Goal: Transaction & Acquisition: Download file/media

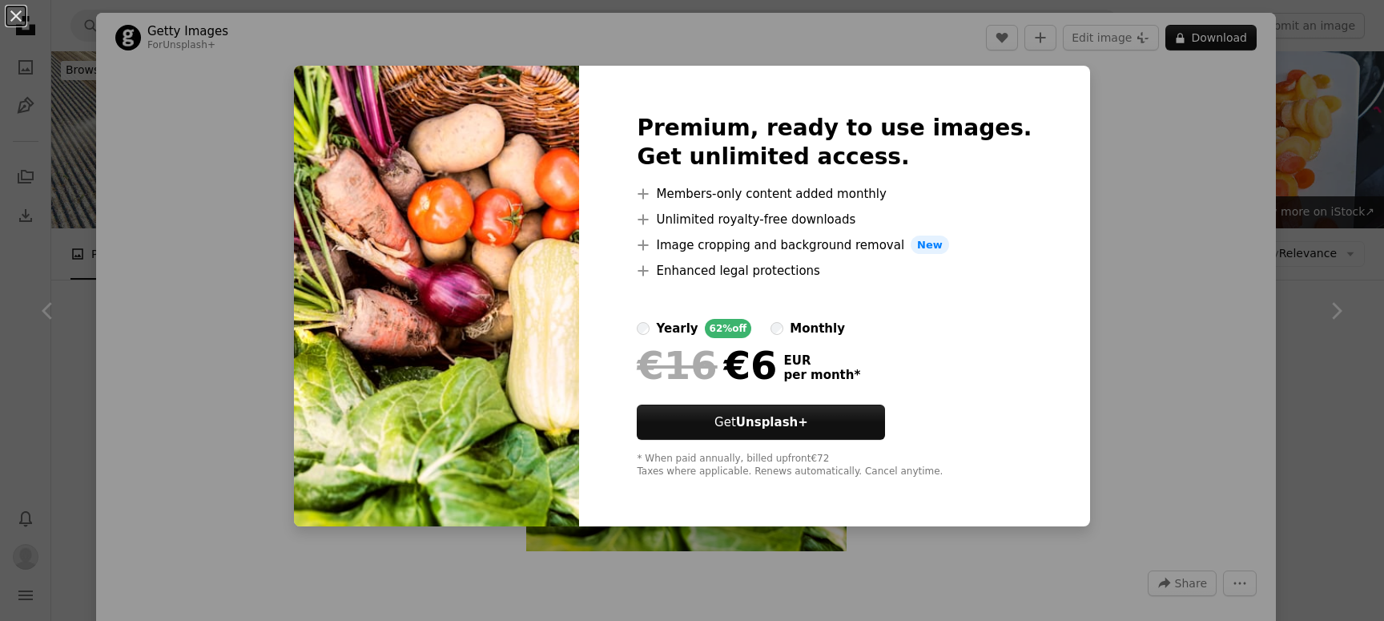
scroll to position [5146, 0]
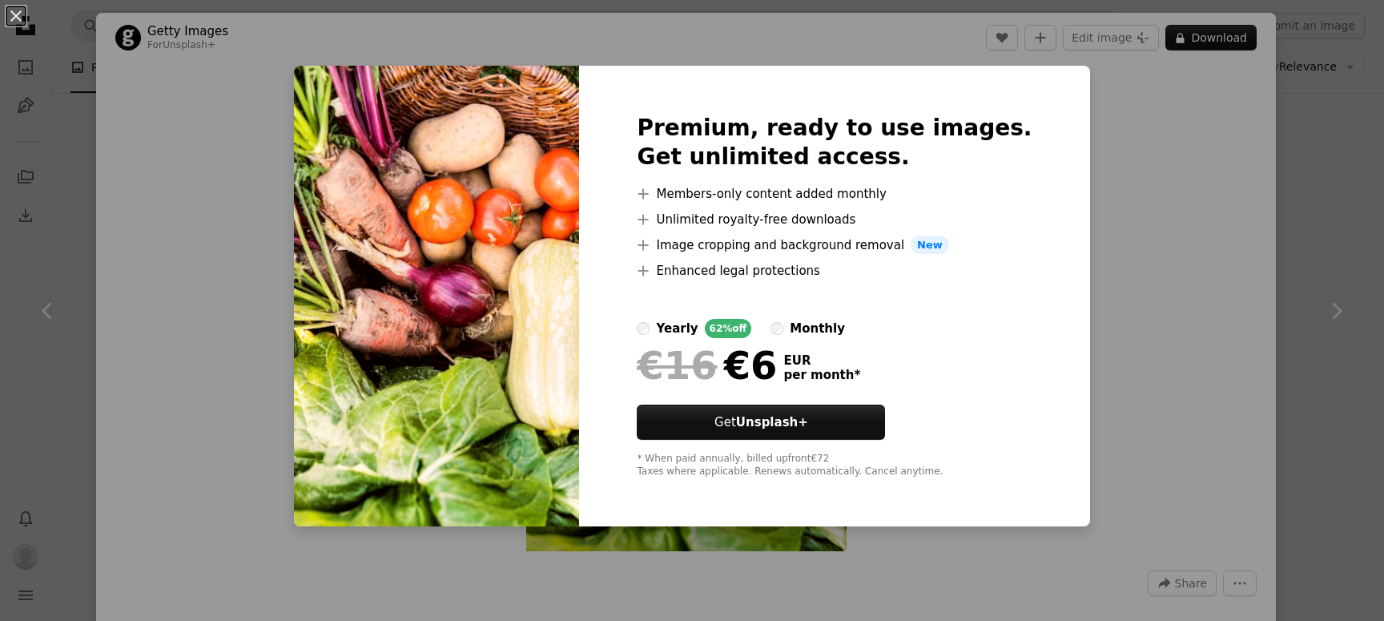
click at [818, 326] on label "monthly" at bounding box center [807, 328] width 74 height 19
click at [1139, 406] on div "An X shape Premium, ready to use images. Get unlimited access. A plus sign Memb…" at bounding box center [692, 310] width 1384 height 621
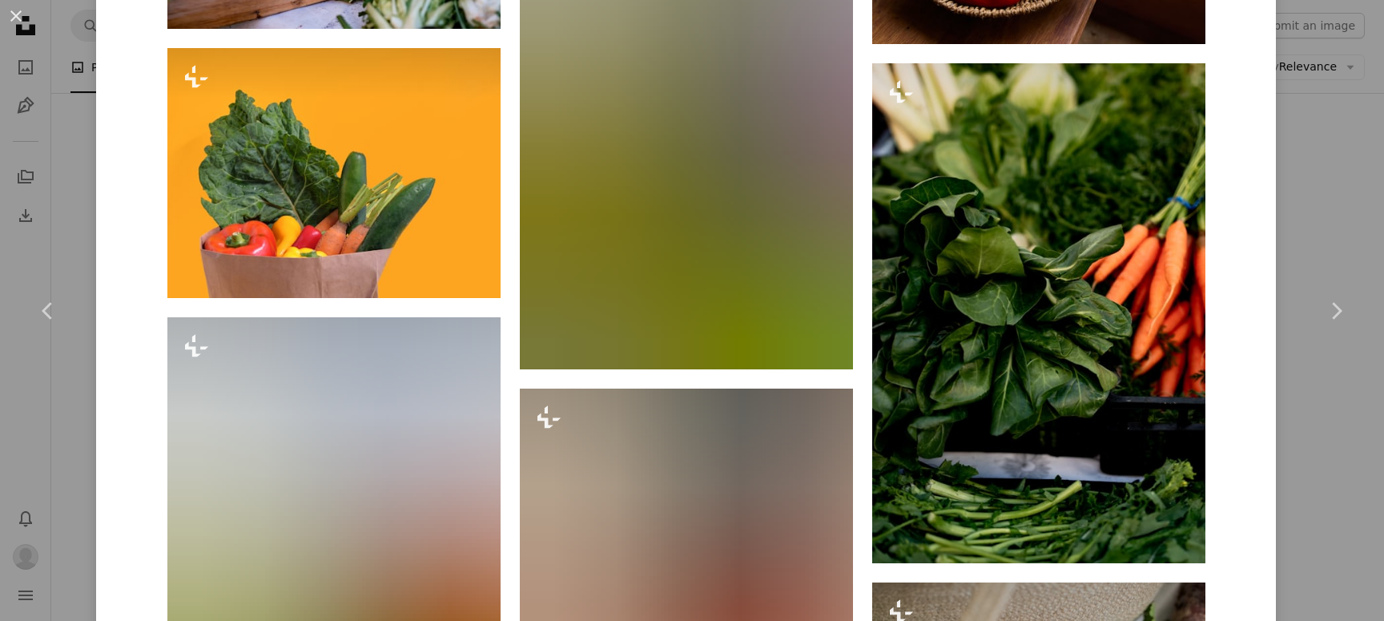
scroll to position [6257, 0]
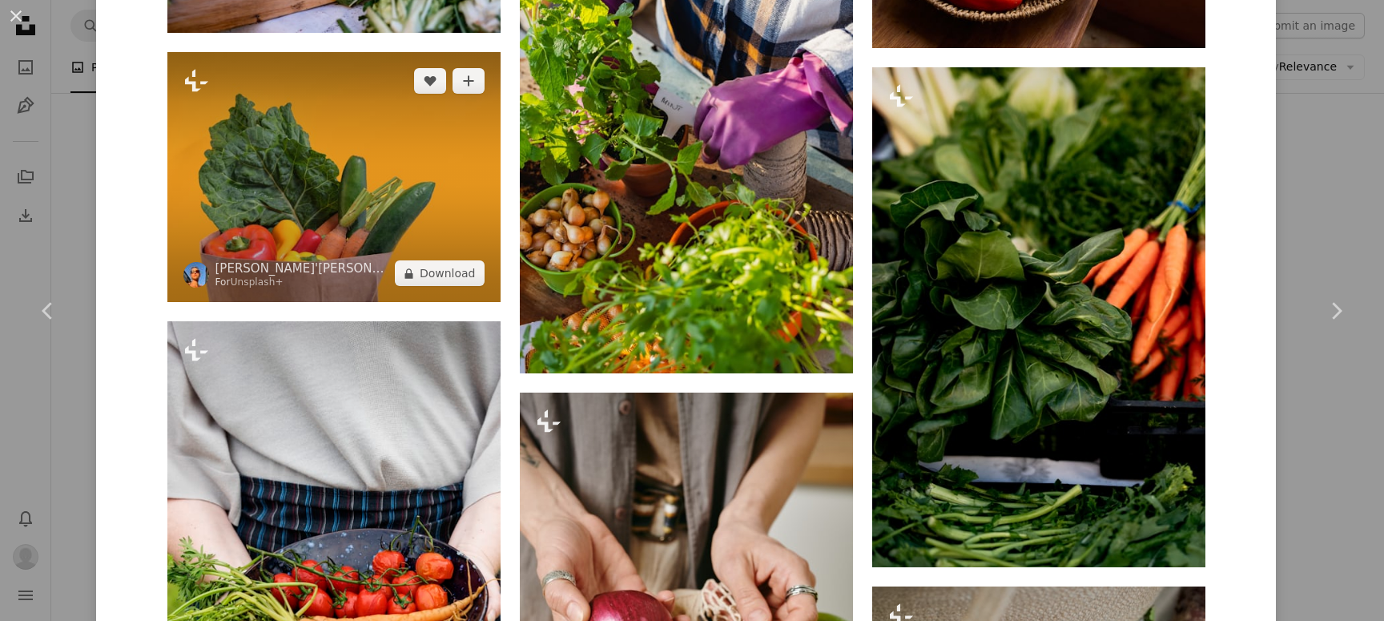
click at [380, 171] on img at bounding box center [333, 177] width 333 height 250
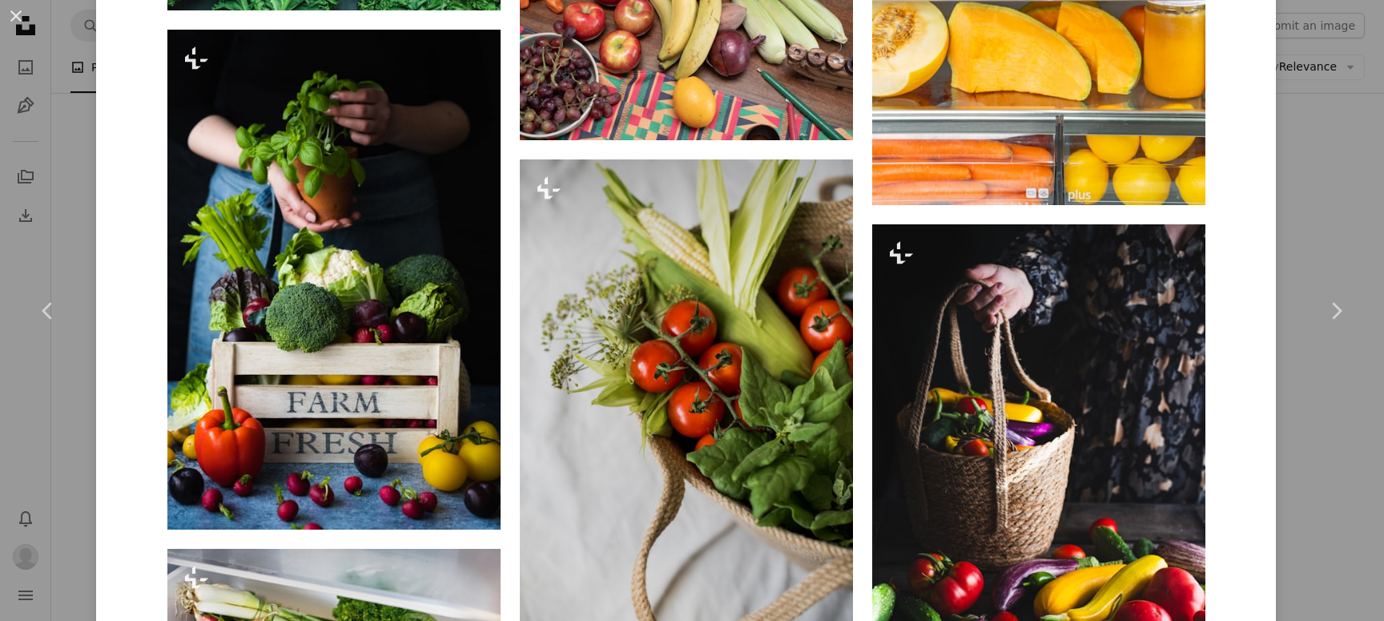
scroll to position [5888, 0]
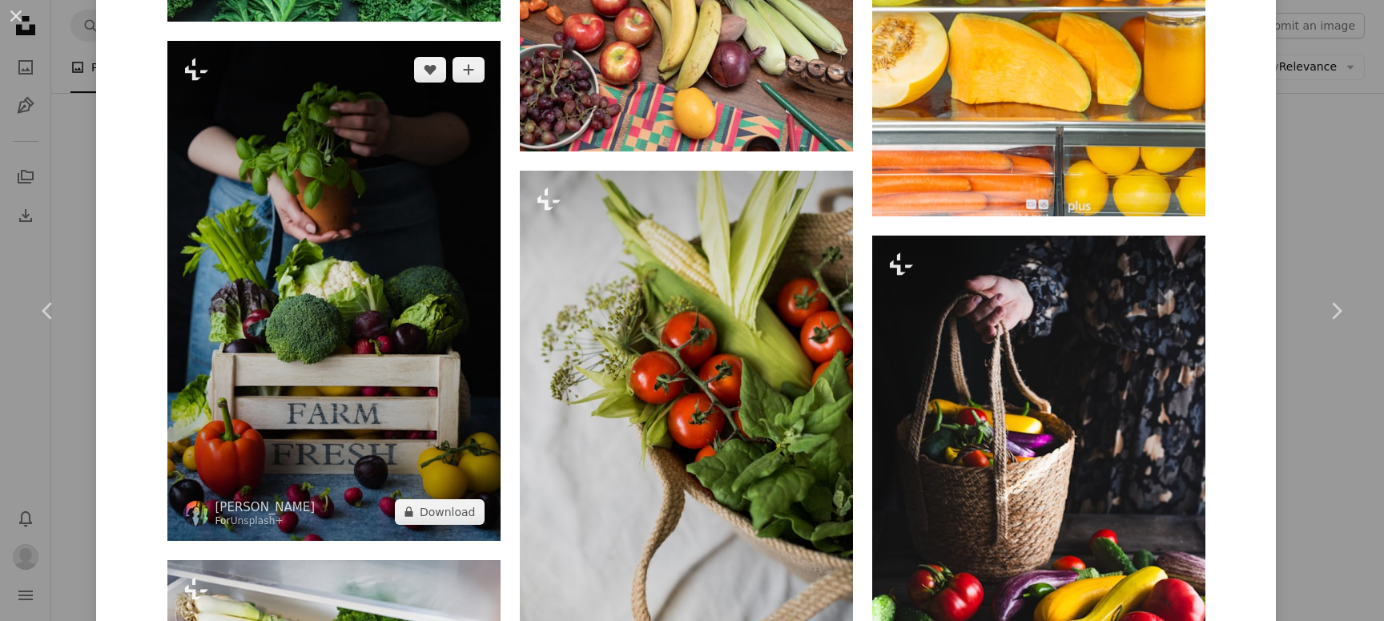
click at [333, 271] on img at bounding box center [333, 291] width 333 height 500
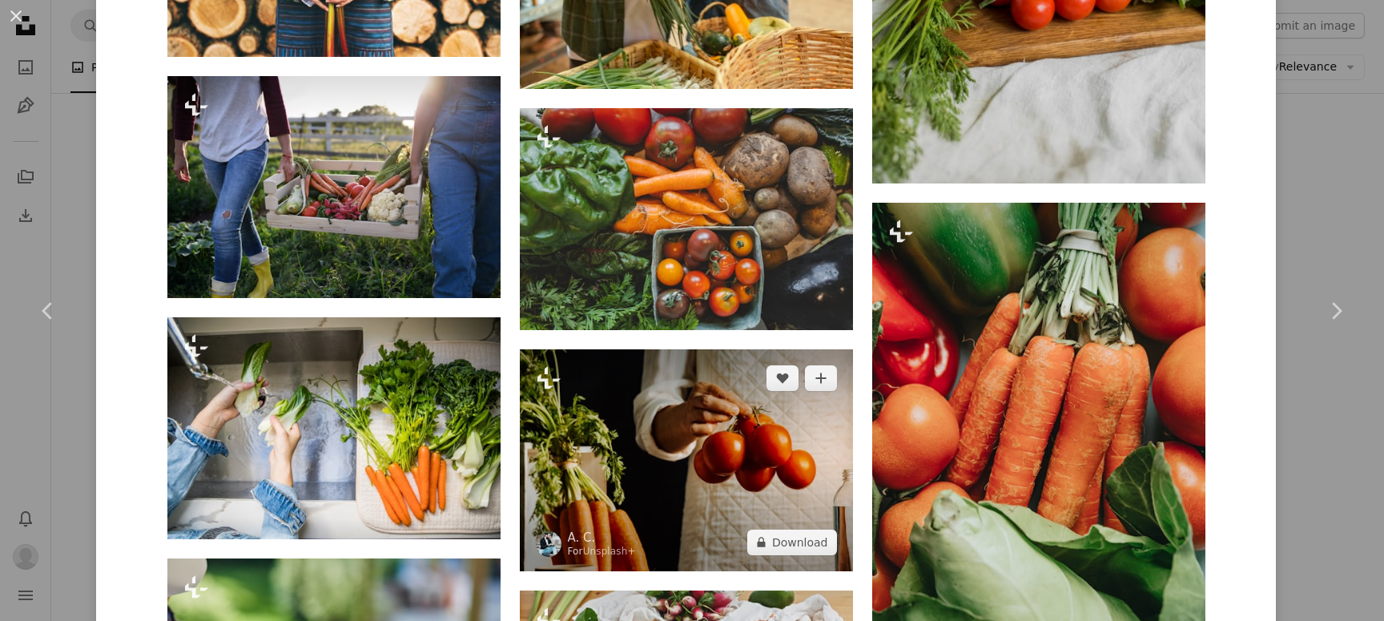
scroll to position [4859, 0]
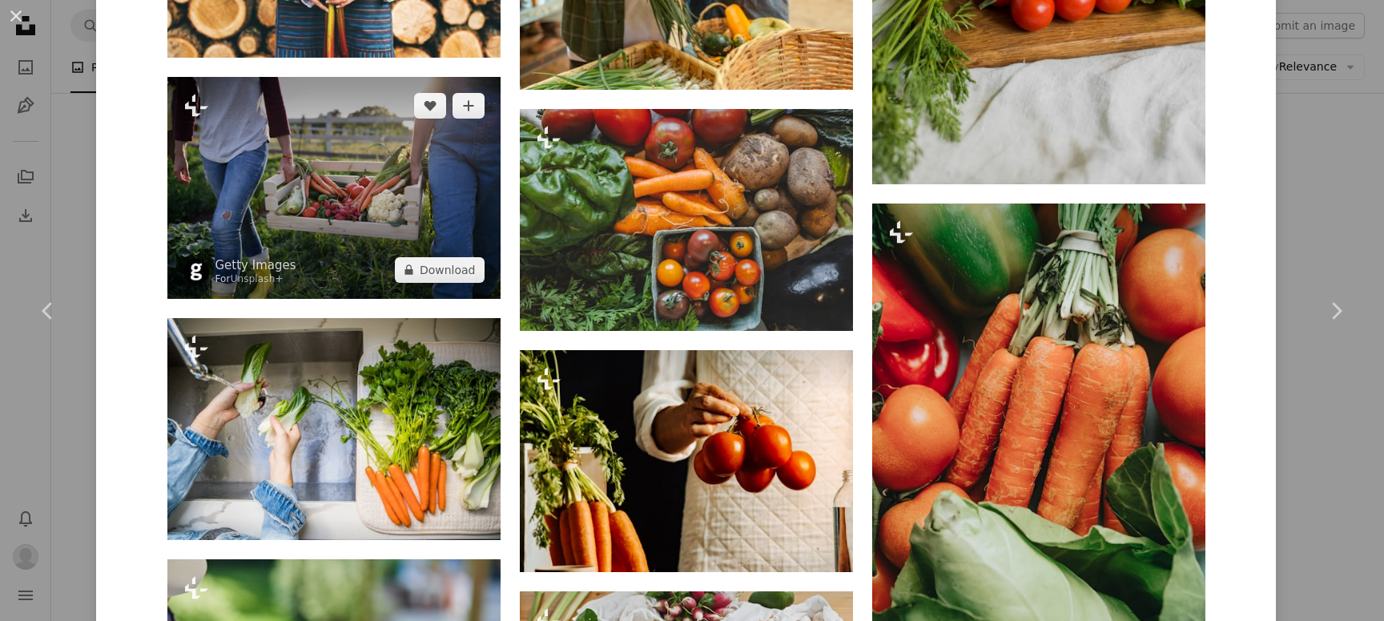
click at [348, 180] on img at bounding box center [333, 188] width 333 height 222
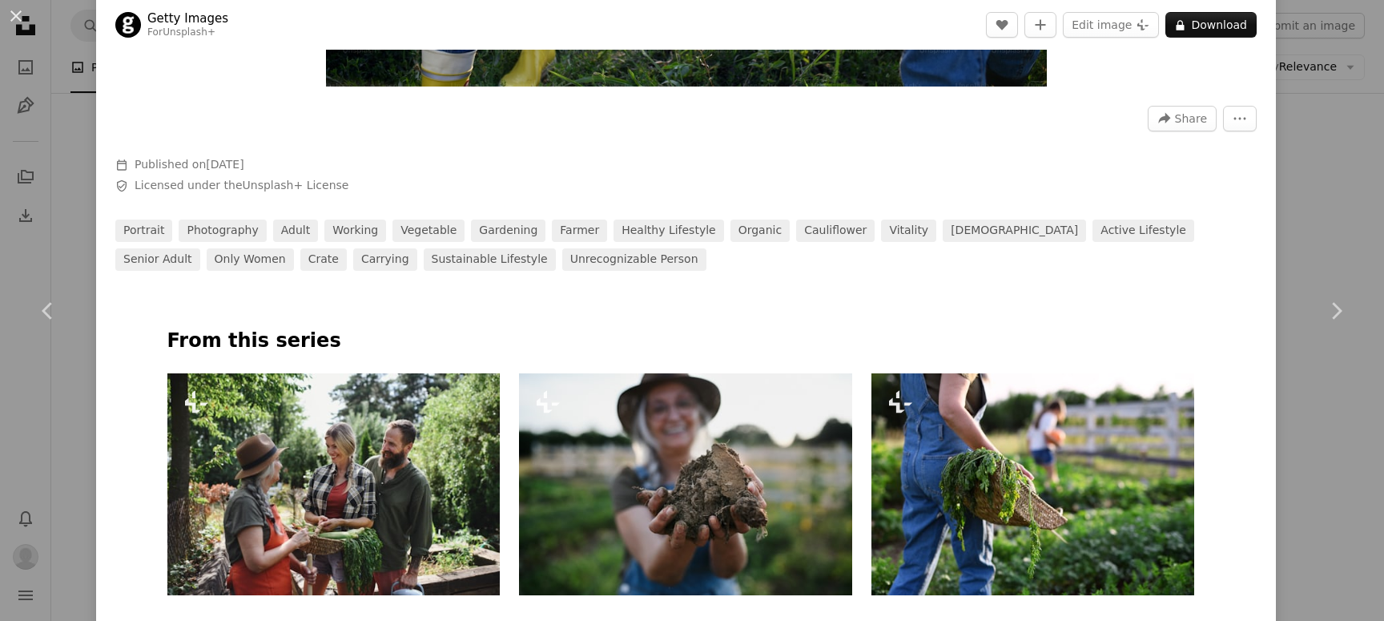
scroll to position [471, 0]
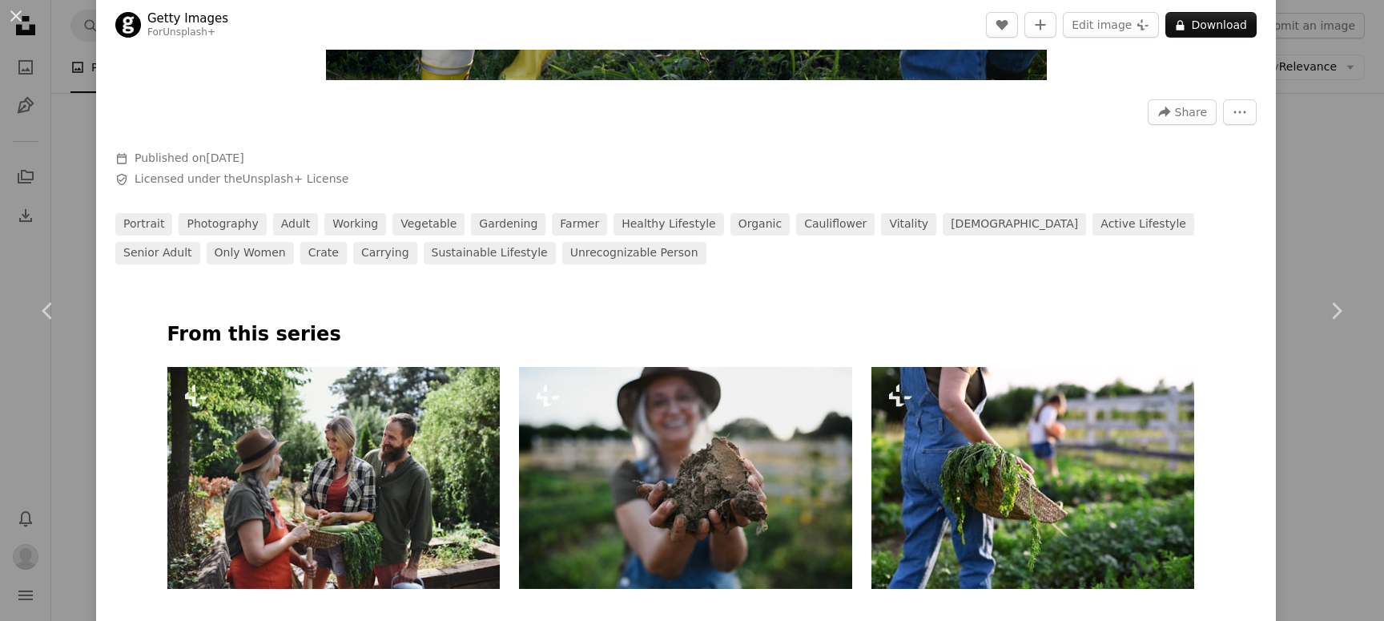
click at [1322, 174] on div "An X shape Chevron left Chevron right Getty Images For Unsplash+ A heart A plus…" at bounding box center [692, 310] width 1384 height 621
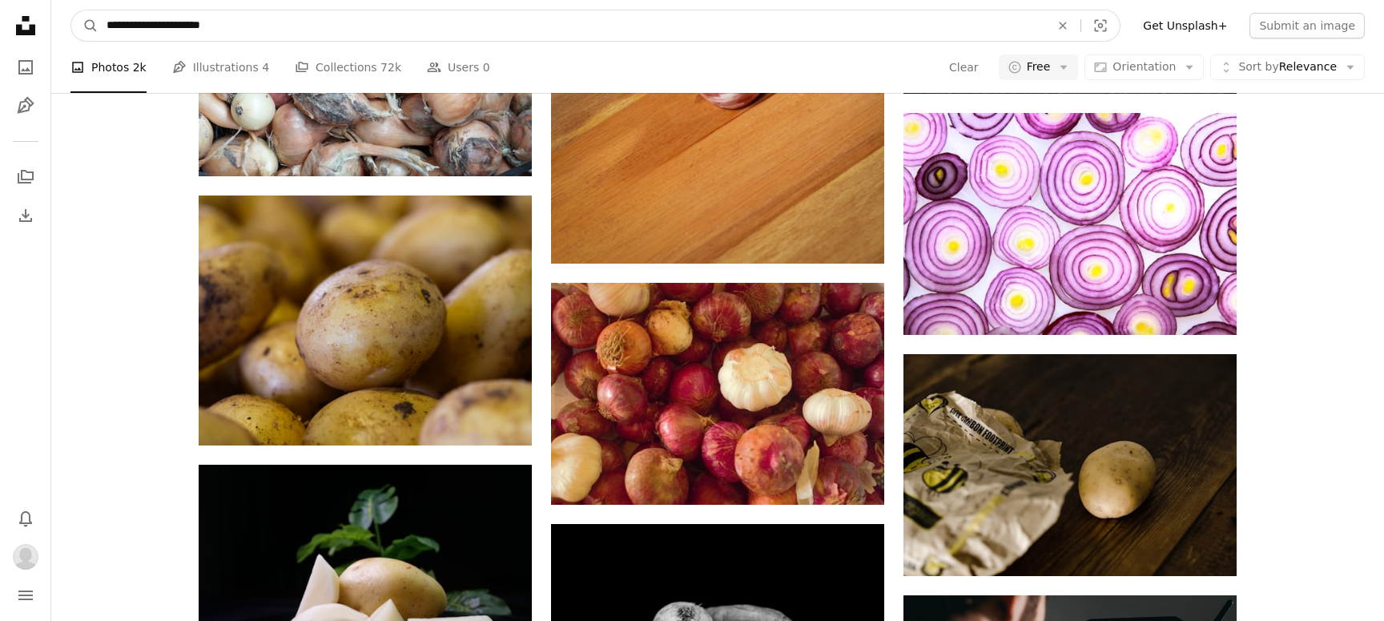
drag, startPoint x: 266, startPoint y: 31, endPoint x: 0, endPoint y: 31, distance: 265.8
click at [0, 31] on div "**********" at bounding box center [692, 89] width 1384 height 10470
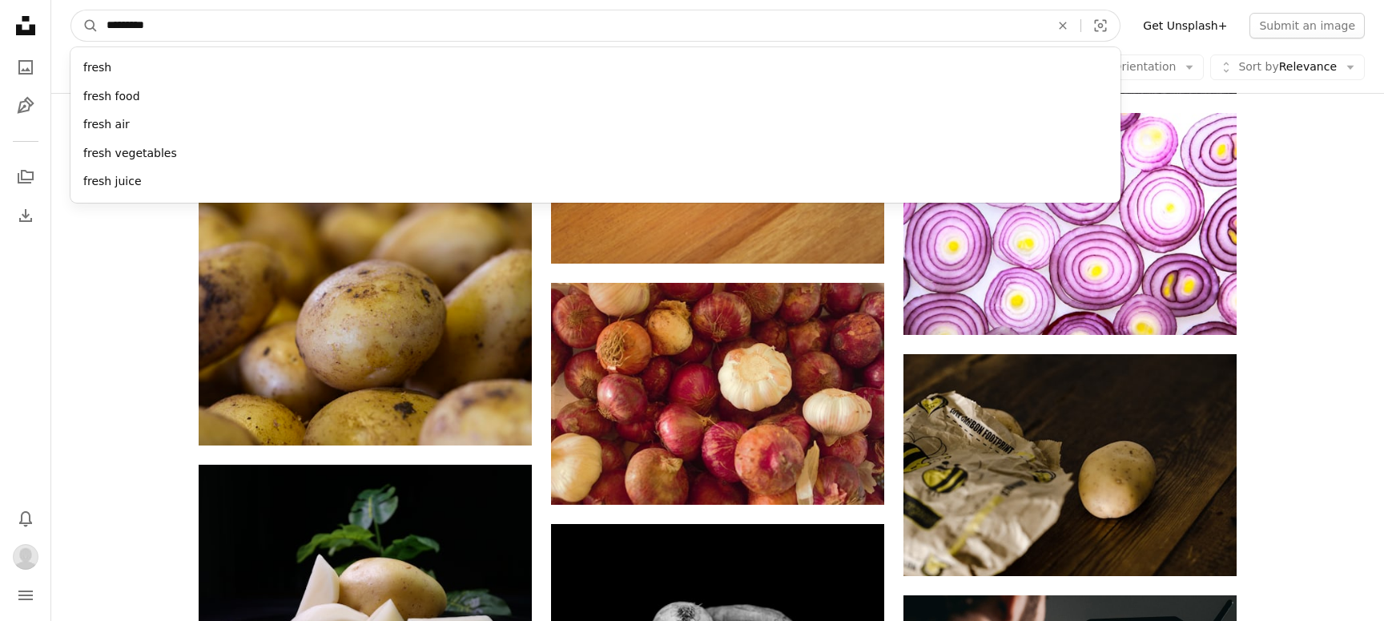
type input "**********"
click button "A magnifying glass" at bounding box center [84, 25] width 27 height 30
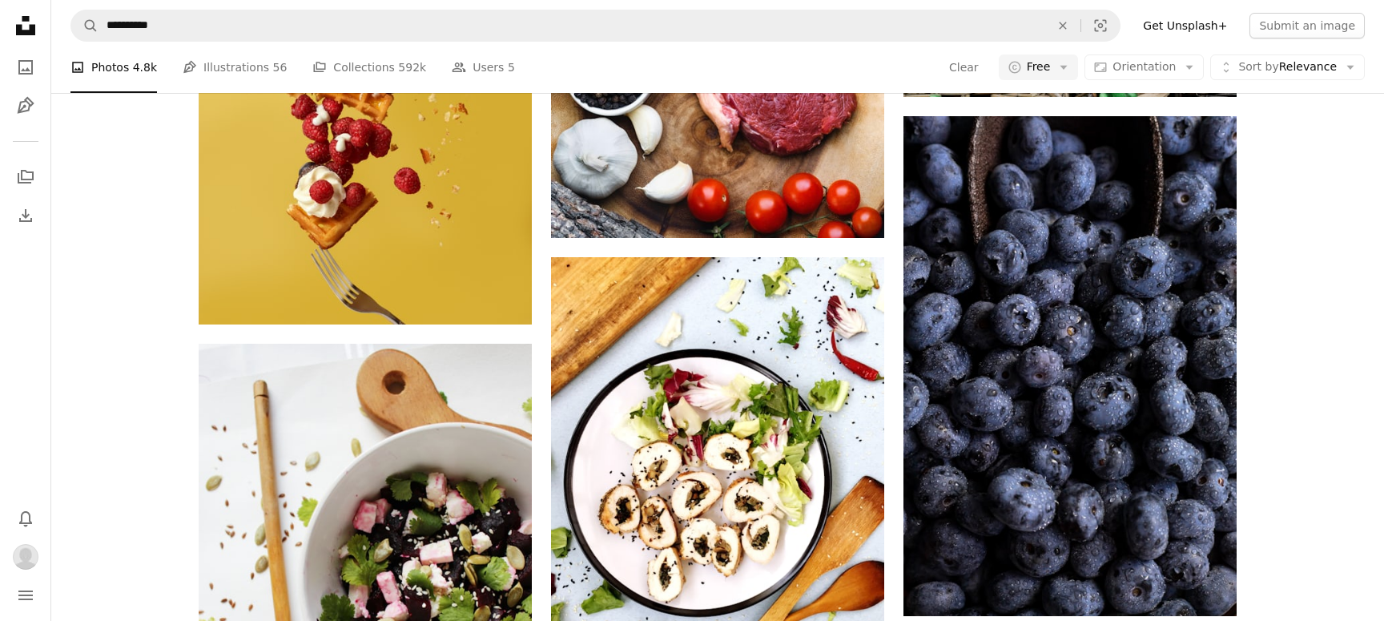
scroll to position [1890, 0]
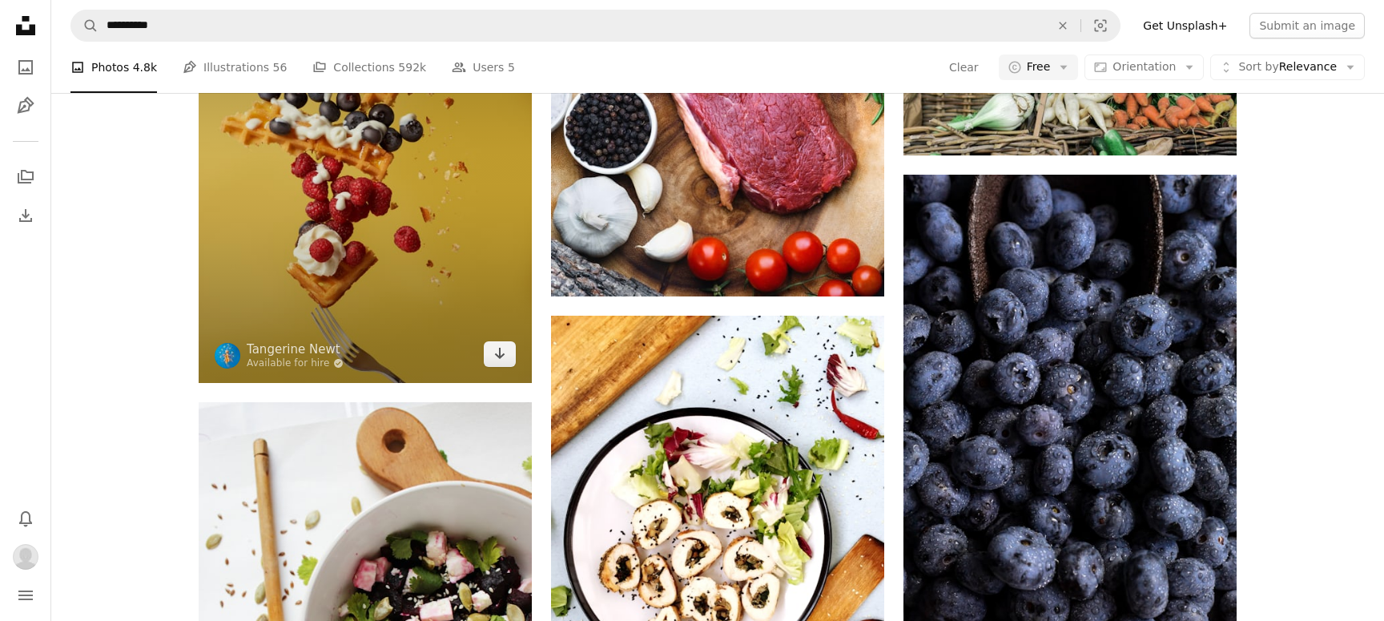
click at [485, 201] on img at bounding box center [365, 174] width 333 height 416
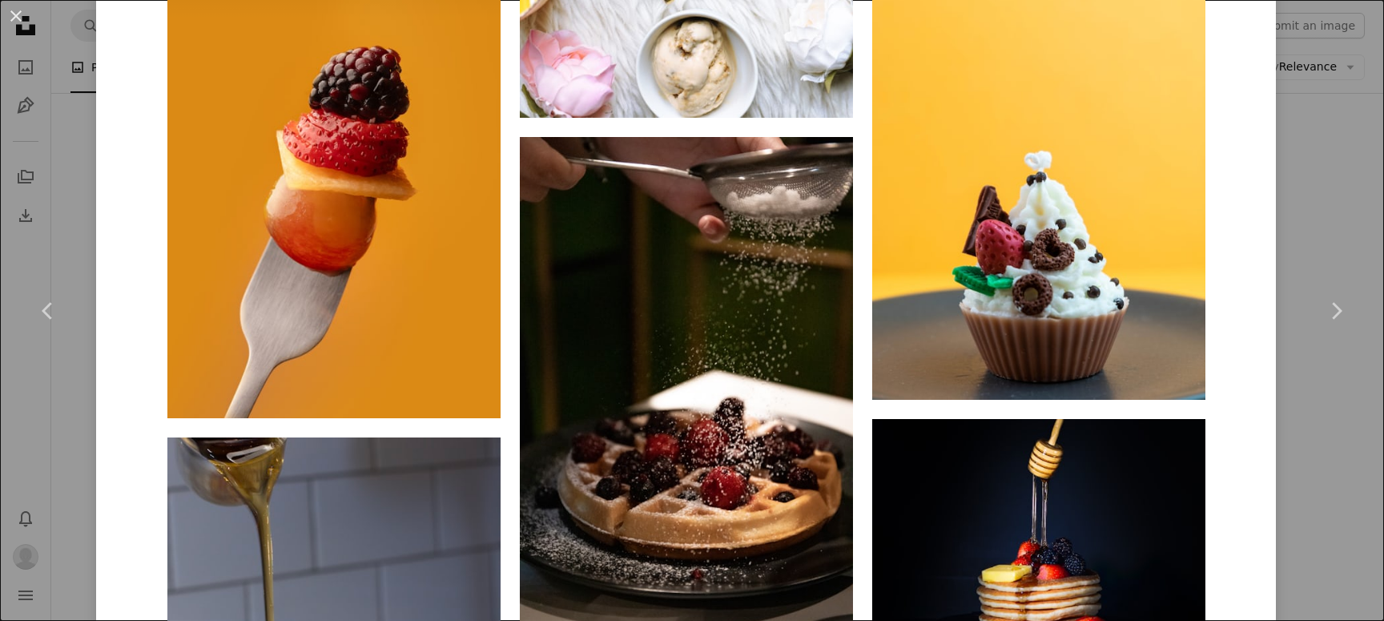
scroll to position [4182, 0]
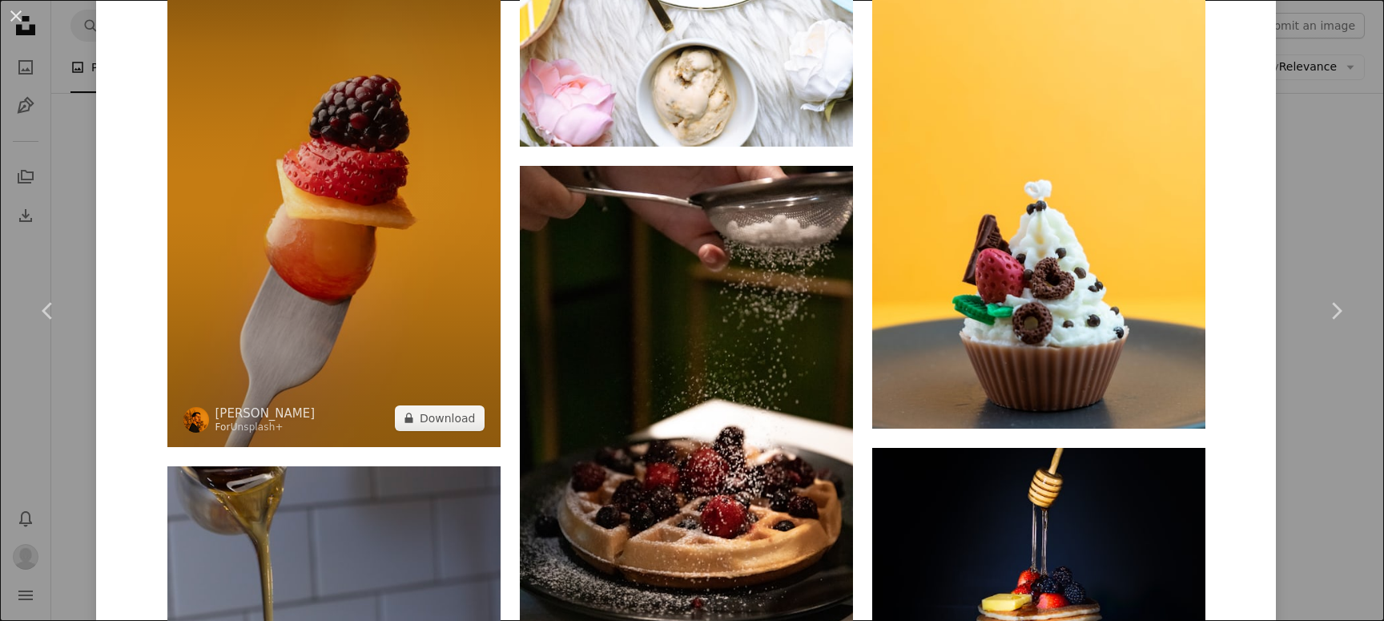
click at [391, 229] on img at bounding box center [333, 197] width 333 height 500
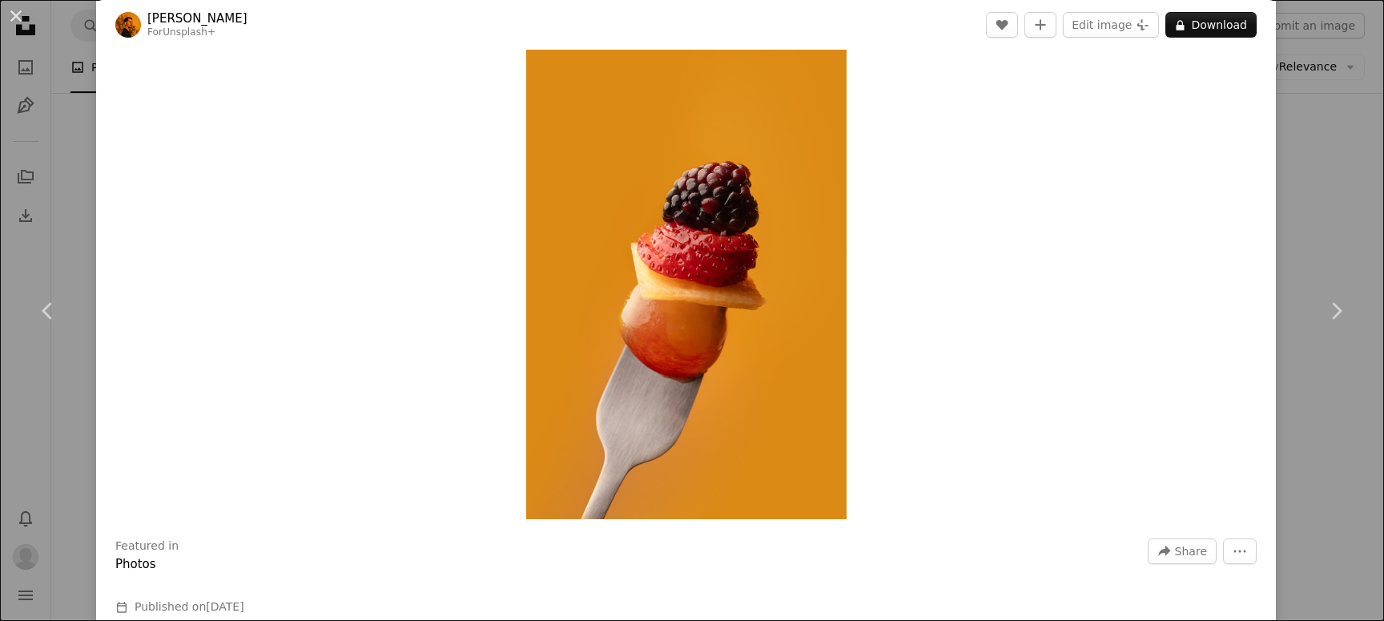
scroll to position [39, 0]
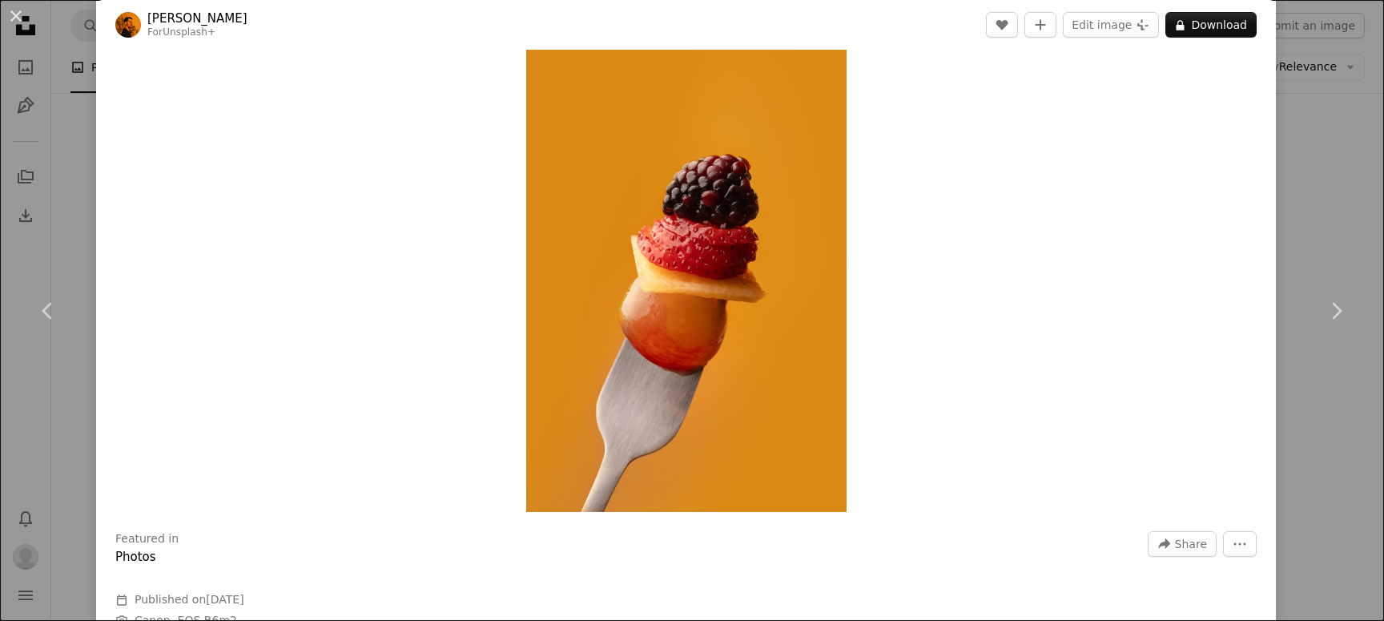
click at [1340, 104] on div "An X shape Chevron left Chevron right [PERSON_NAME] For Unsplash+ A heart A plu…" at bounding box center [692, 310] width 1384 height 621
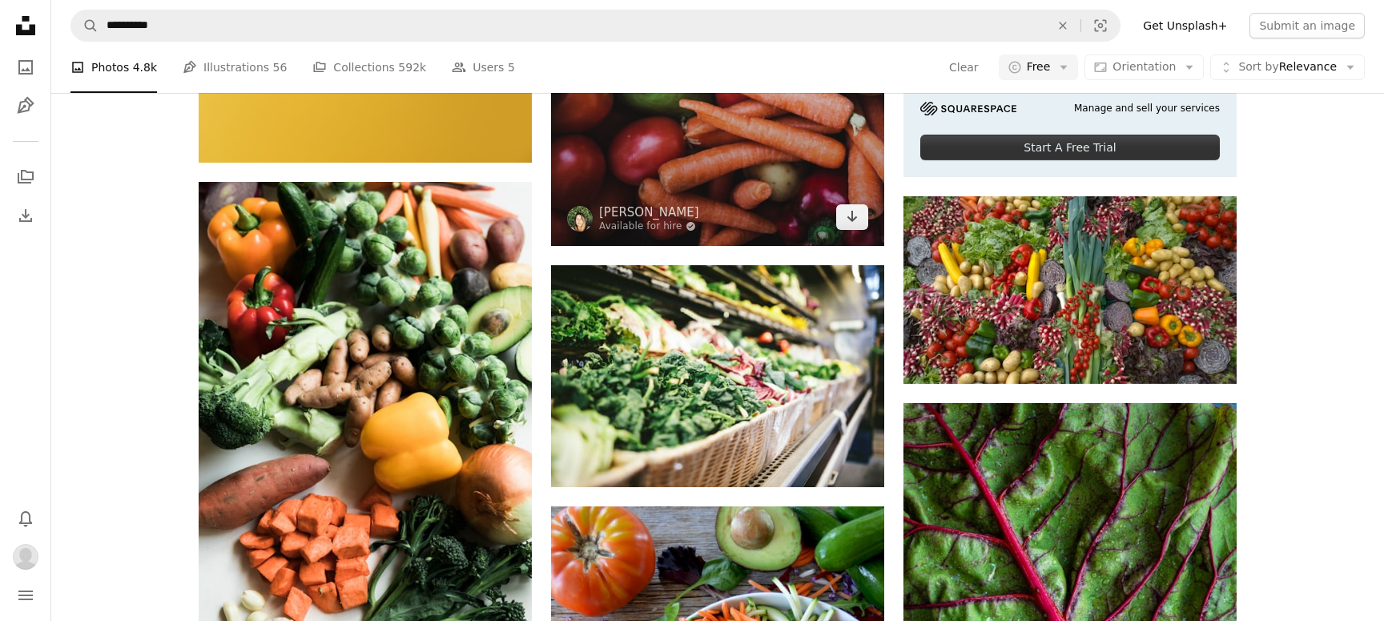
scroll to position [614, 0]
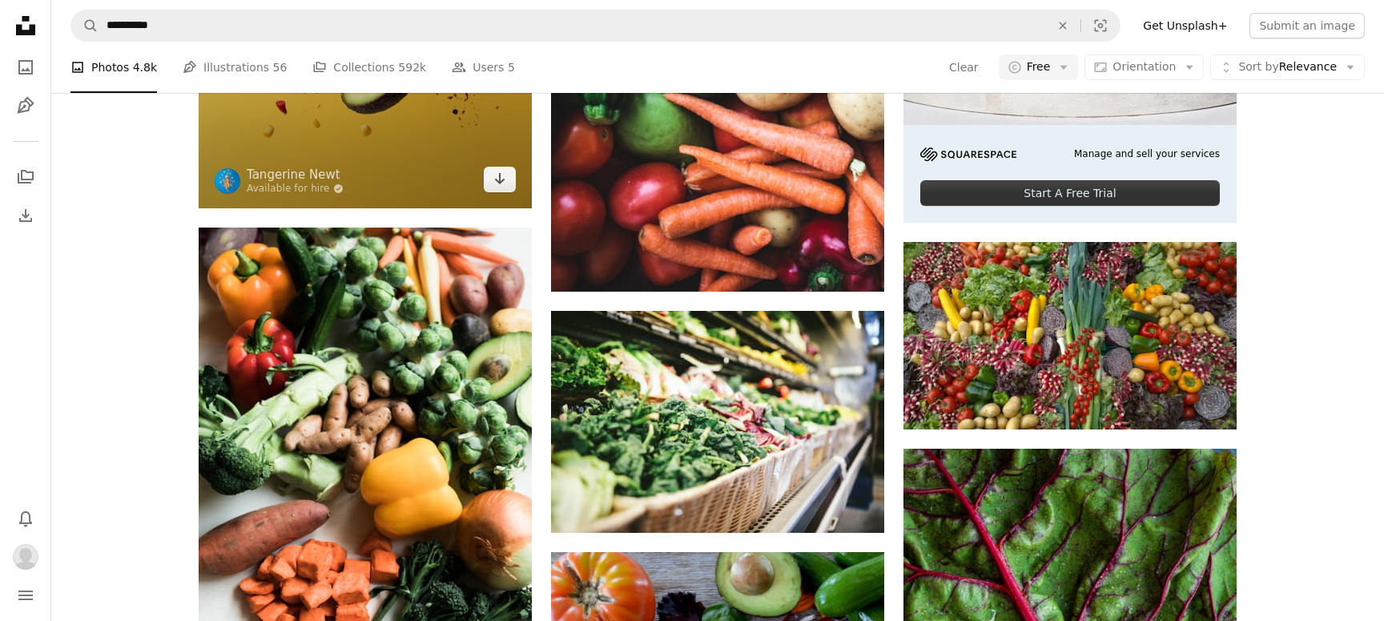
click at [417, 129] on img at bounding box center [365, 0] width 333 height 416
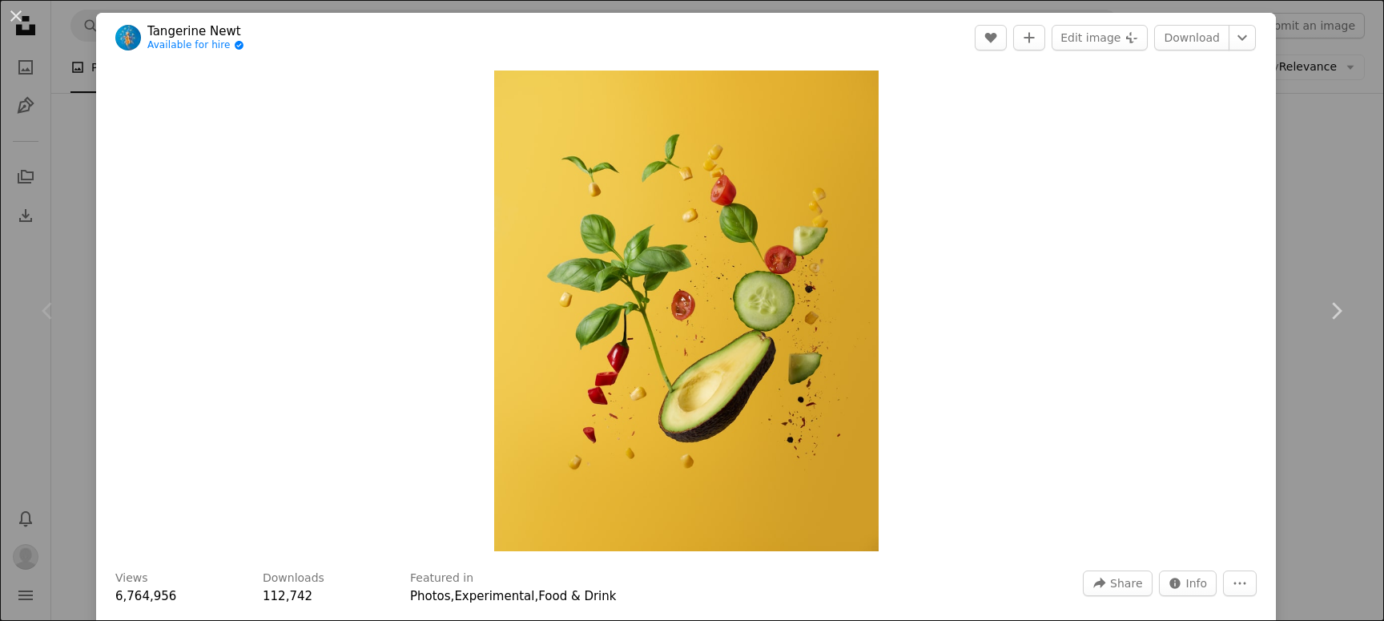
click at [164, 28] on link "Tangerine Newt" at bounding box center [195, 31] width 97 height 16
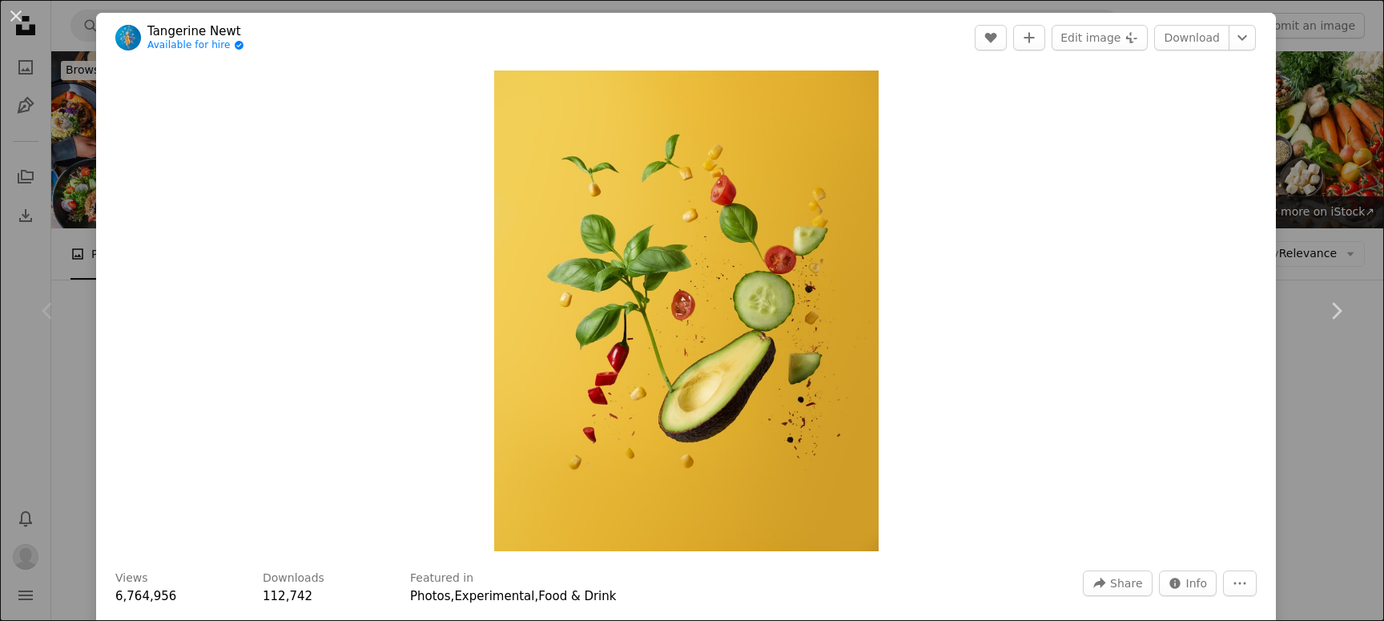
scroll to position [614, 0]
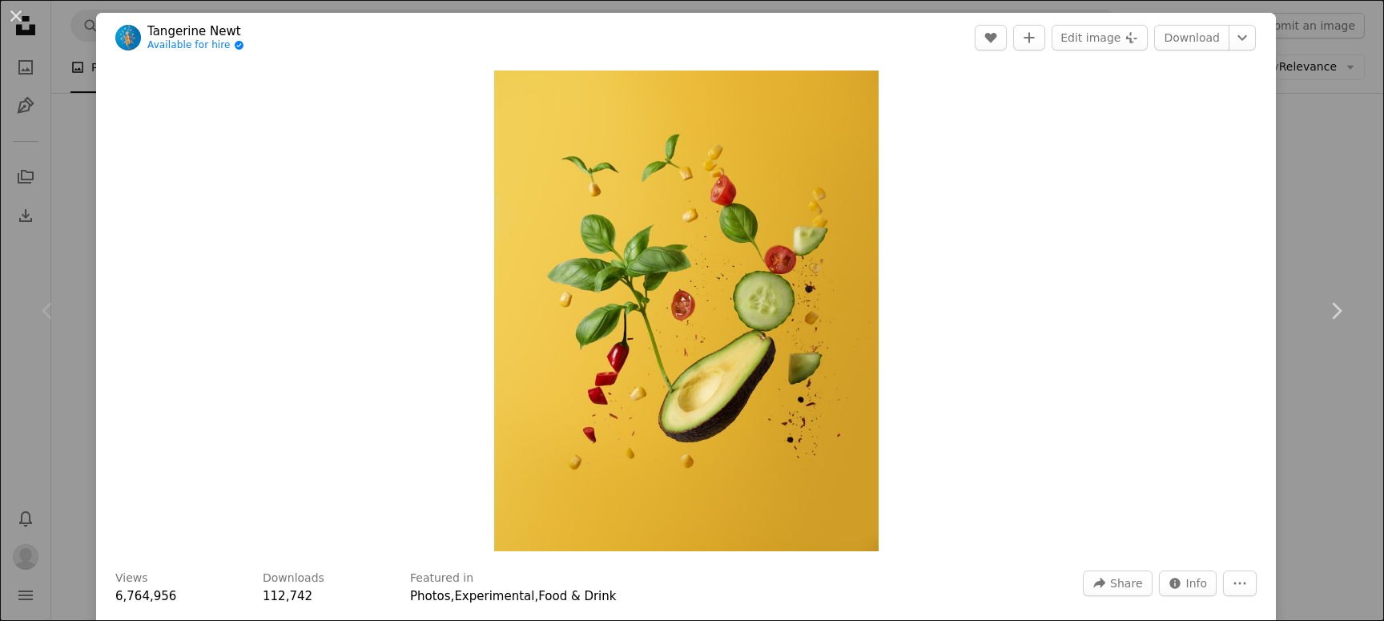
click at [1304, 124] on div "An X shape Chevron left Chevron right Tangerine Newt Available for hire A check…" at bounding box center [692, 310] width 1384 height 621
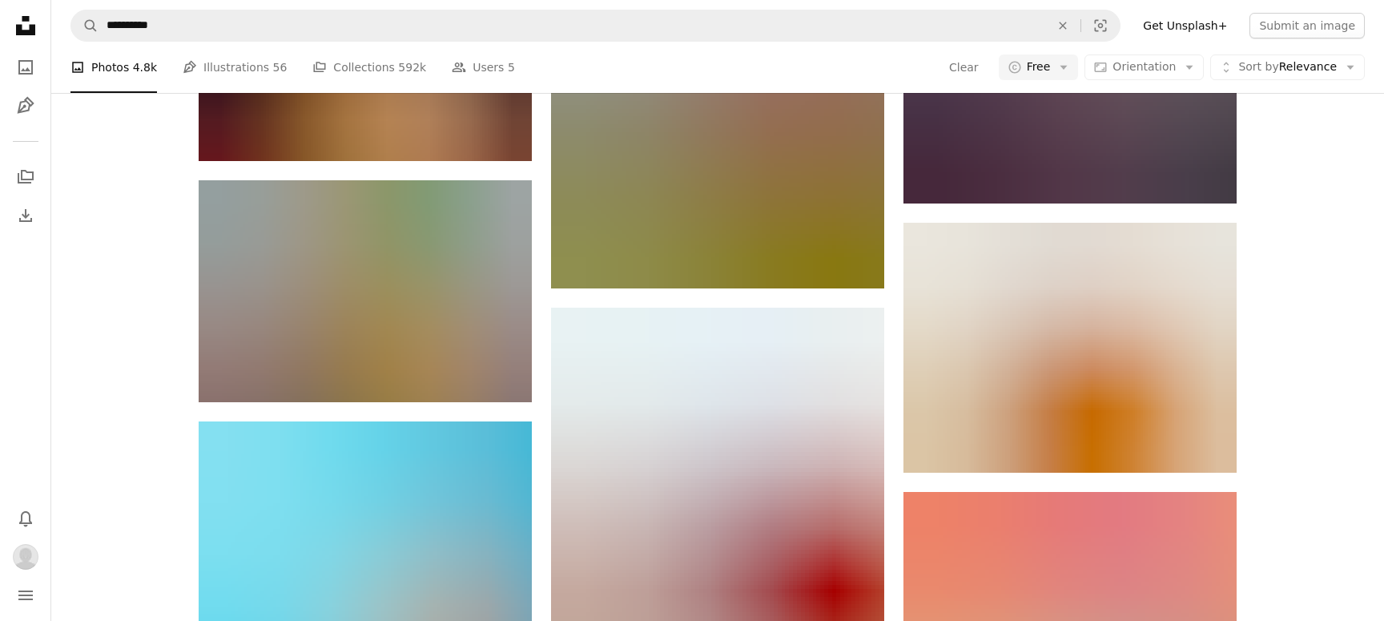
scroll to position [3100, 0]
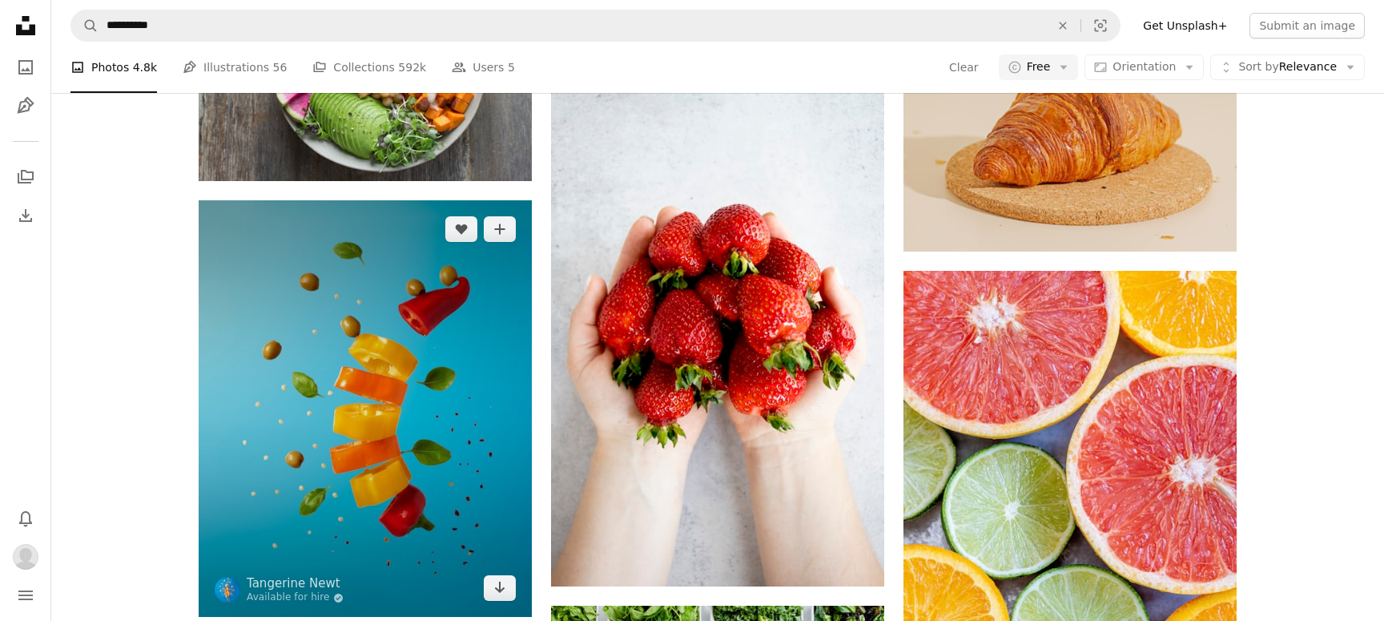
click at [444, 388] on img at bounding box center [365, 408] width 333 height 416
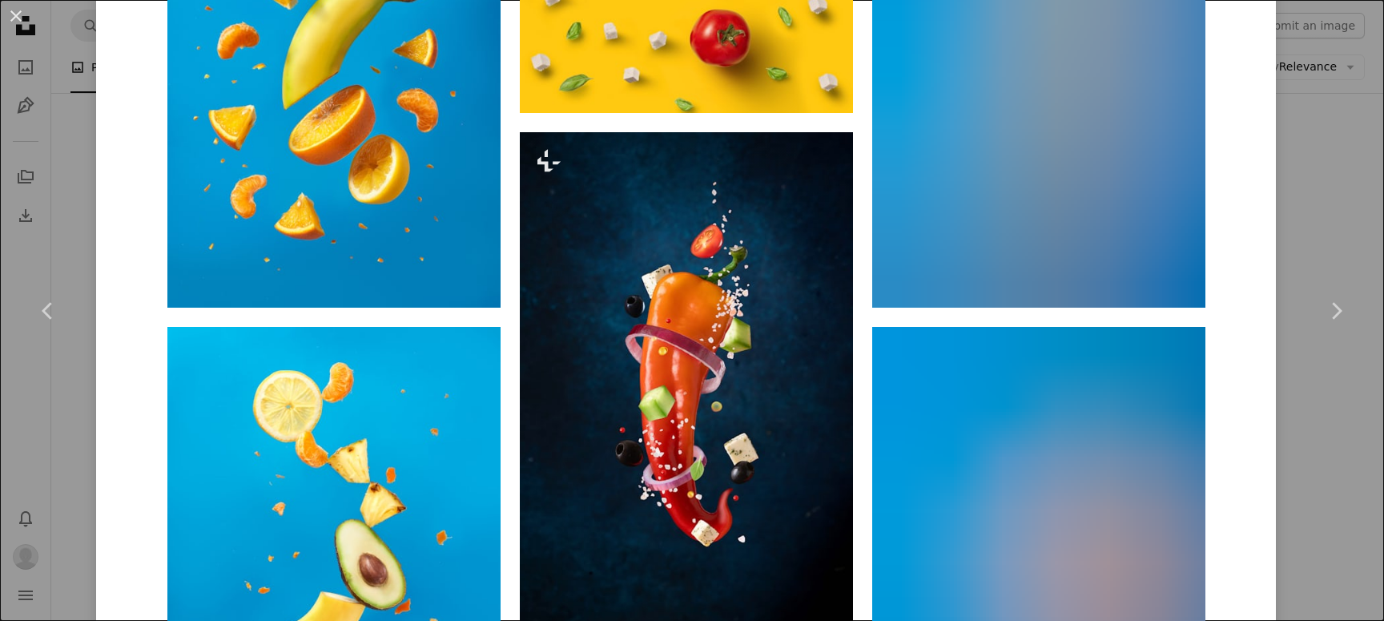
scroll to position [1573, 0]
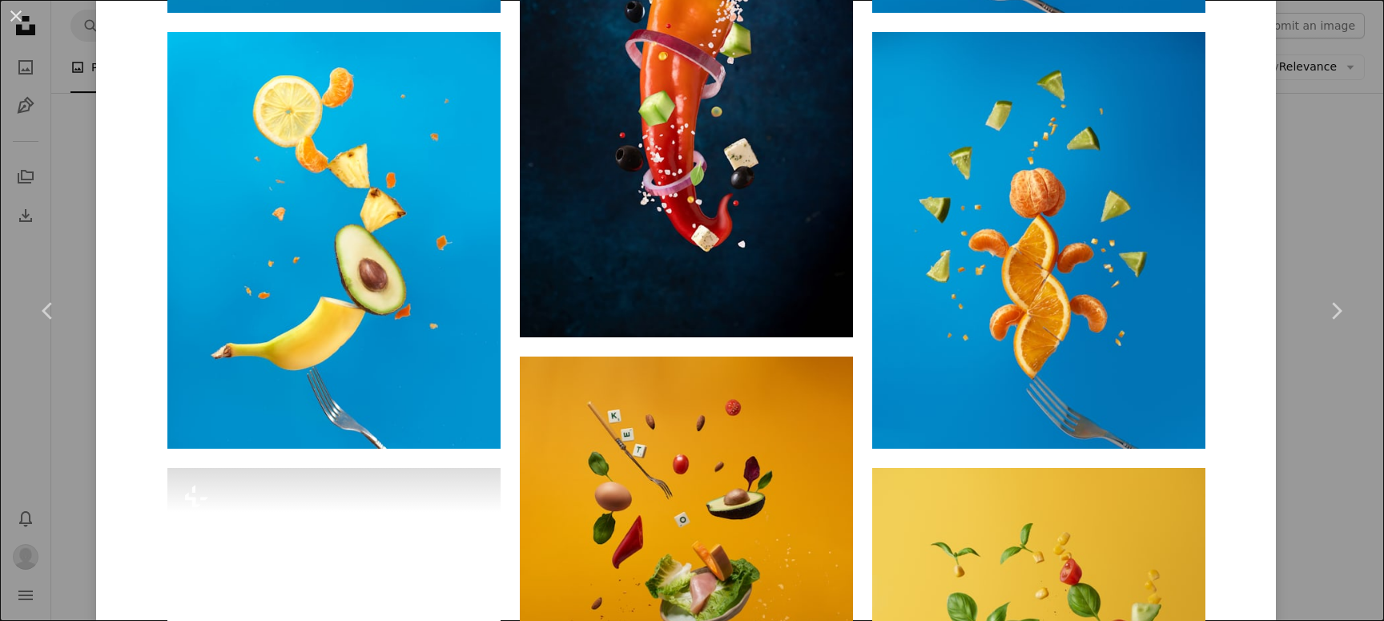
click at [1348, 97] on div "An X shape Chevron left Chevron right Tangerine Newt Available for hire A check…" at bounding box center [692, 310] width 1384 height 621
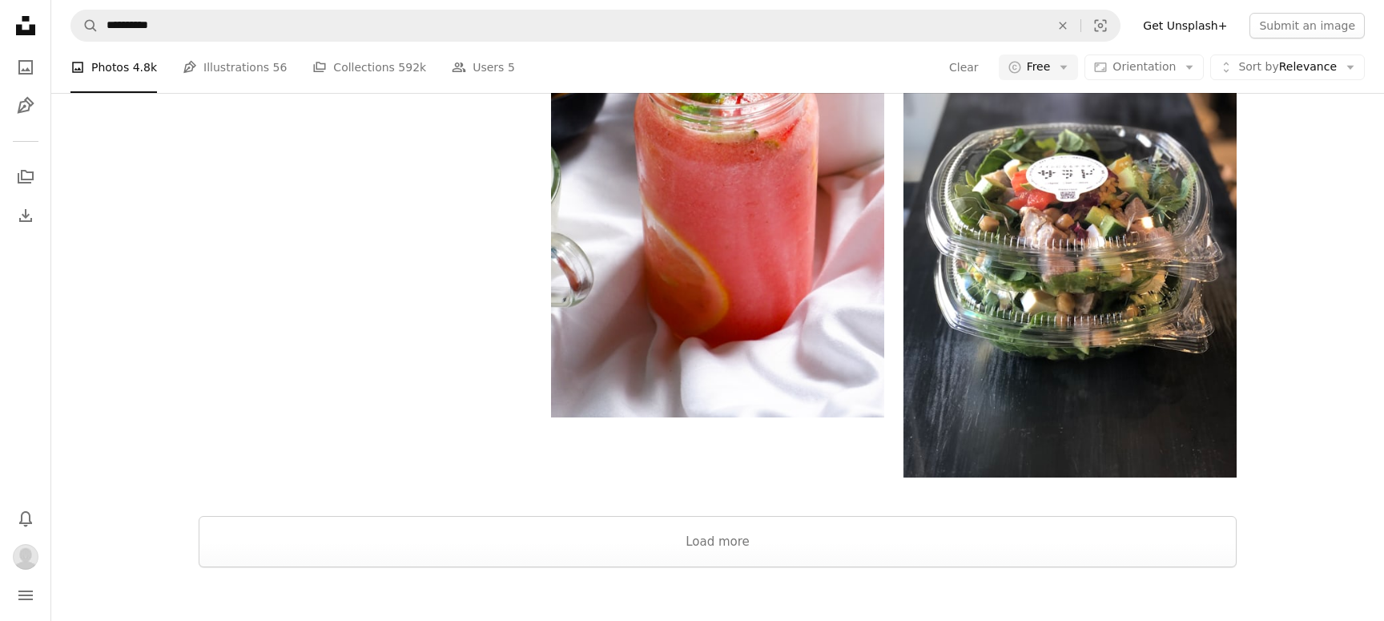
scroll to position [5605, 0]
click at [712, 544] on button "Load more" at bounding box center [718, 540] width 1038 height 51
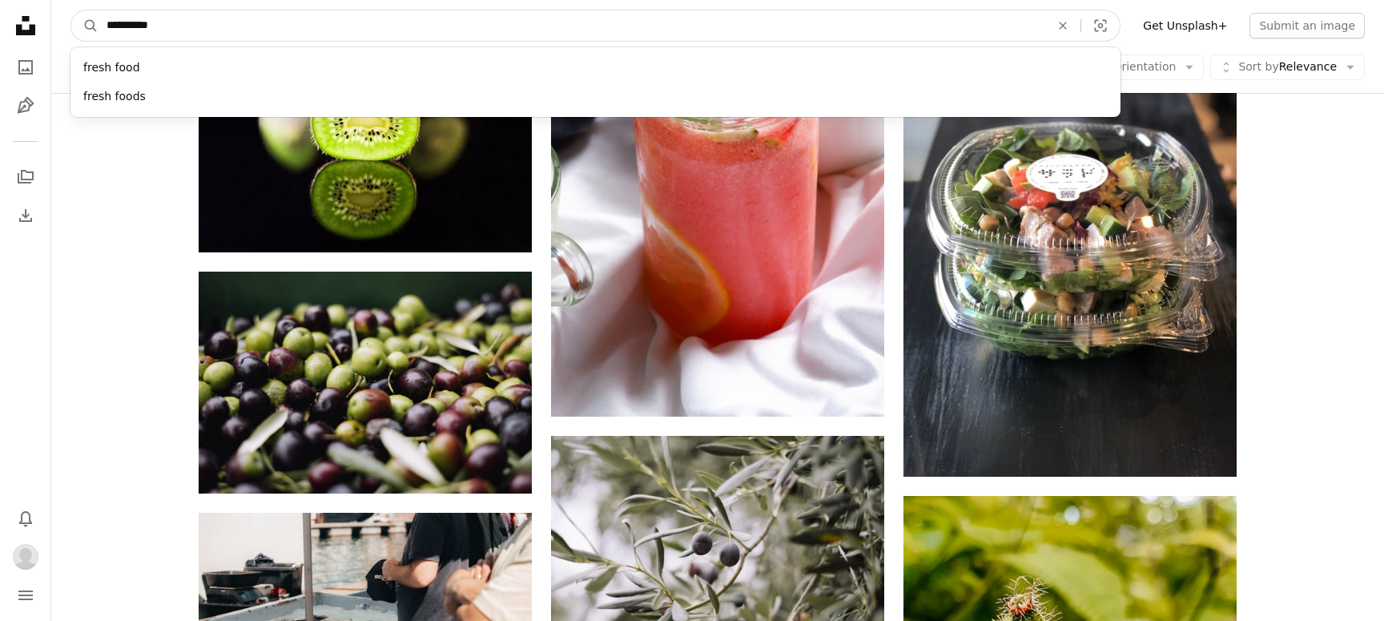
drag, startPoint x: 192, startPoint y: 20, endPoint x: 26, endPoint y: 20, distance: 166.5
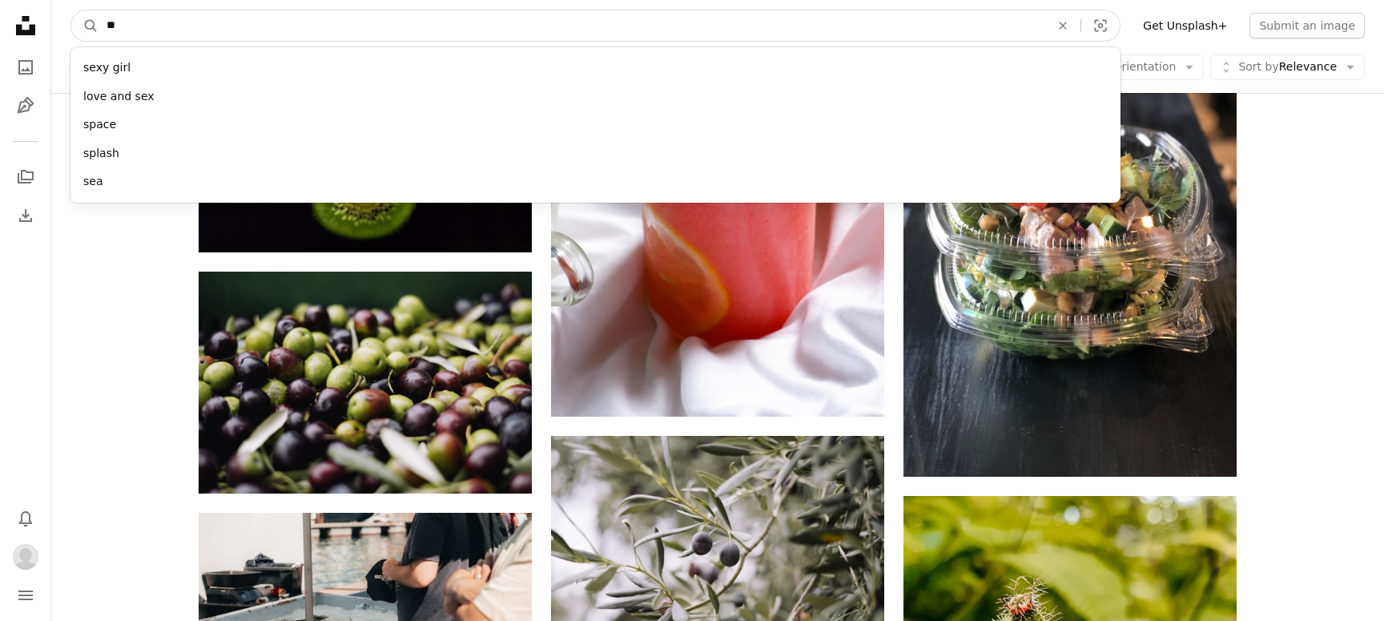
type input "*"
type input "**********"
click at [71, 10] on button "A magnifying glass" at bounding box center [84, 25] width 27 height 30
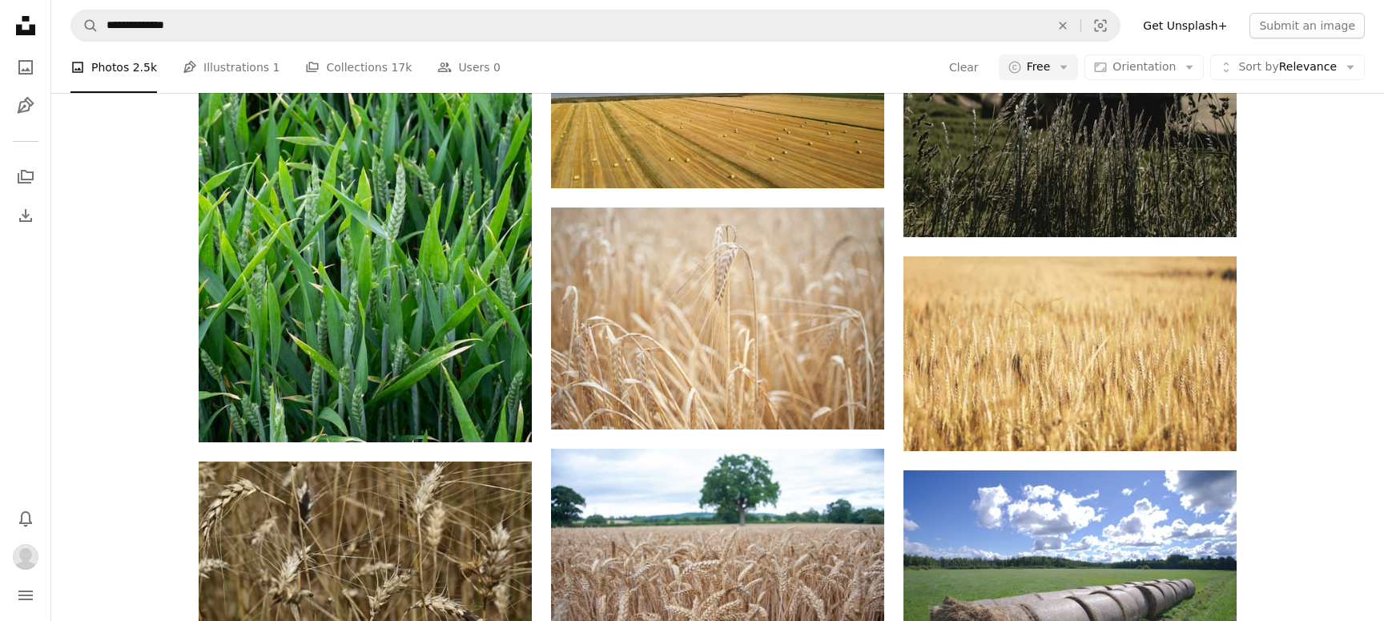
scroll to position [1127, 0]
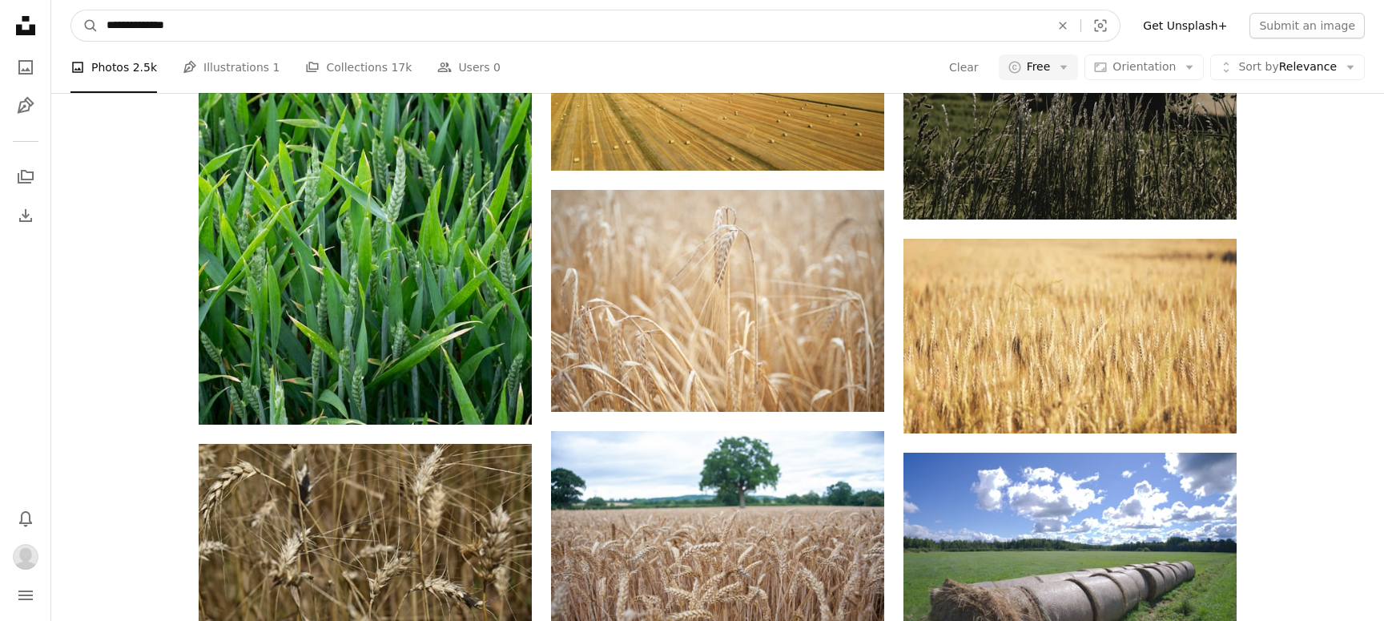
click at [103, 22] on input "**********" at bounding box center [571, 25] width 946 height 30
type input "**********"
click button "A magnifying glass" at bounding box center [84, 25] width 27 height 30
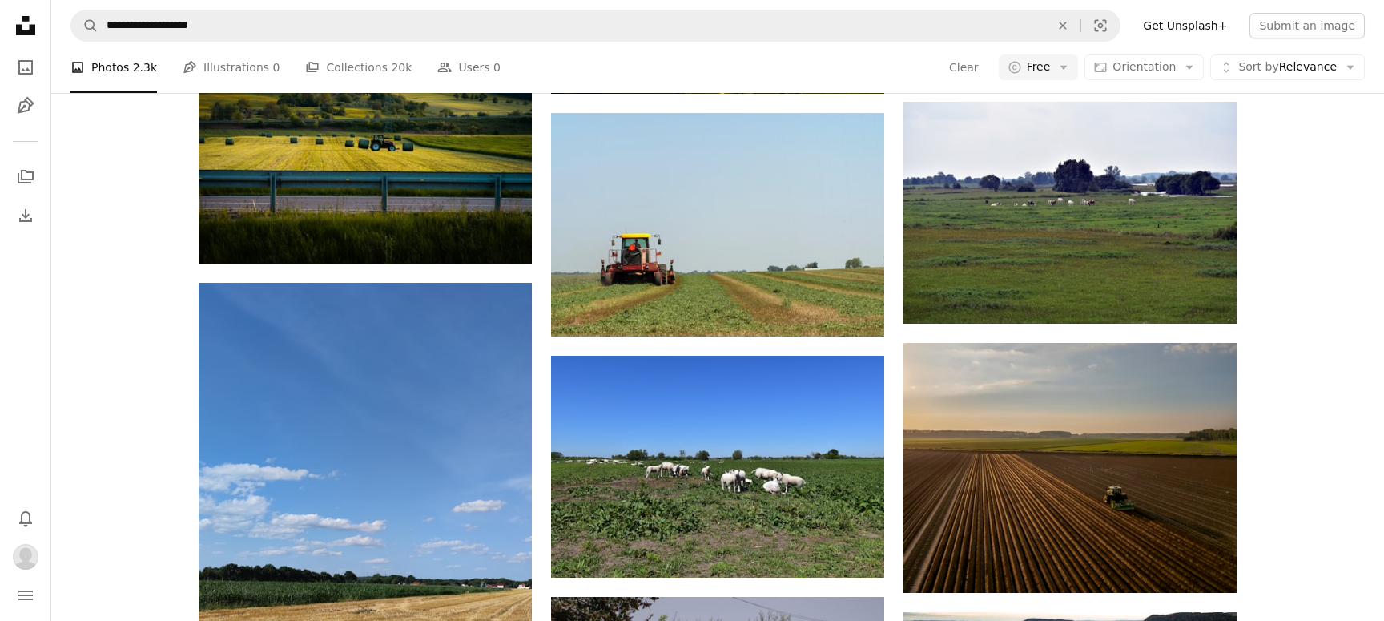
scroll to position [3144, 0]
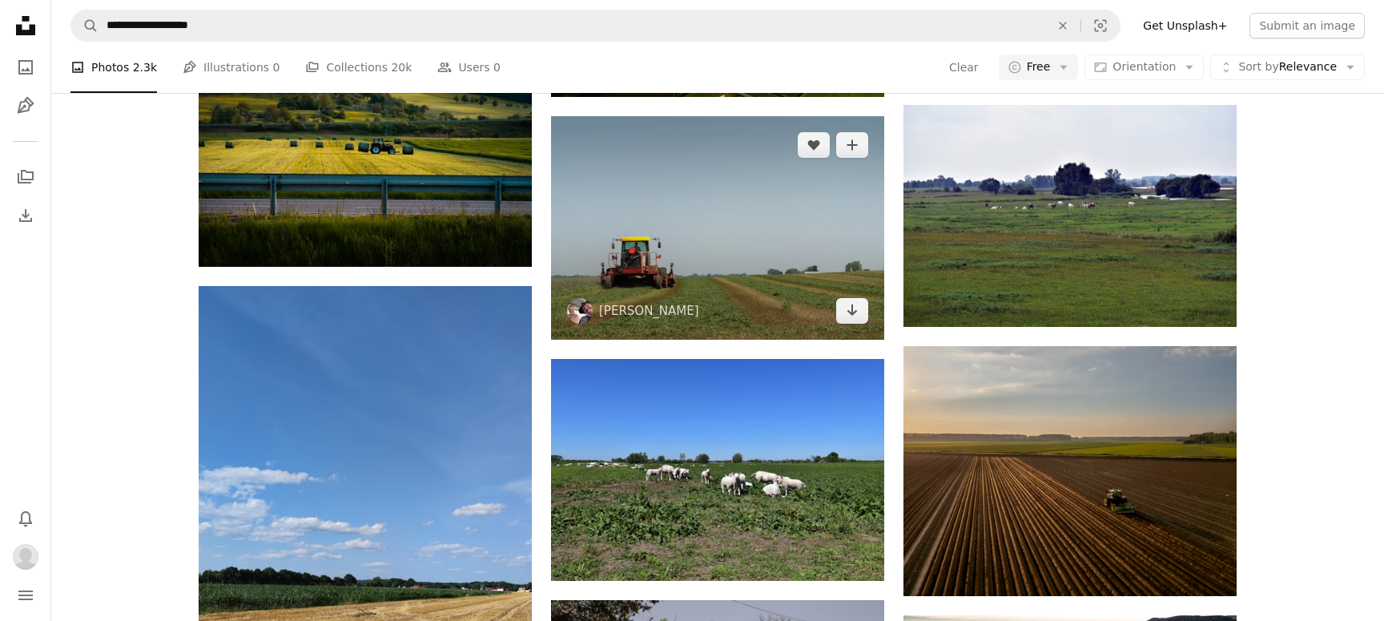
click at [661, 232] on img at bounding box center [717, 227] width 333 height 223
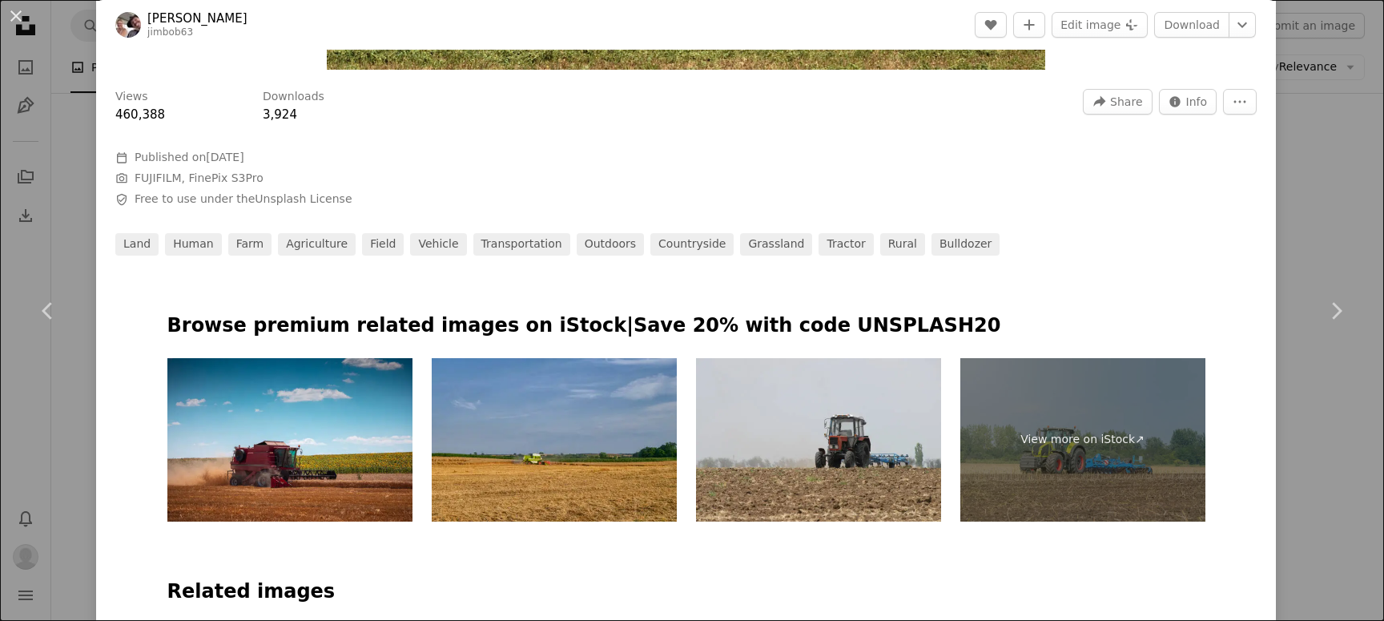
scroll to position [1353, 0]
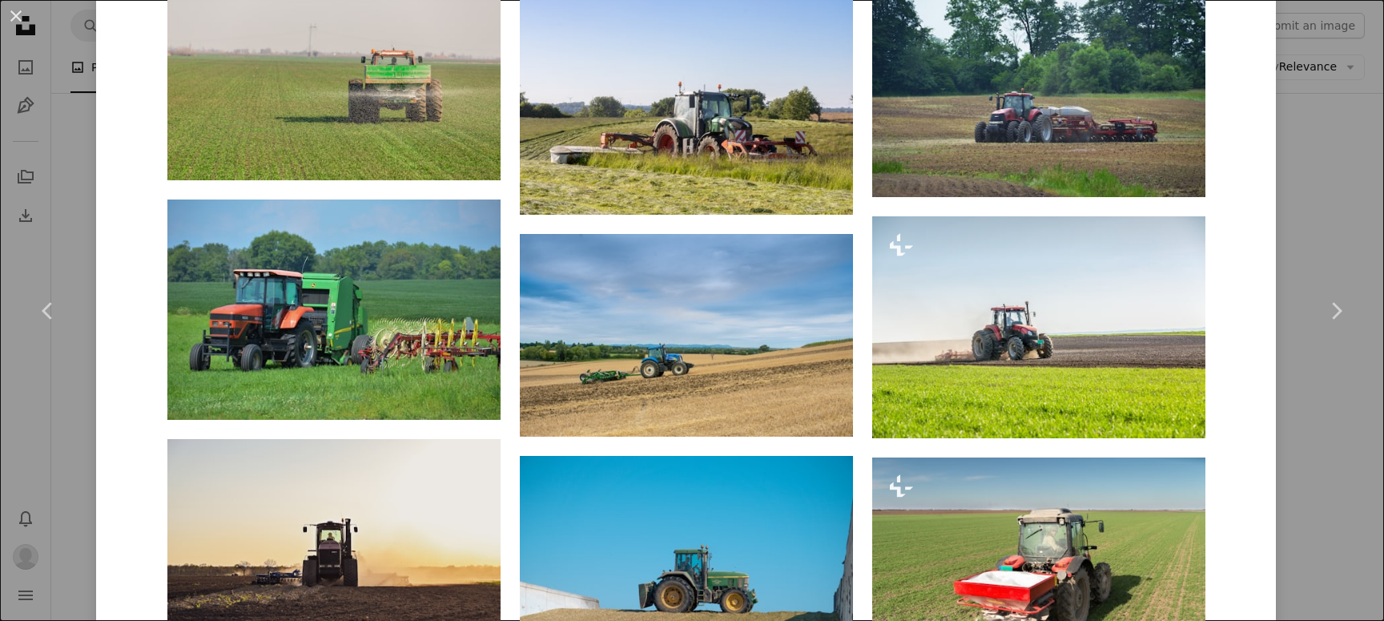
click at [1326, 170] on div "An X shape Chevron left Chevron right [PERSON_NAME] jimbob63 A heart A plus sig…" at bounding box center [692, 310] width 1384 height 621
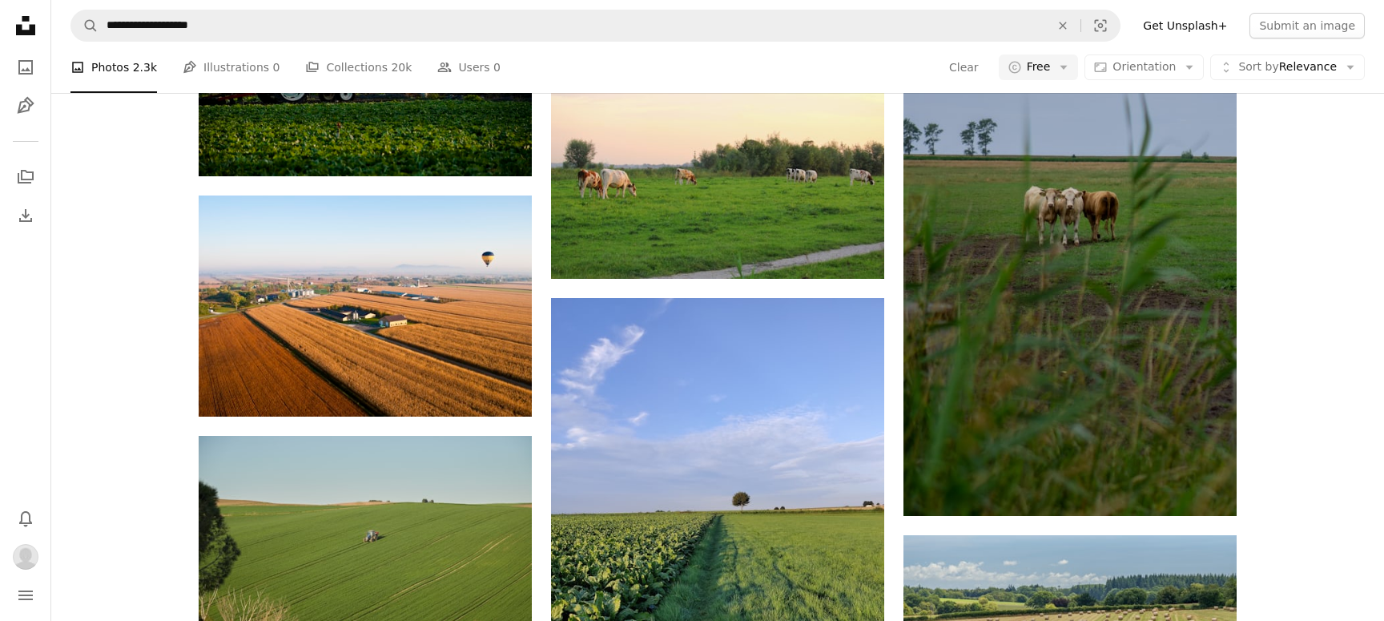
scroll to position [10753, 0]
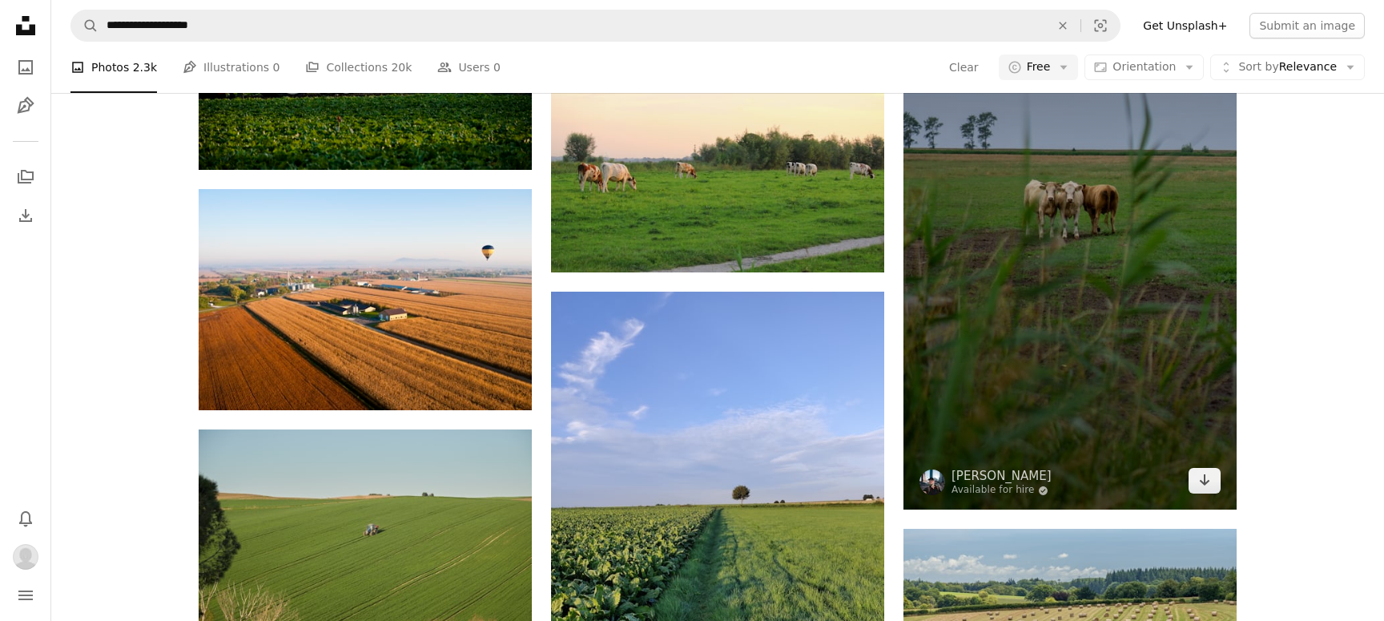
click at [1047, 247] on img at bounding box center [1069, 244] width 333 height 530
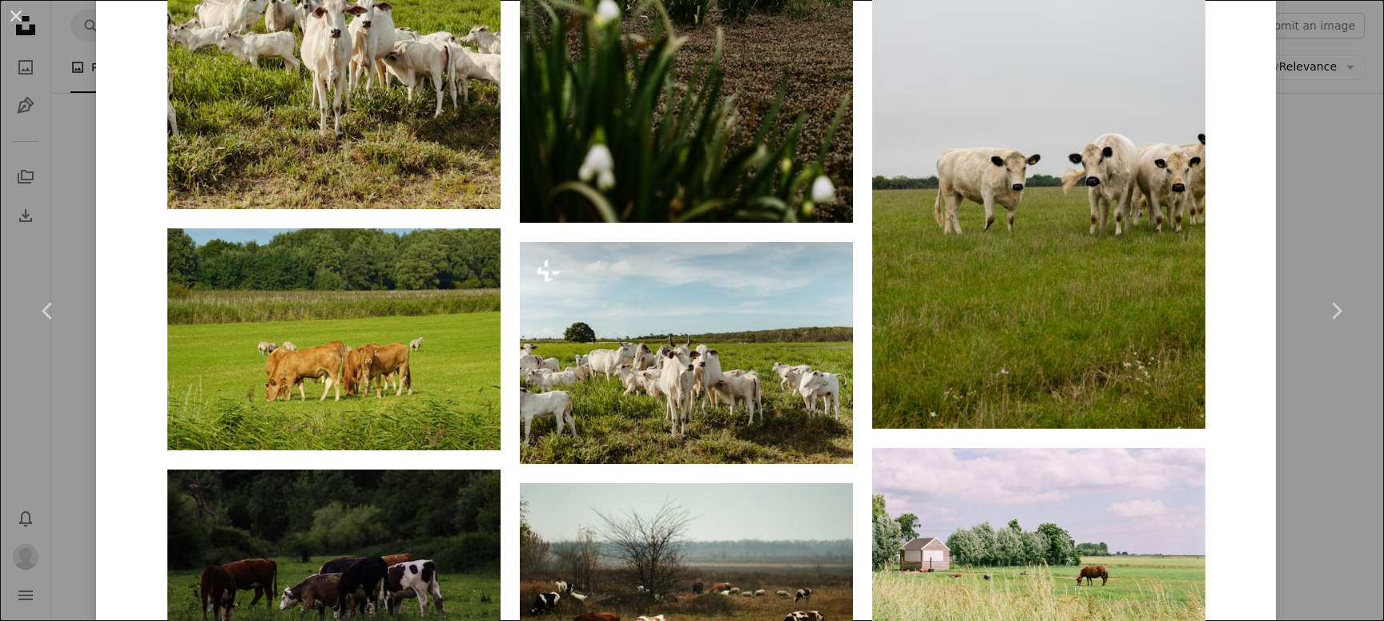
scroll to position [1882, 0]
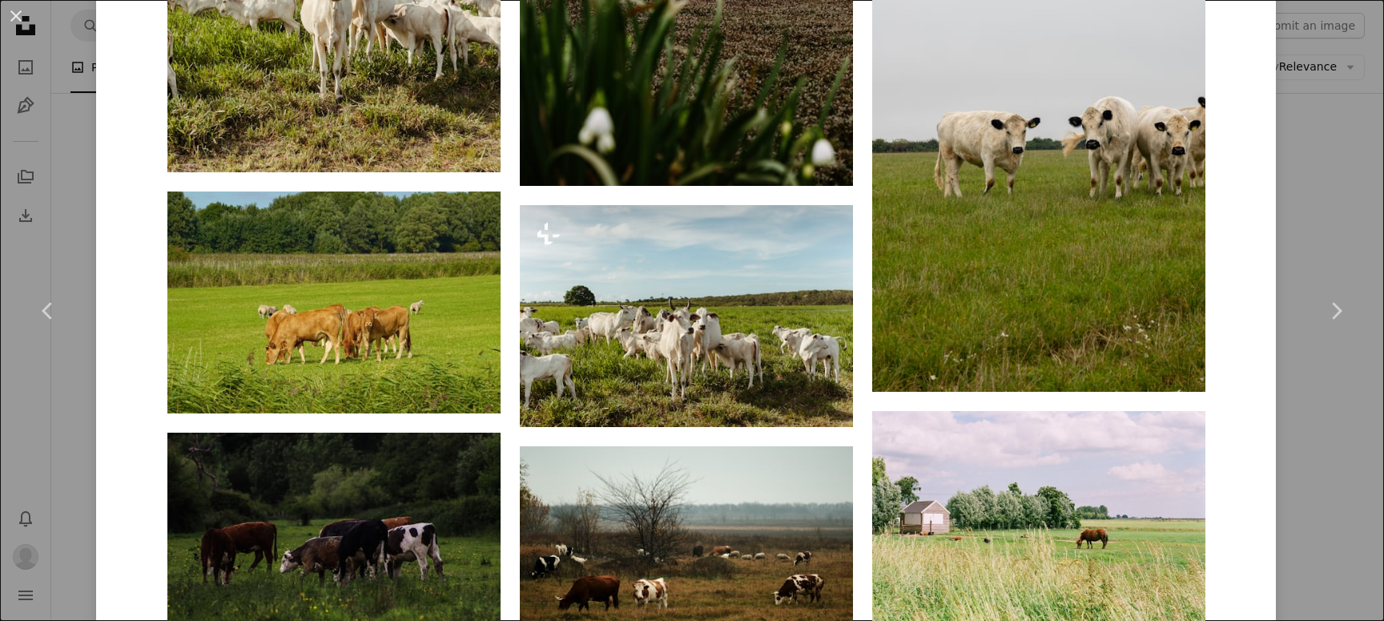
click at [1320, 178] on div "An X shape Chevron left Chevron right [PERSON_NAME] Available for hire A checkm…" at bounding box center [692, 310] width 1384 height 621
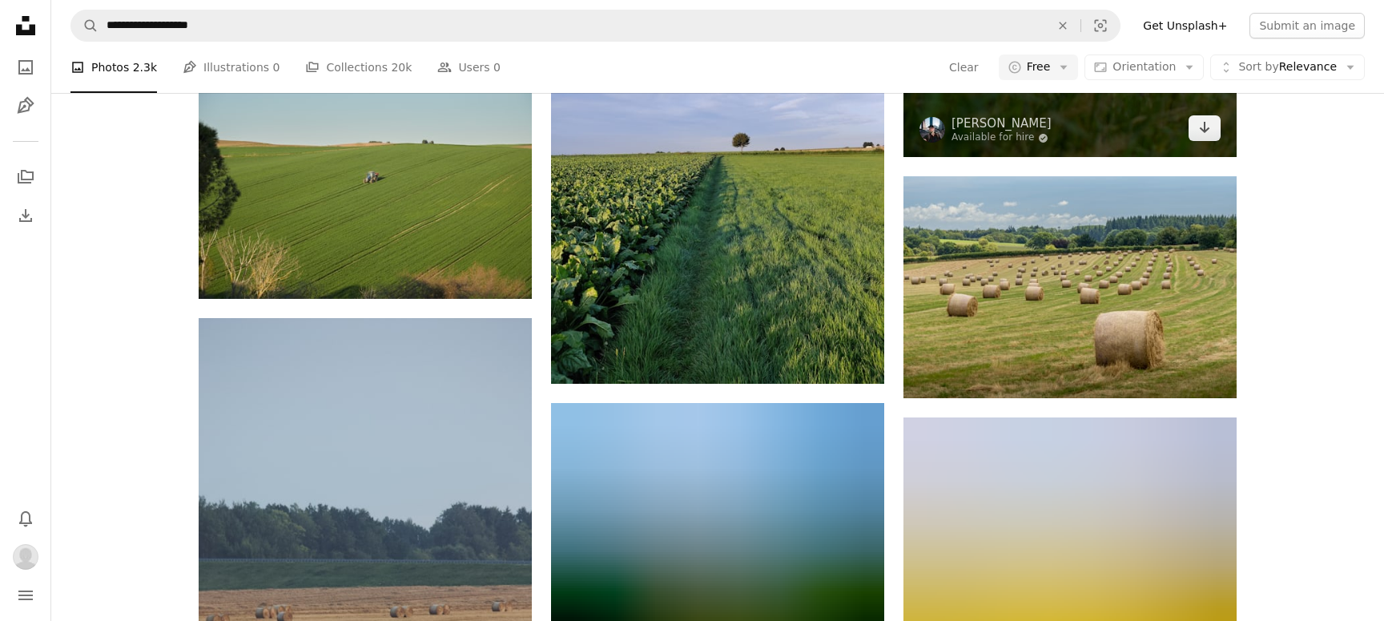
scroll to position [11030, 0]
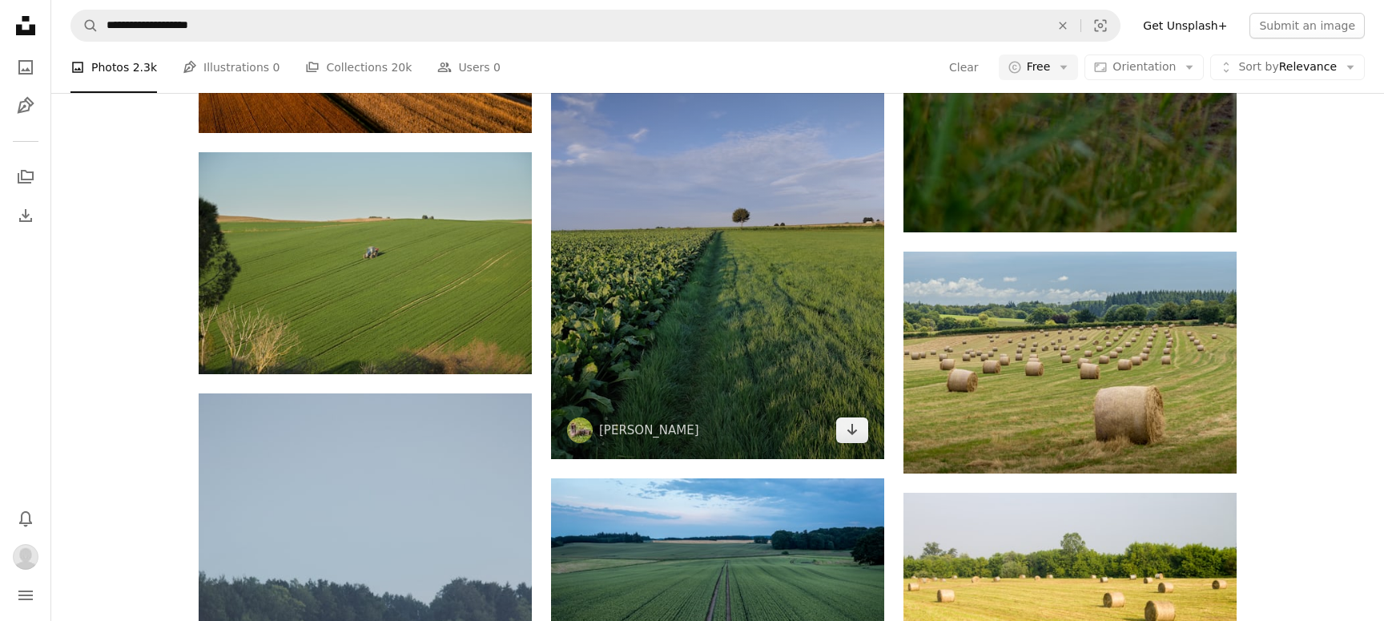
click at [803, 269] on img at bounding box center [717, 236] width 333 height 444
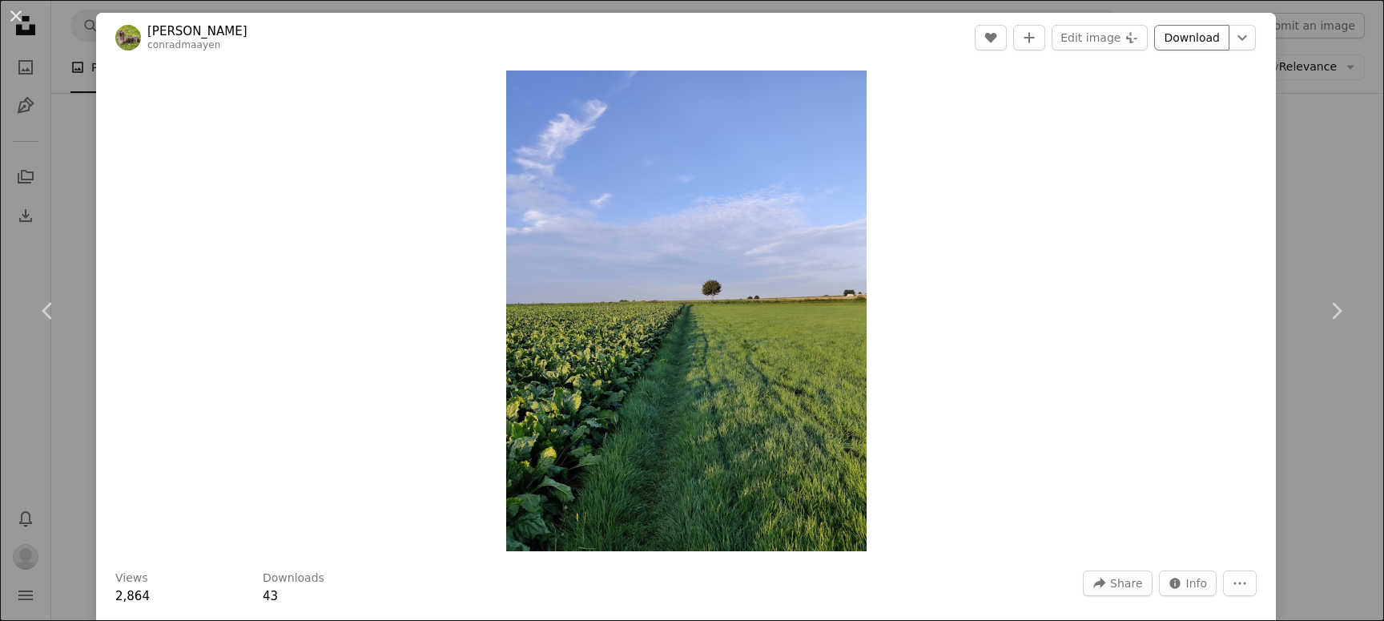
click at [1205, 47] on link "Download" at bounding box center [1191, 38] width 75 height 26
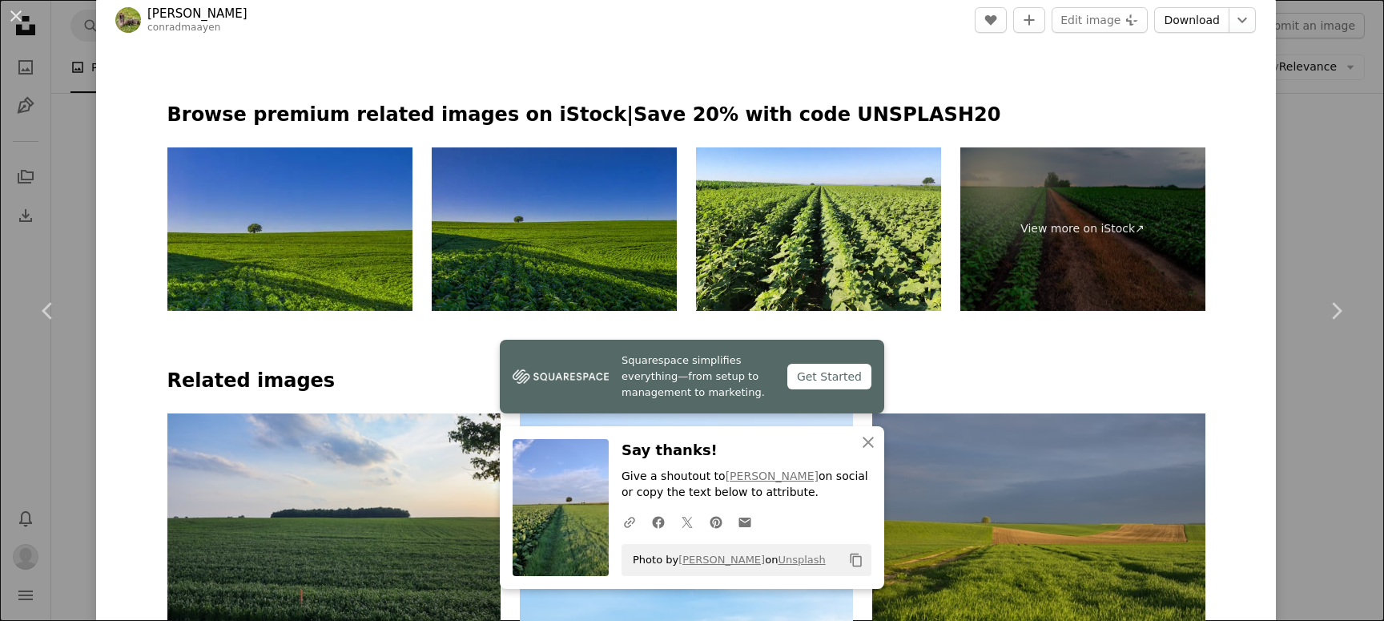
scroll to position [986, 0]
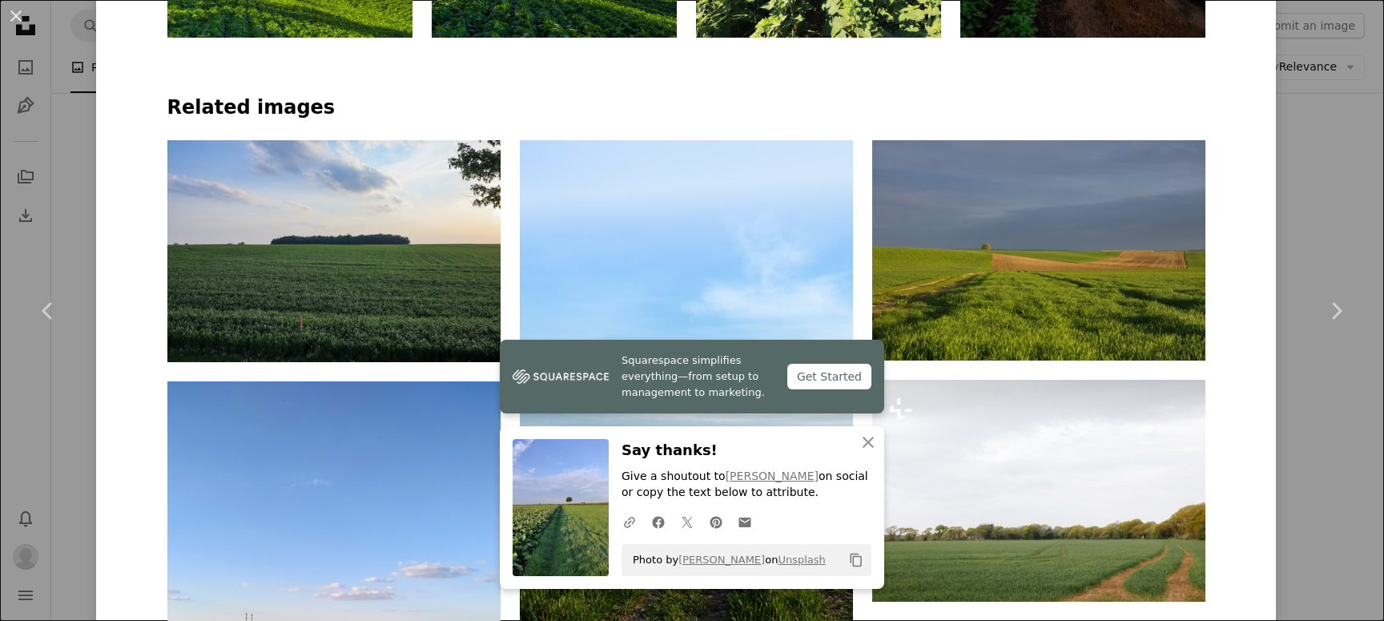
click at [1308, 199] on div "An X shape Chevron left Chevron right [PERSON_NAME] conradmaayen A heart A plus…" at bounding box center [692, 310] width 1384 height 621
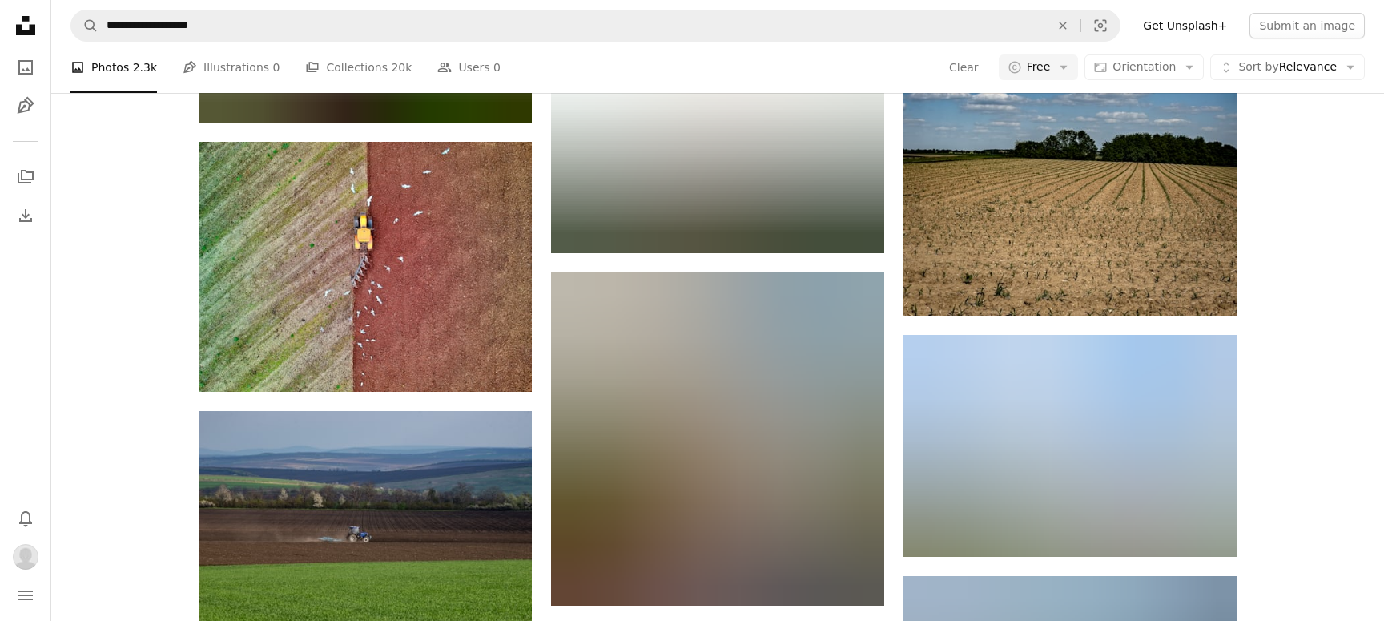
scroll to position [12407, 0]
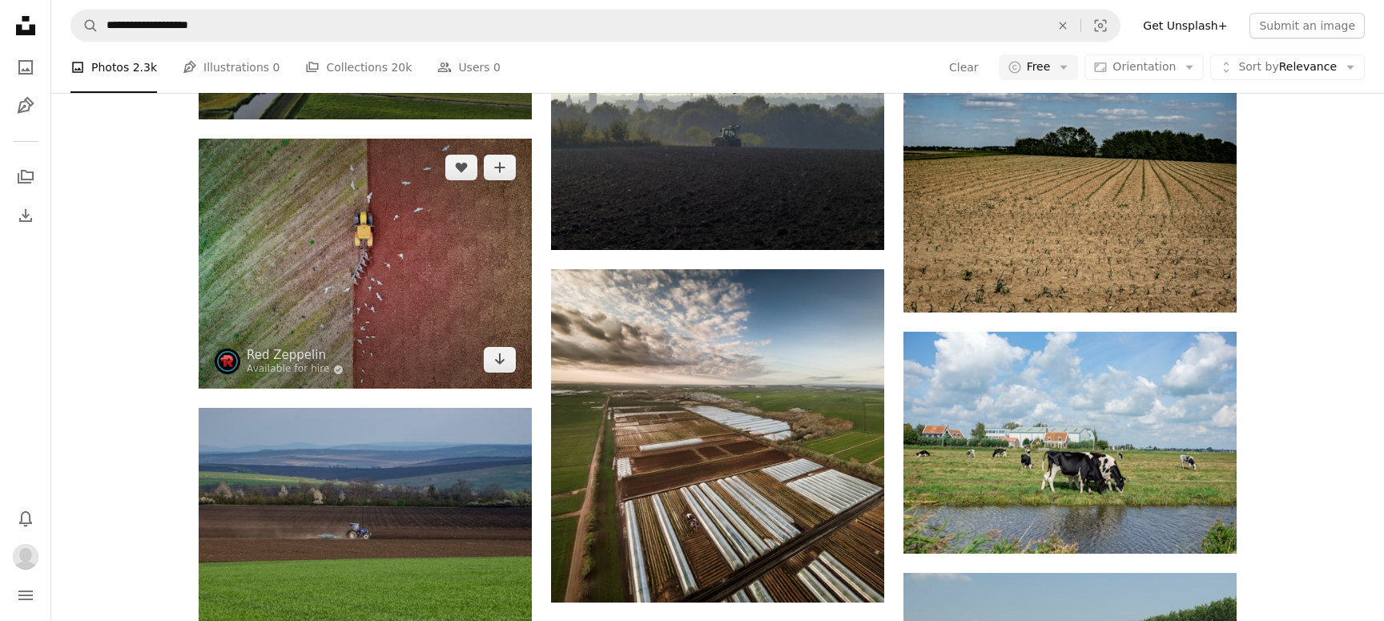
click at [377, 254] on img at bounding box center [365, 264] width 333 height 250
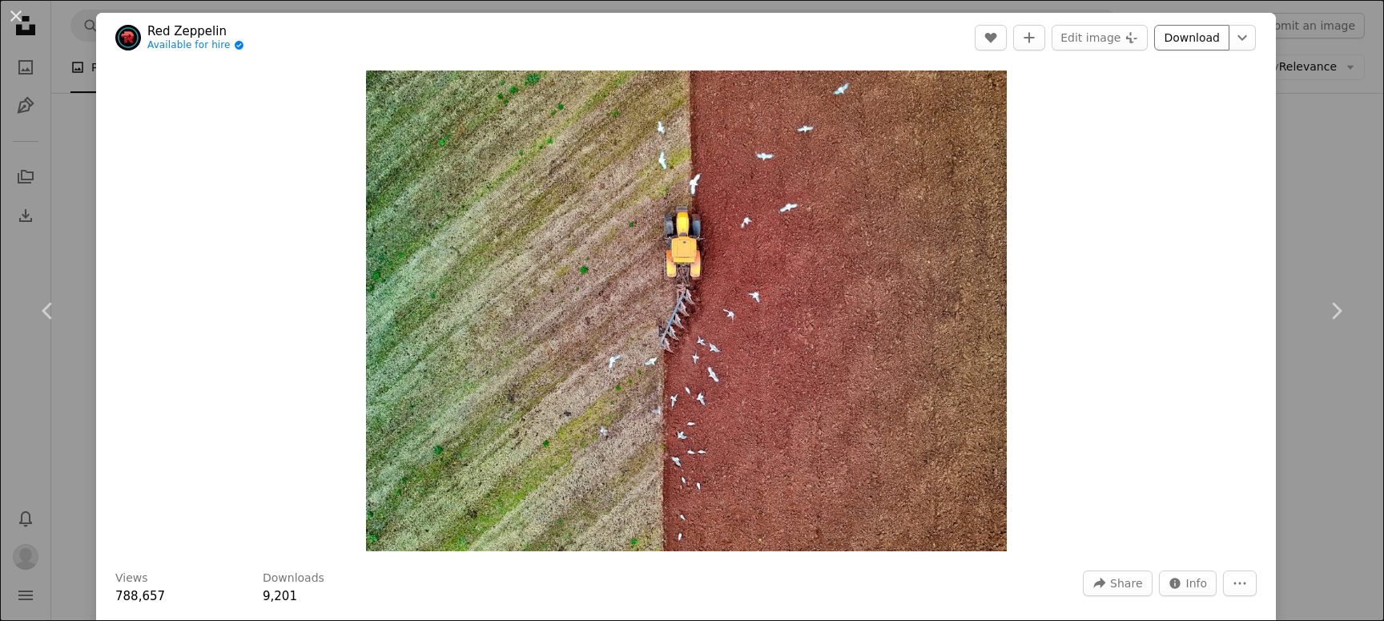
click at [1186, 36] on link "Download" at bounding box center [1191, 38] width 75 height 26
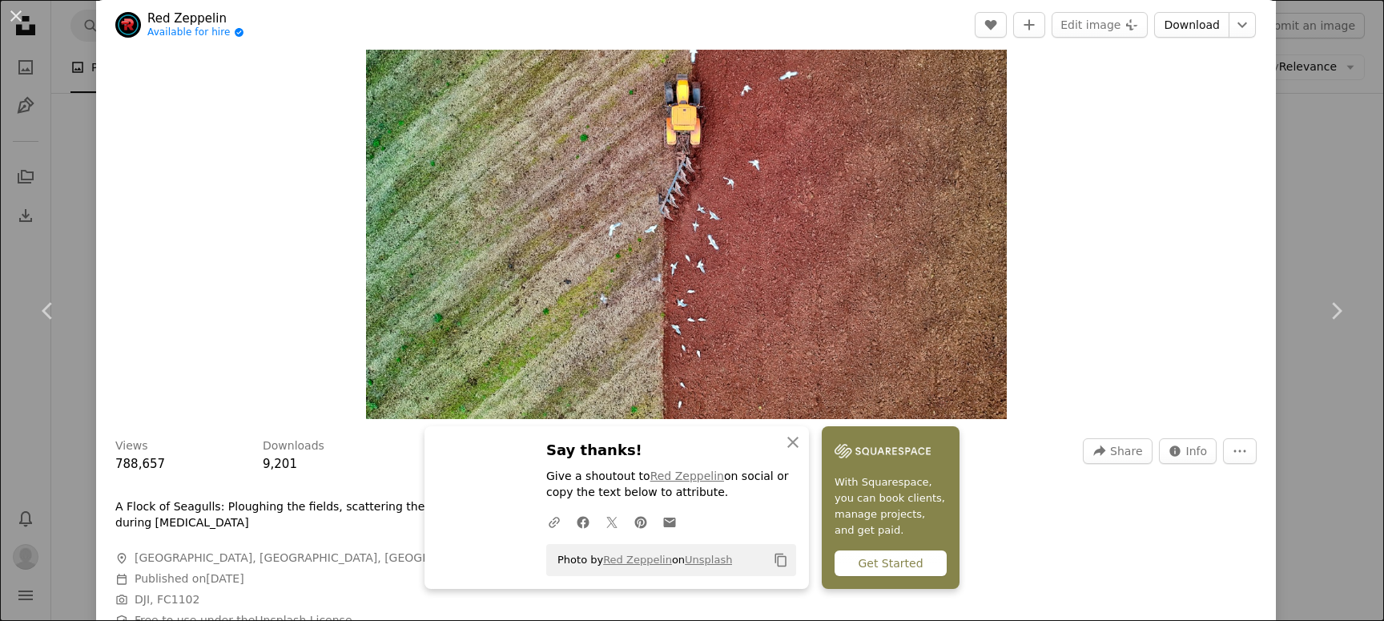
scroll to position [608, 0]
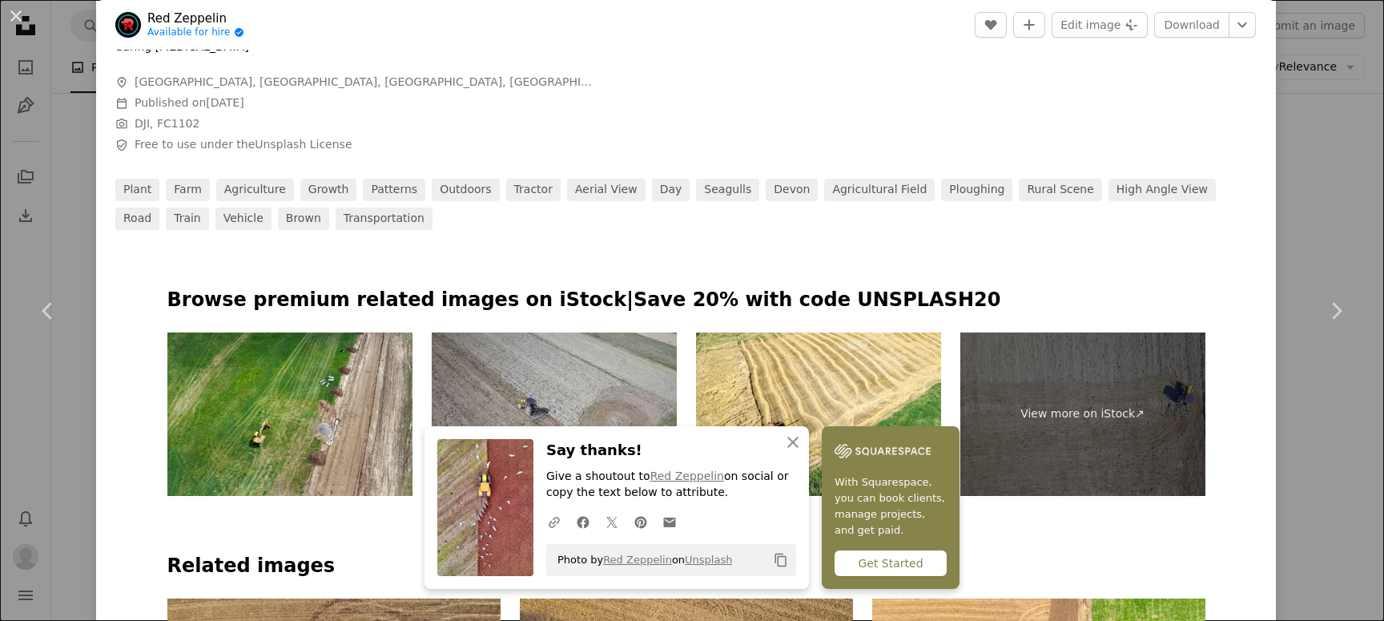
click at [1316, 154] on div "An X shape Chevron left Chevron right Red Zeppelin Available for hire A checkma…" at bounding box center [692, 310] width 1384 height 621
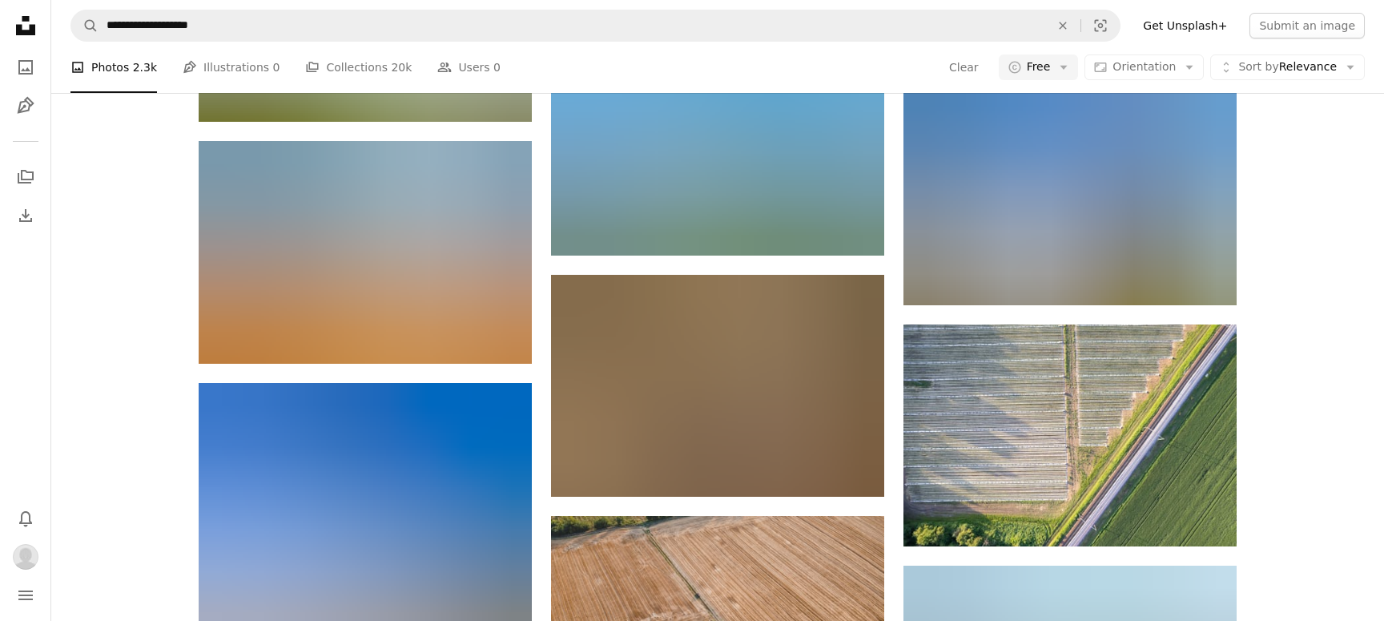
scroll to position [16437, 0]
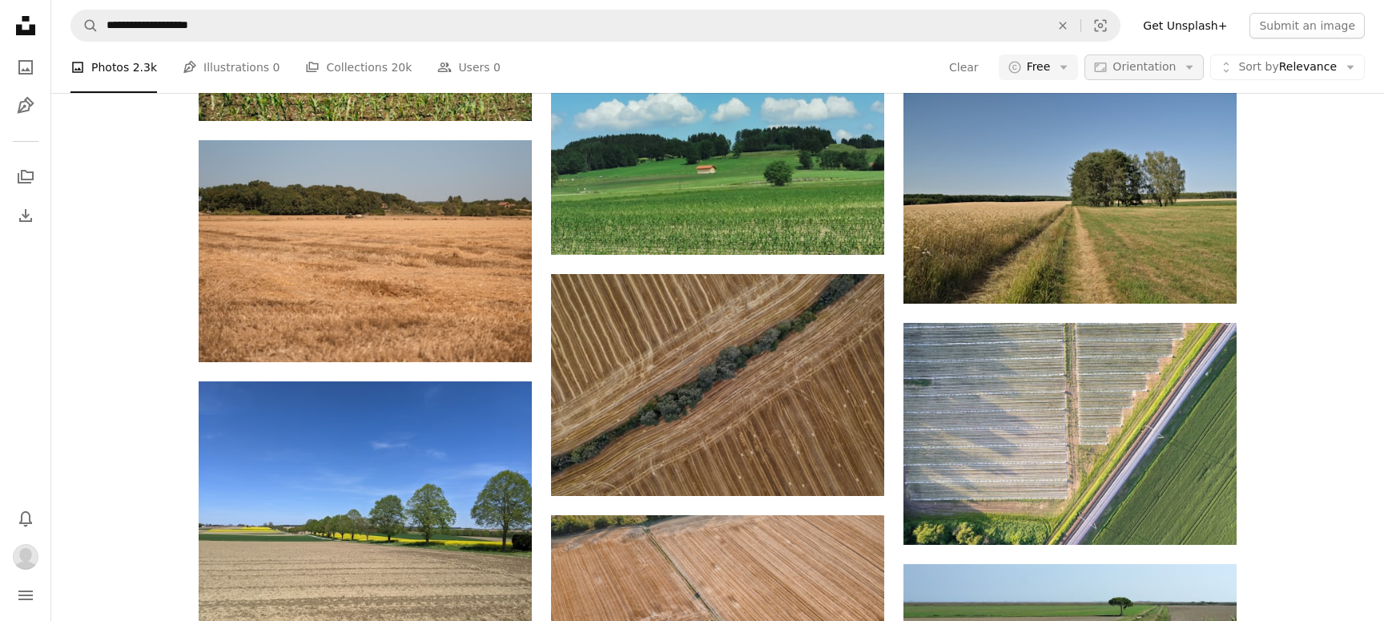
click at [1167, 66] on span "Orientation" at bounding box center [1143, 66] width 63 height 13
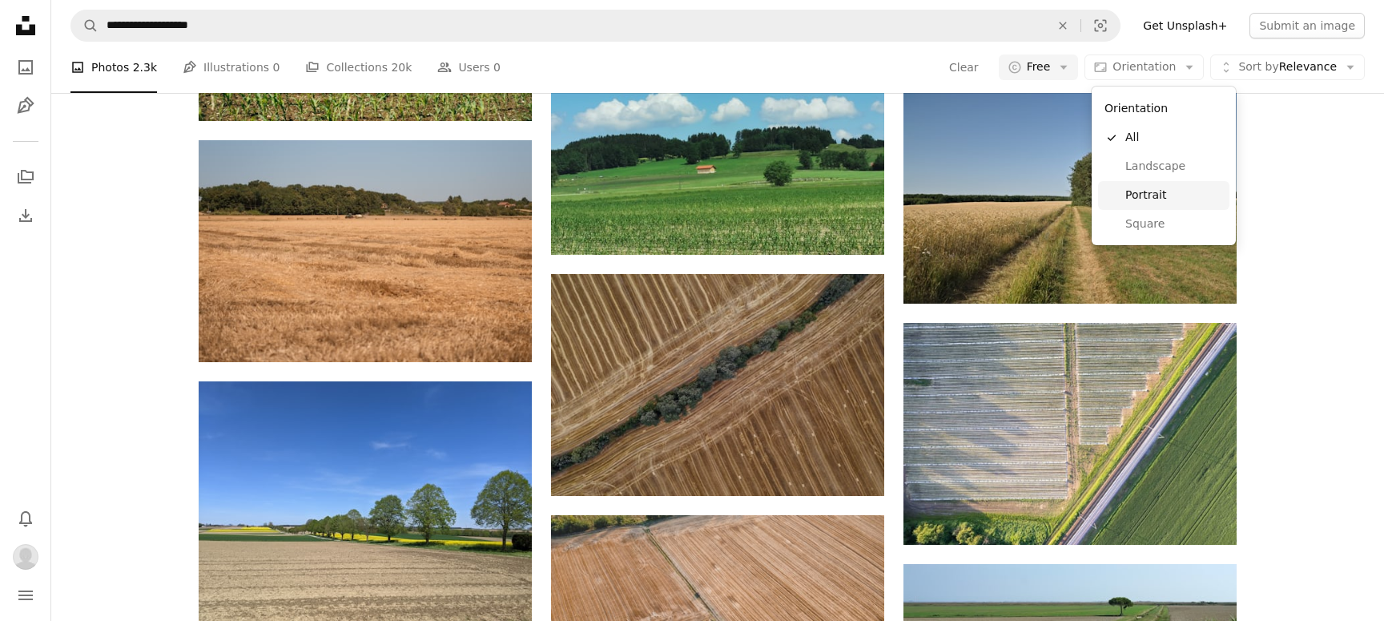
click at [1142, 187] on span "Portrait" at bounding box center [1174, 195] width 98 height 16
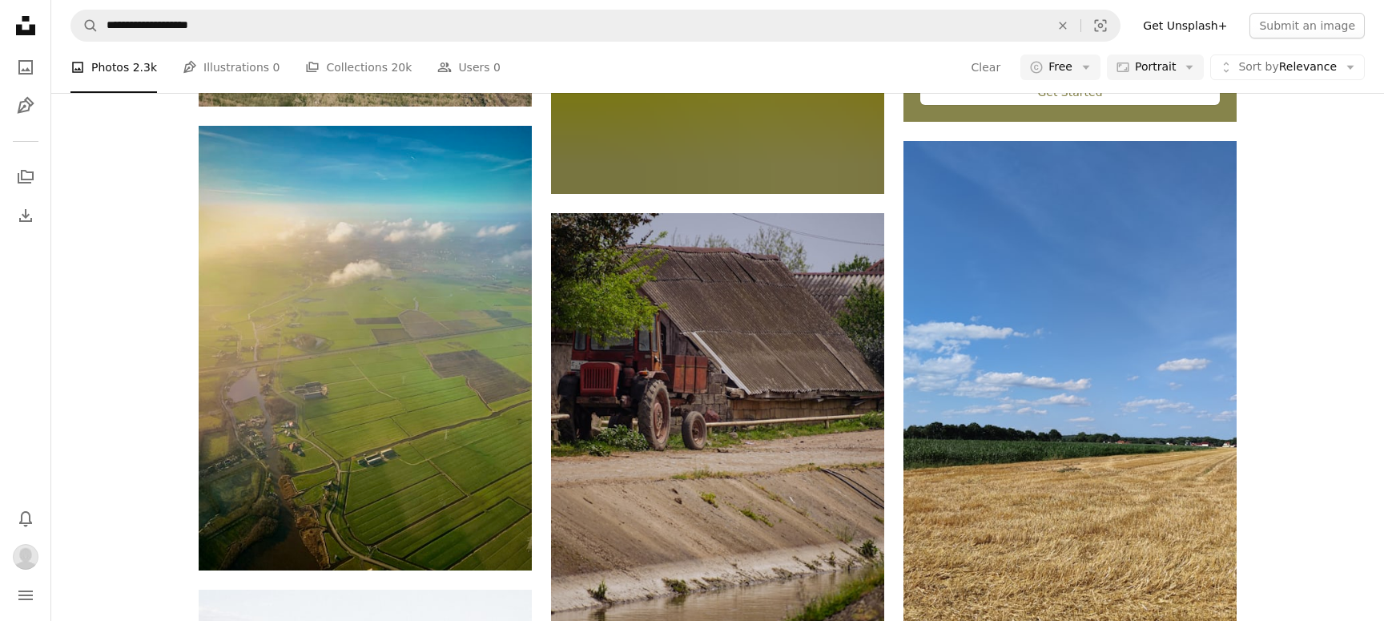
scroll to position [711, 0]
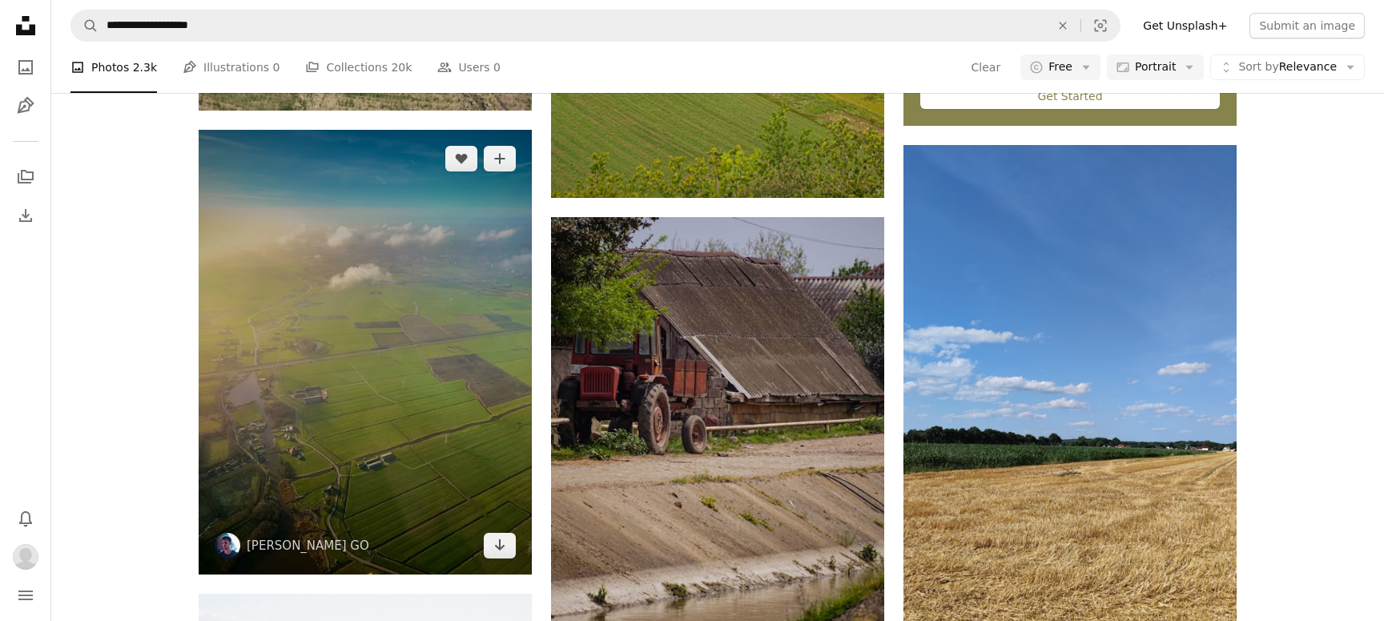
click at [448, 323] on img at bounding box center [365, 352] width 333 height 444
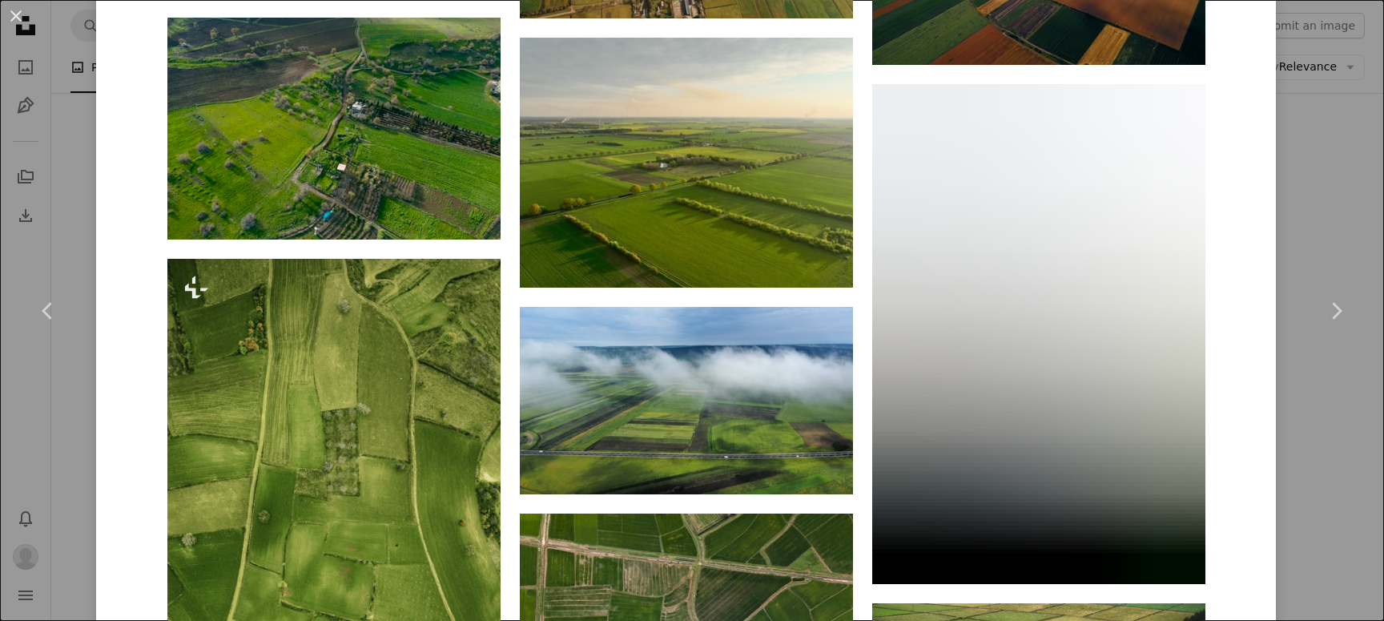
scroll to position [1629, 0]
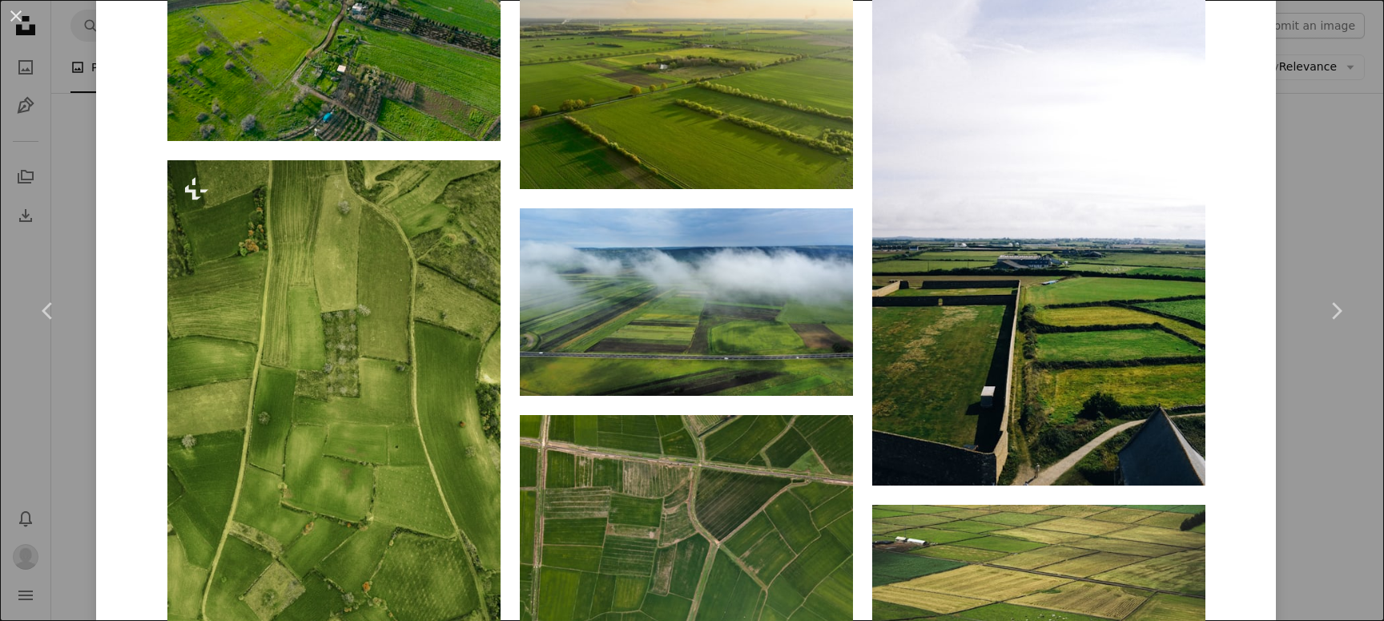
click at [1315, 160] on div "An X shape Chevron left Chevron right [PERSON_NAME] GO currogo A heart A plus s…" at bounding box center [692, 310] width 1384 height 621
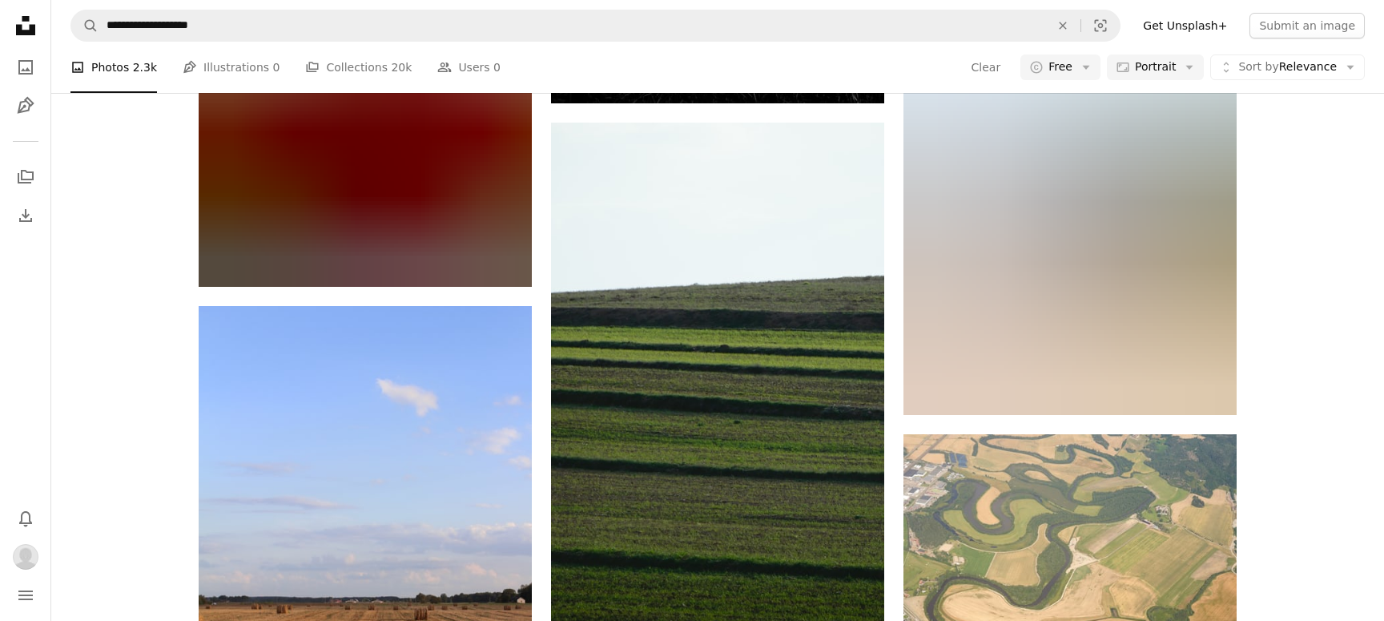
scroll to position [11987, 0]
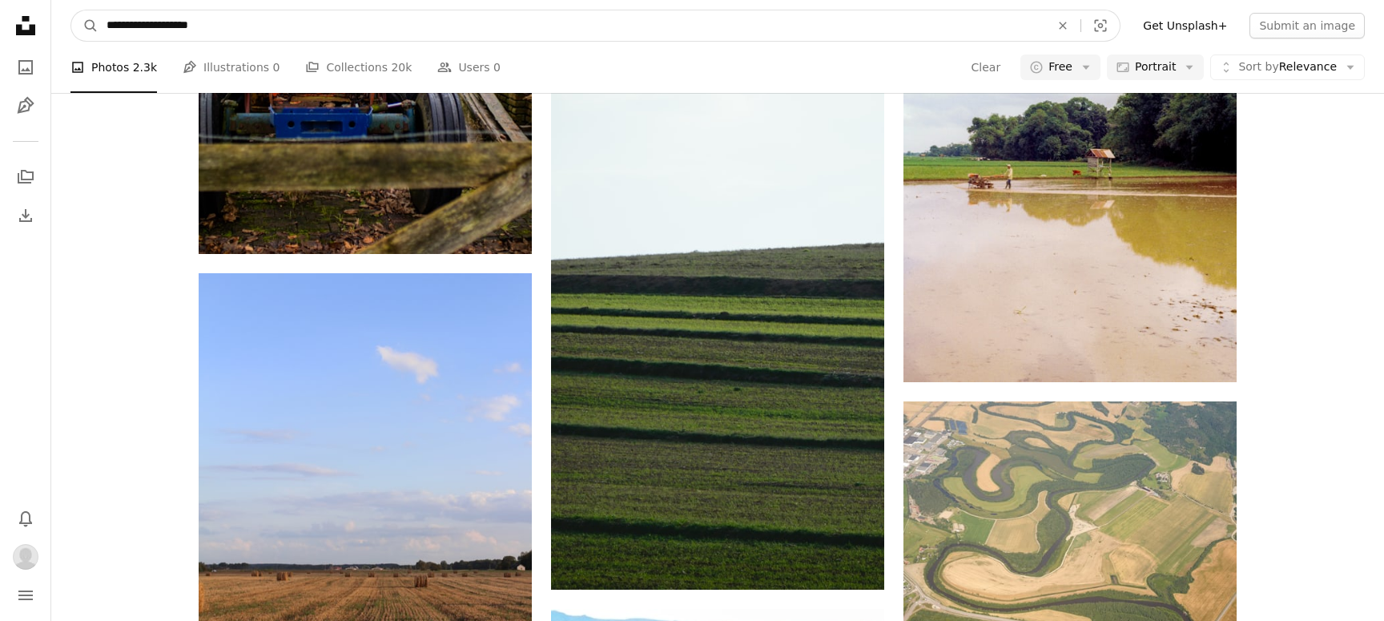
click at [243, 22] on input "**********" at bounding box center [571, 25] width 946 height 30
type input "**********"
click button "A magnifying glass" at bounding box center [84, 25] width 27 height 30
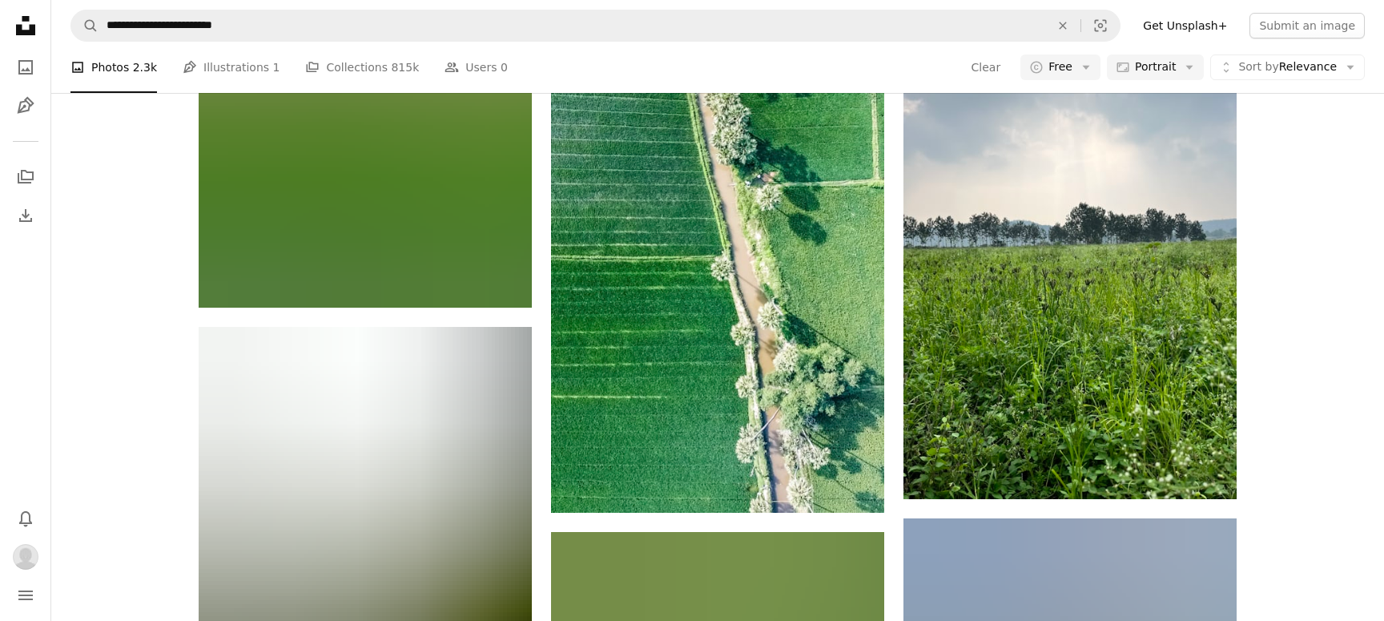
scroll to position [1412, 0]
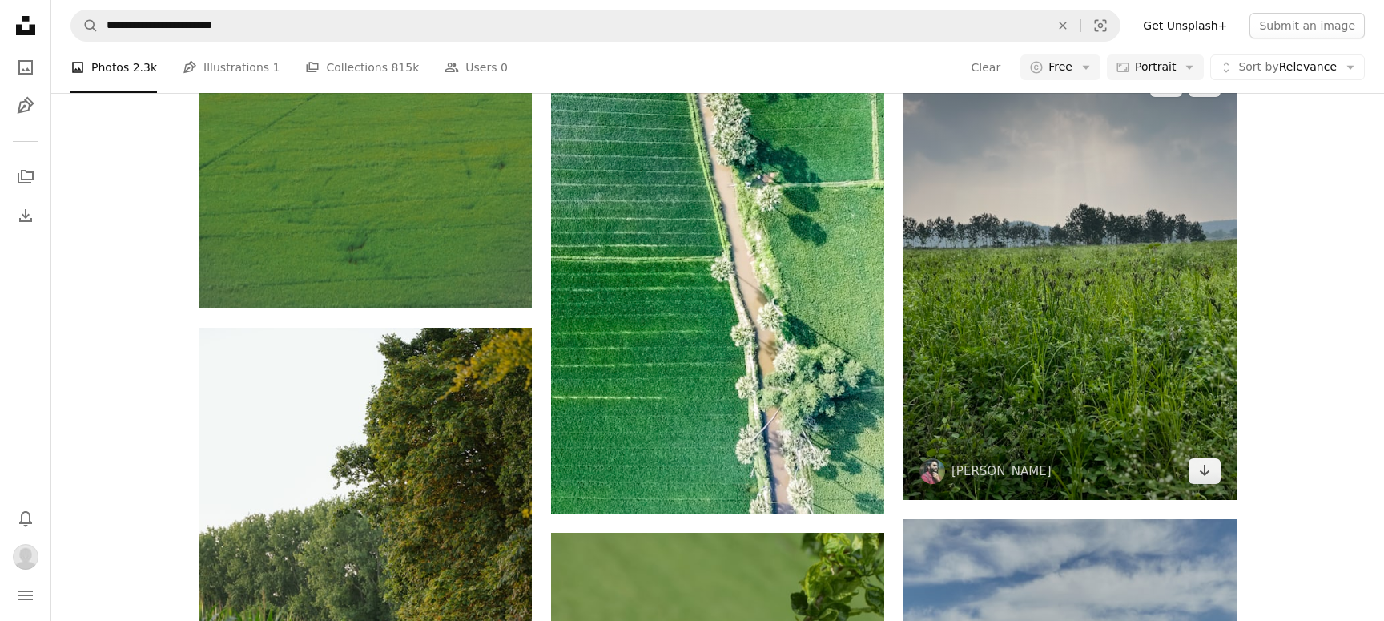
click at [1095, 294] on img at bounding box center [1069, 277] width 333 height 444
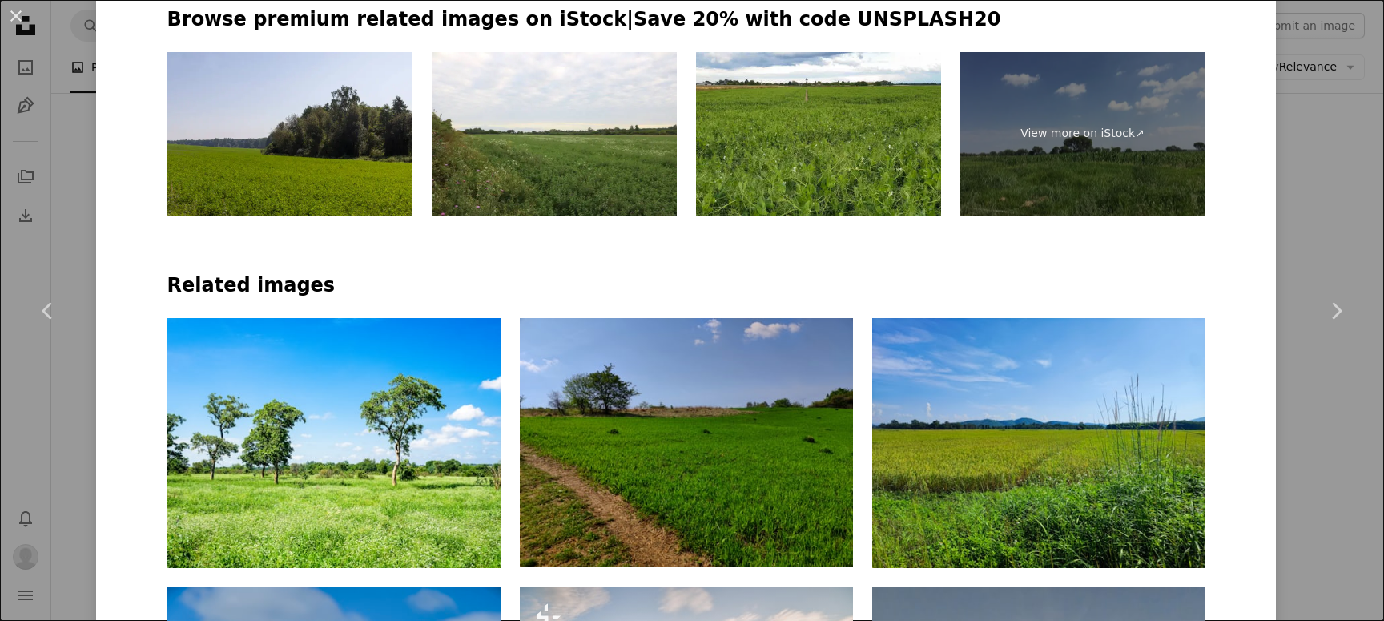
scroll to position [974, 0]
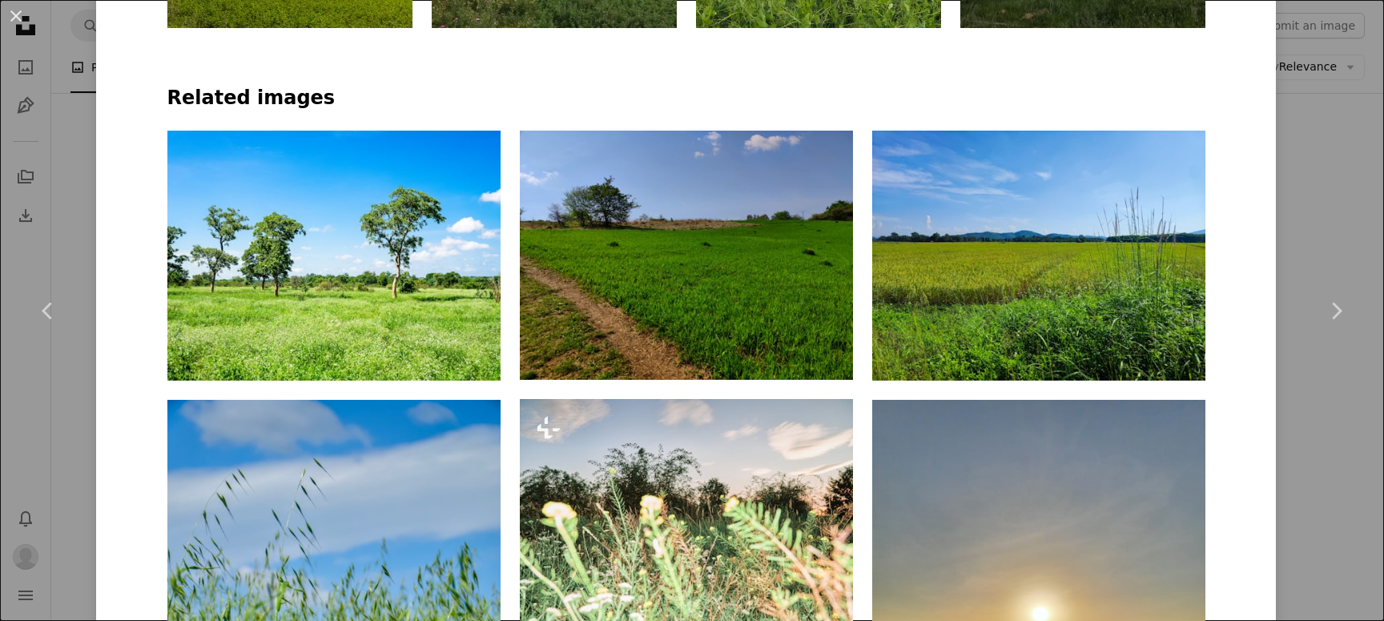
click at [1340, 202] on div "An X shape Chevron left Chevron right [PERSON_NAME] rahul059 A heart A plus sig…" at bounding box center [692, 310] width 1384 height 621
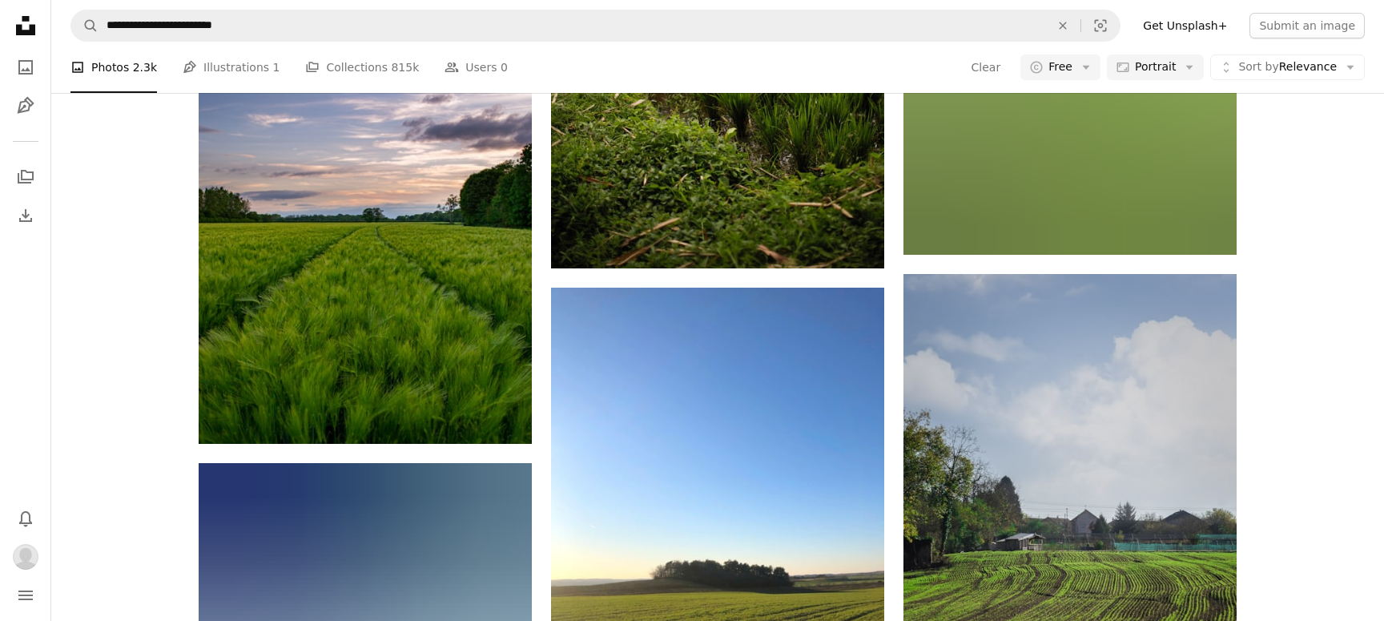
scroll to position [2697, 0]
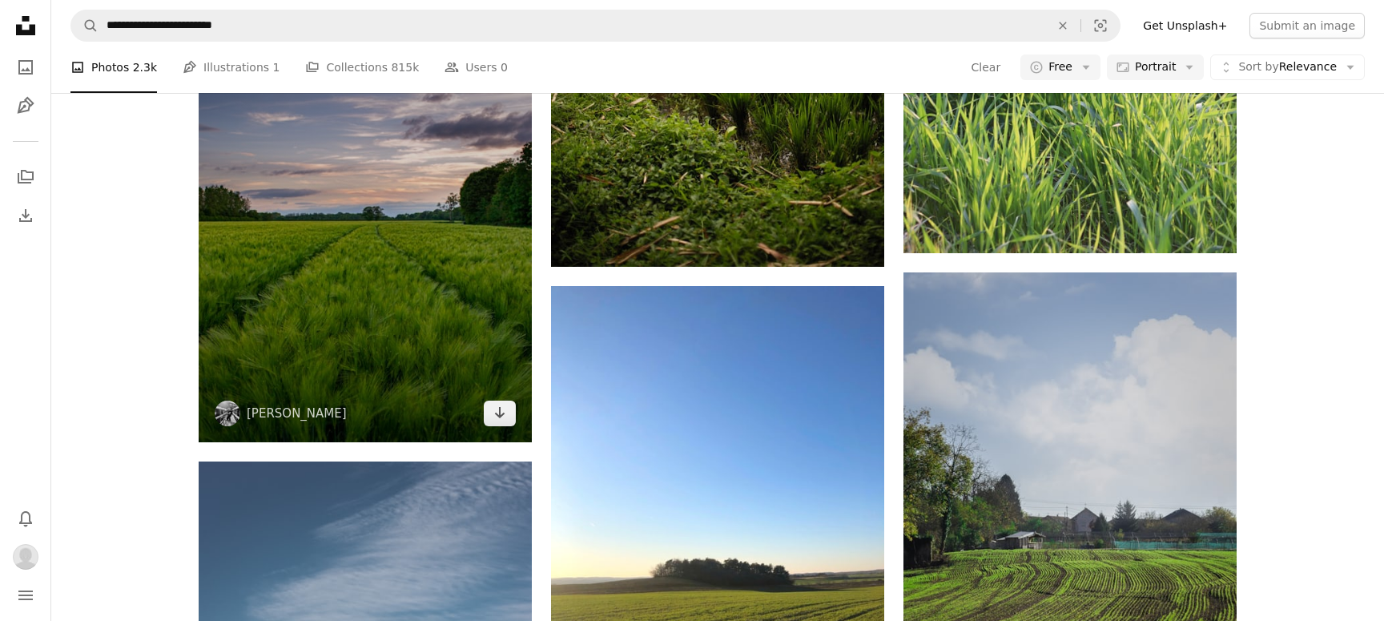
click at [449, 203] on img at bounding box center [365, 234] width 333 height 416
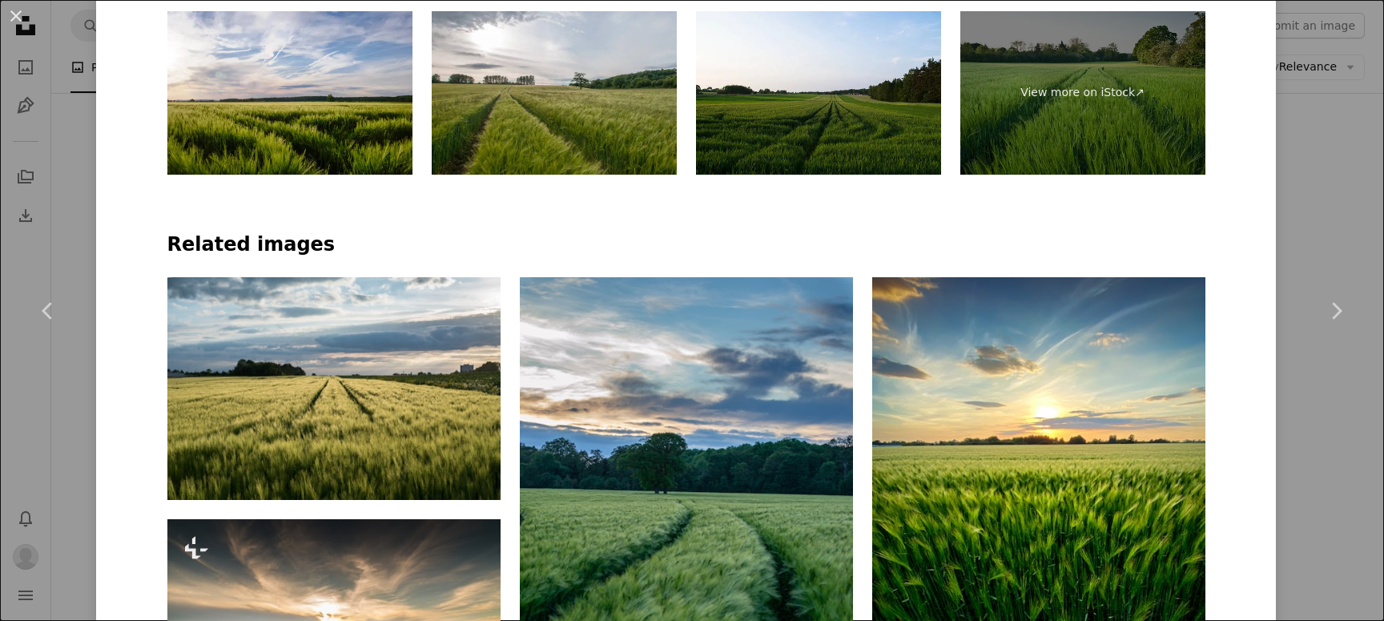
scroll to position [910, 0]
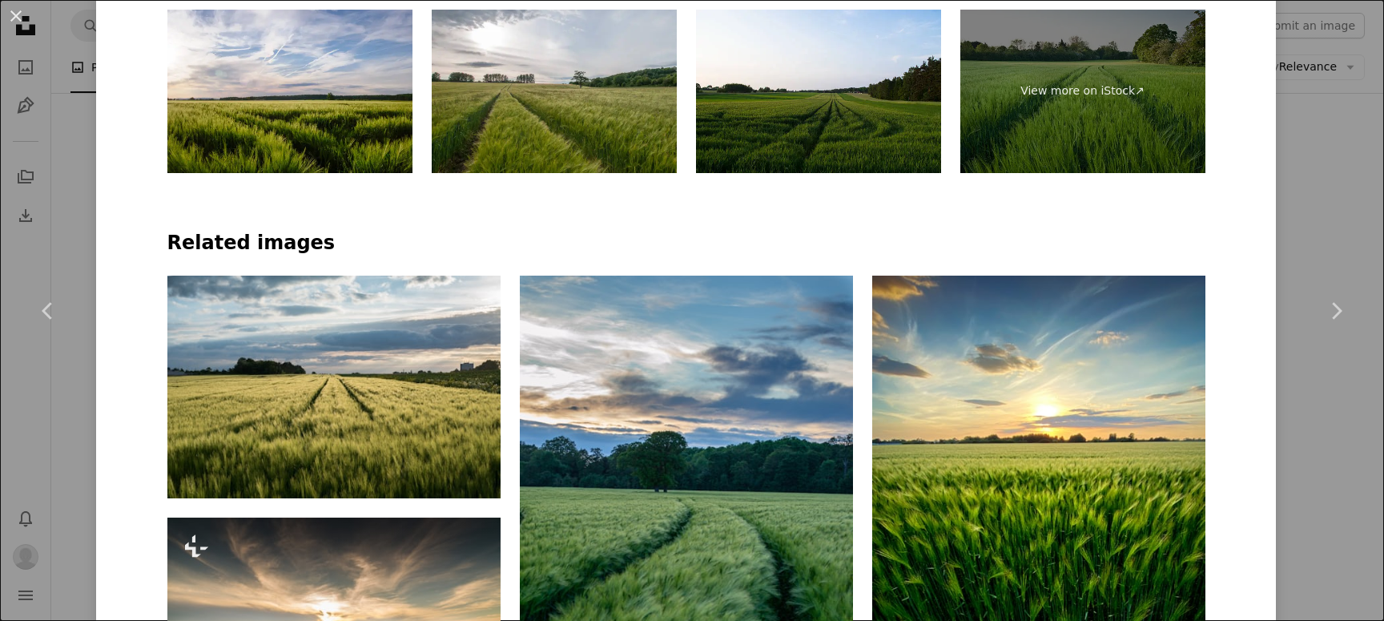
click at [1321, 196] on div "An X shape Chevron left Chevron right [PERSON_NAME] sgodfrey A heart A plus sig…" at bounding box center [692, 310] width 1384 height 621
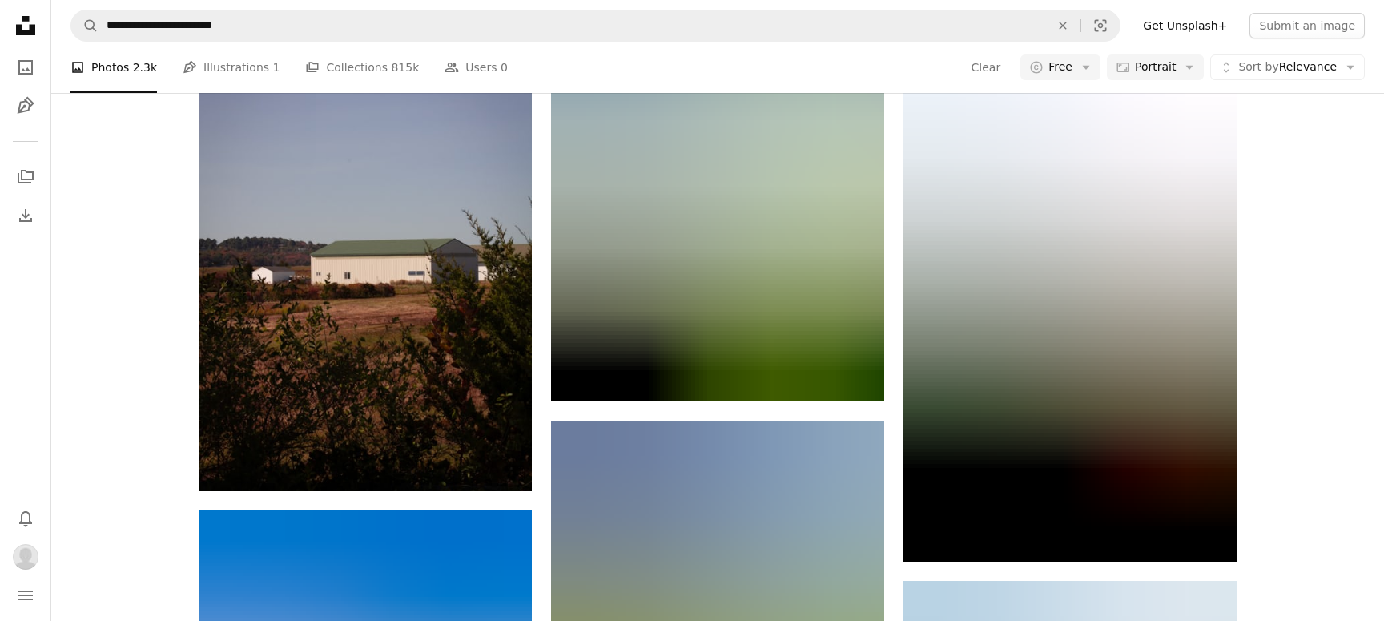
scroll to position [11277, 0]
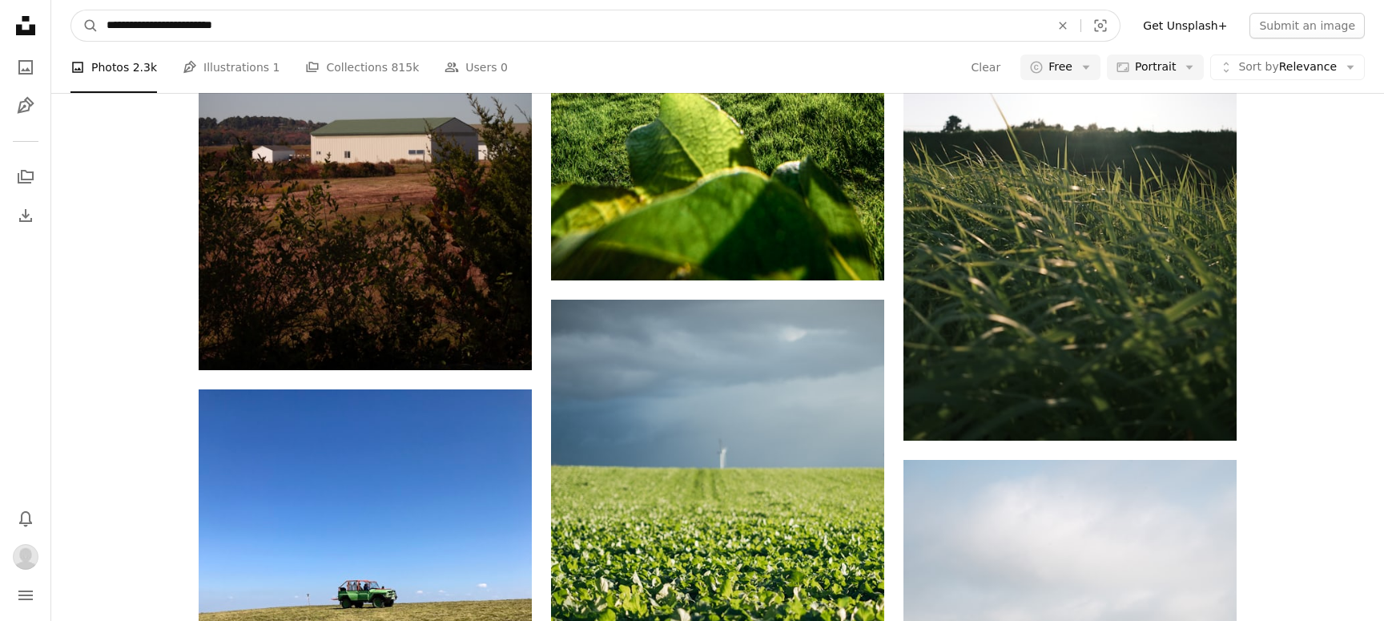
drag, startPoint x: 471, startPoint y: 17, endPoint x: 9, endPoint y: 16, distance: 462.0
paste input "**********"
type input "**********"
click button "A magnifying glass" at bounding box center [84, 25] width 27 height 30
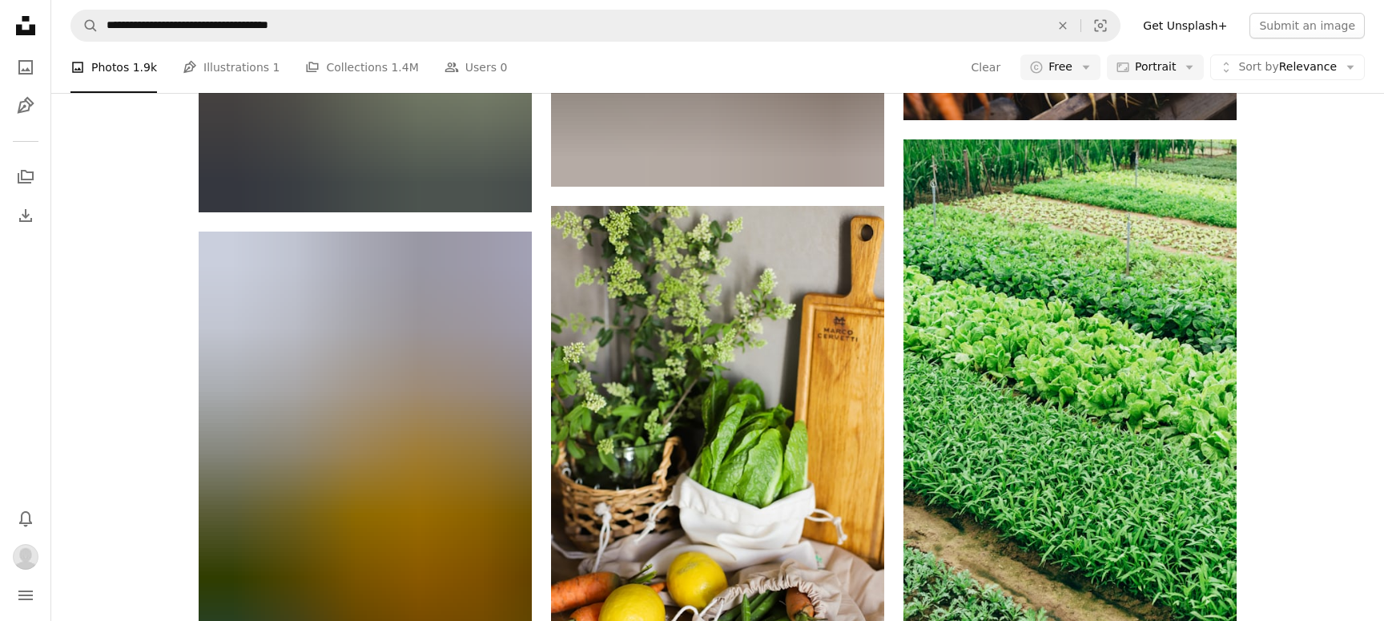
scroll to position [6744, 0]
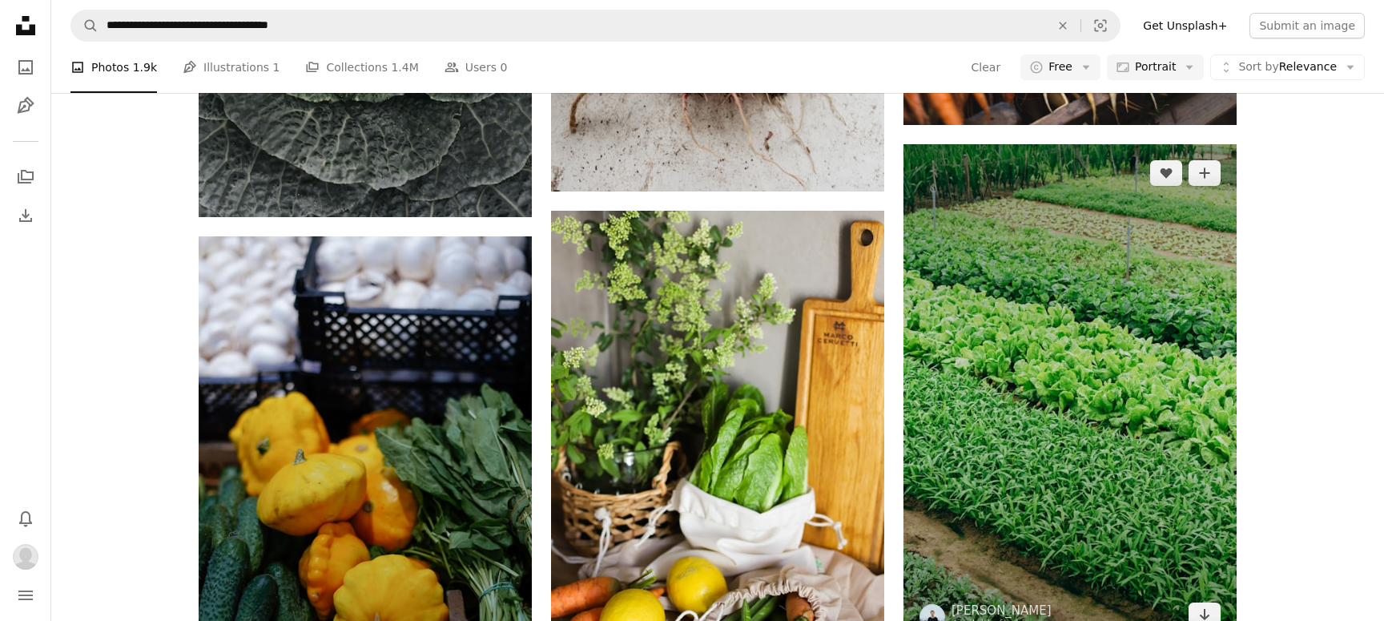
click at [1134, 369] on img at bounding box center [1069, 394] width 333 height 500
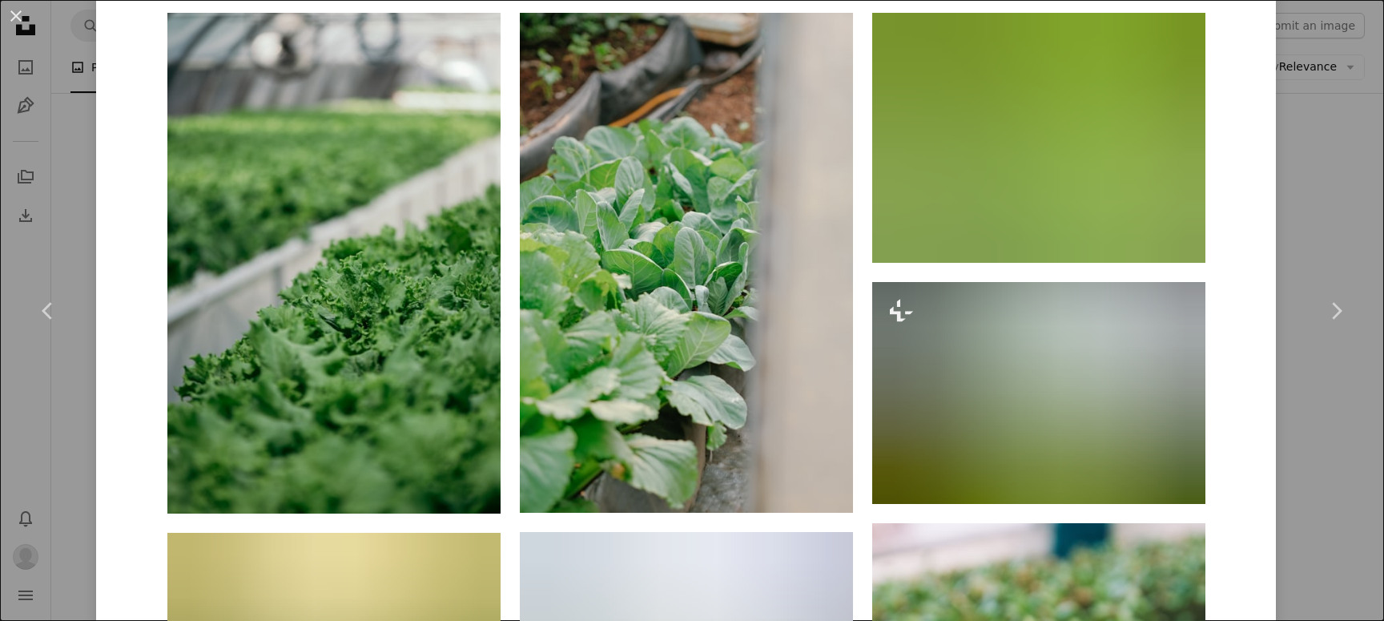
scroll to position [1188, 0]
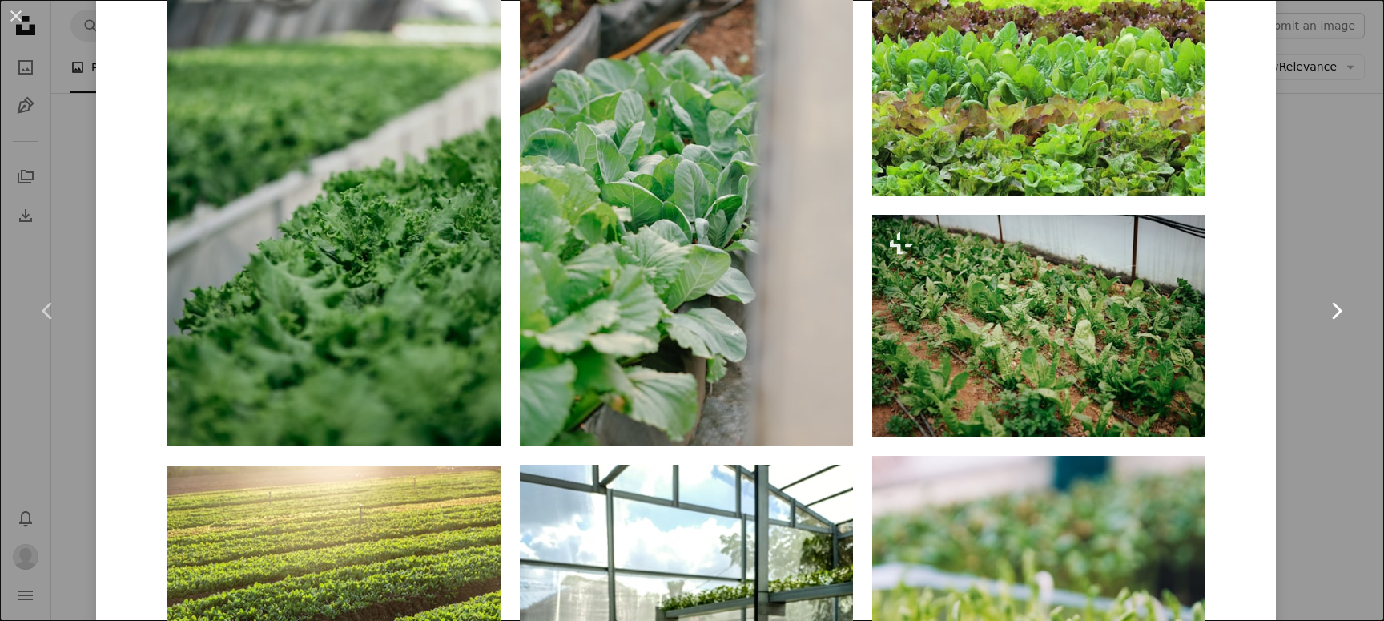
click at [1308, 234] on link "Chevron right" at bounding box center [1336, 311] width 96 height 154
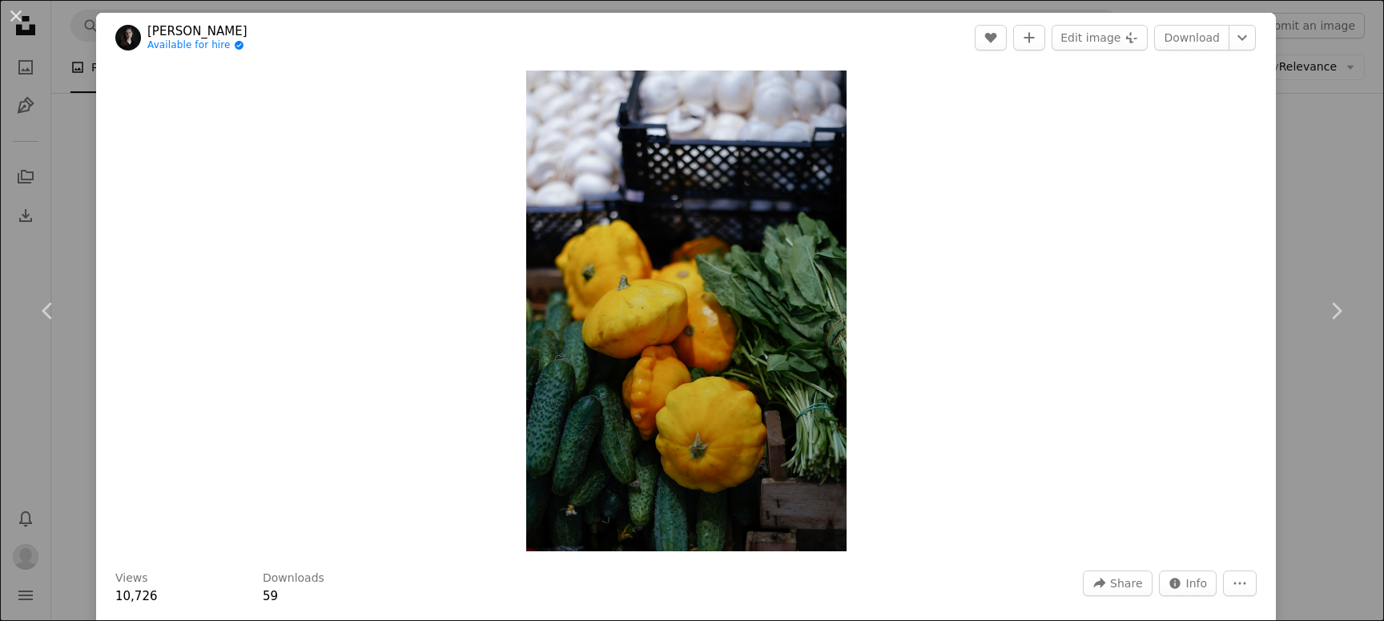
click at [1368, 215] on div "An X shape Chevron left Chevron right [PERSON_NAME] Available for hire A checkm…" at bounding box center [692, 310] width 1384 height 621
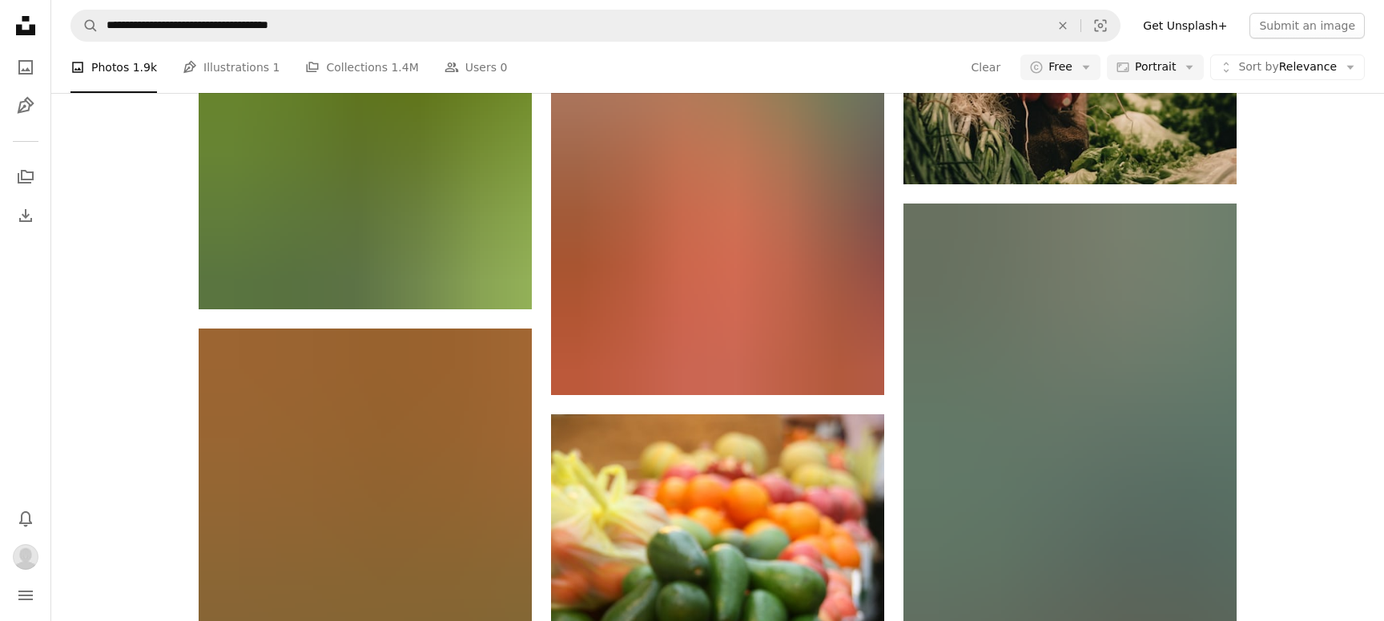
scroll to position [14539, 0]
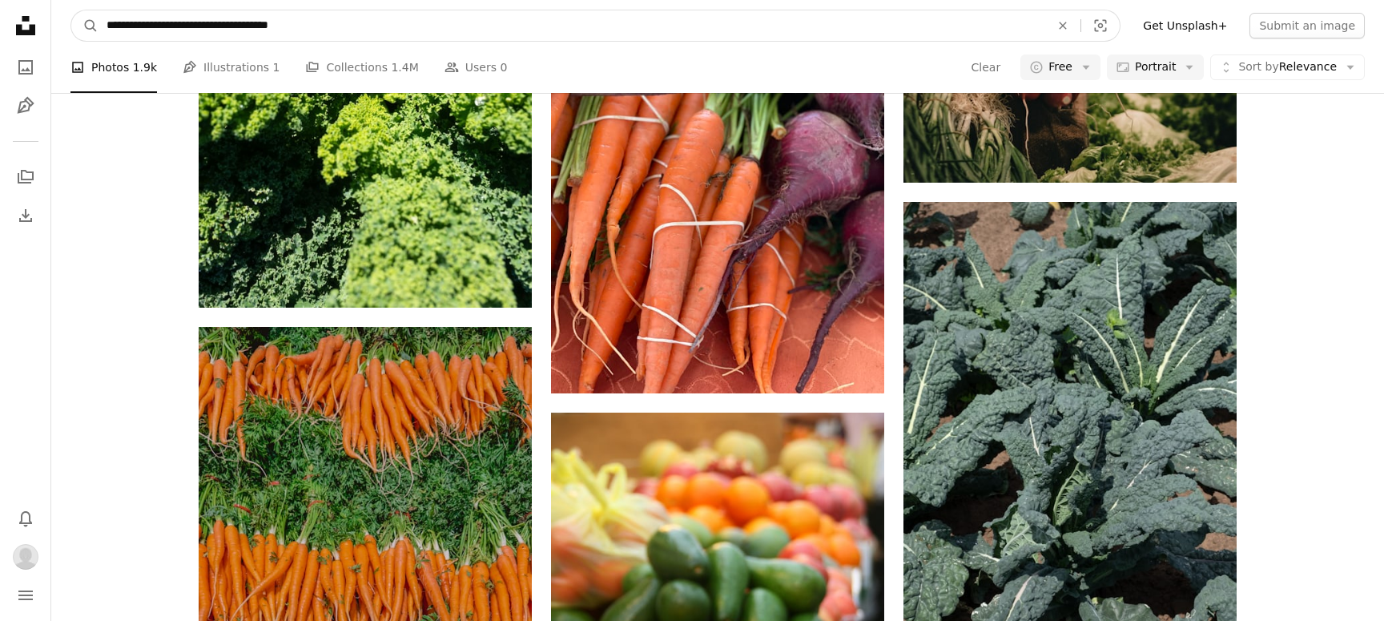
drag, startPoint x: 416, startPoint y: 24, endPoint x: 0, endPoint y: 20, distance: 415.6
paste input "****"
type input "**********"
click button "A magnifying glass" at bounding box center [84, 25] width 27 height 30
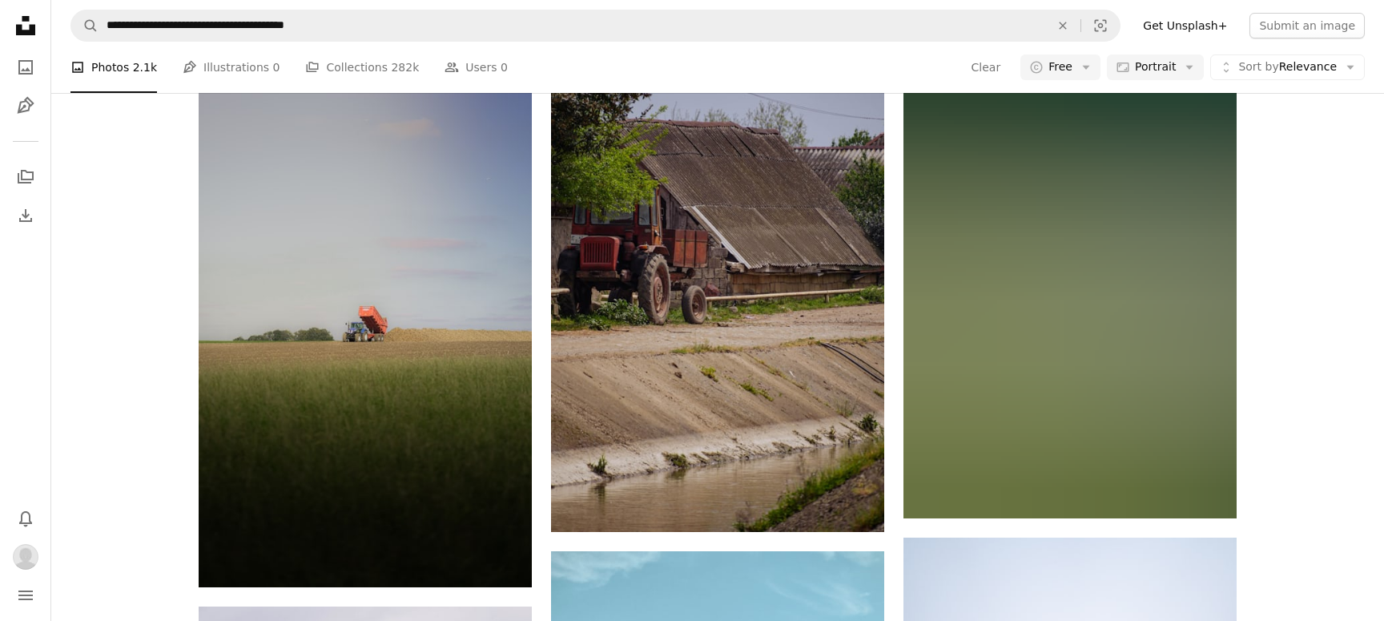
scroll to position [812, 0]
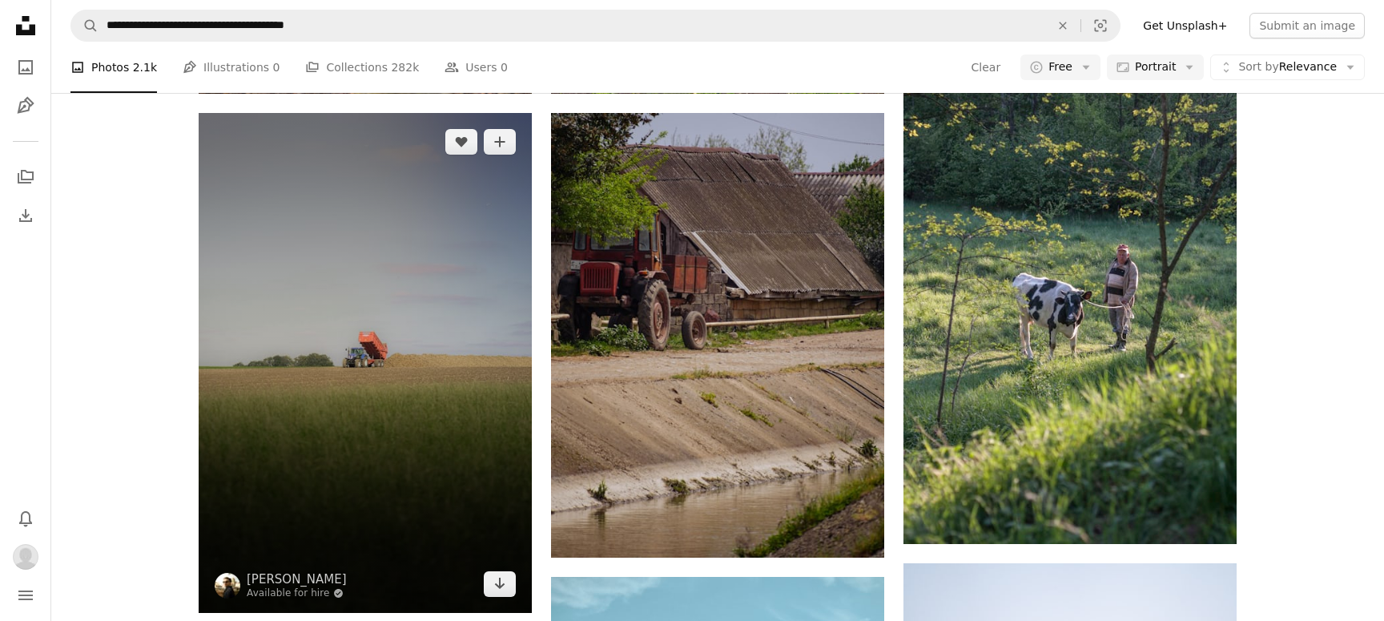
click at [315, 360] on img at bounding box center [365, 363] width 333 height 500
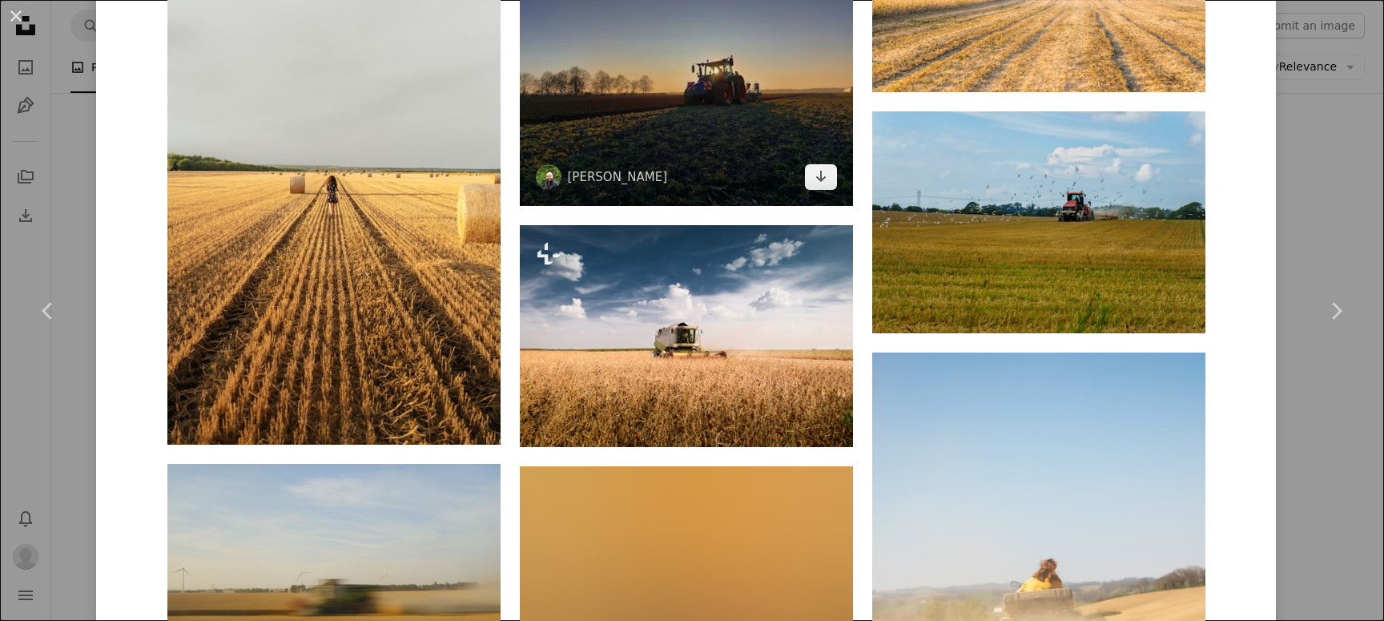
scroll to position [2073, 0]
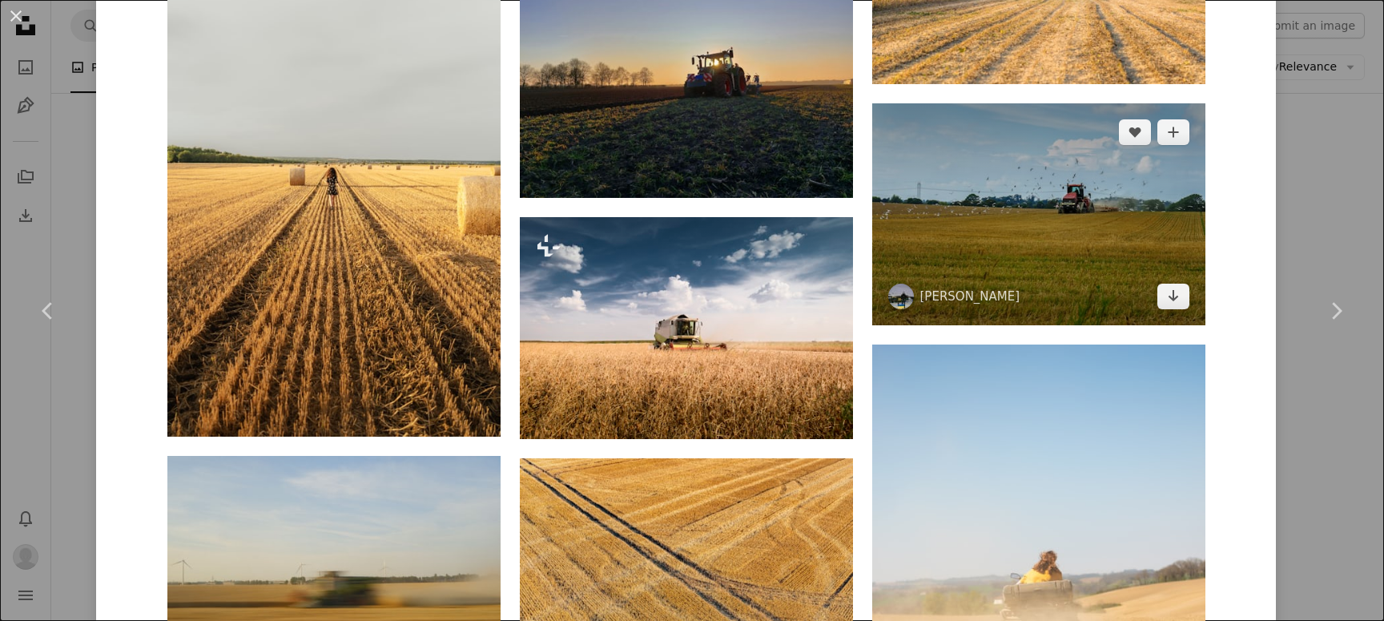
click at [1071, 204] on img at bounding box center [1038, 214] width 333 height 222
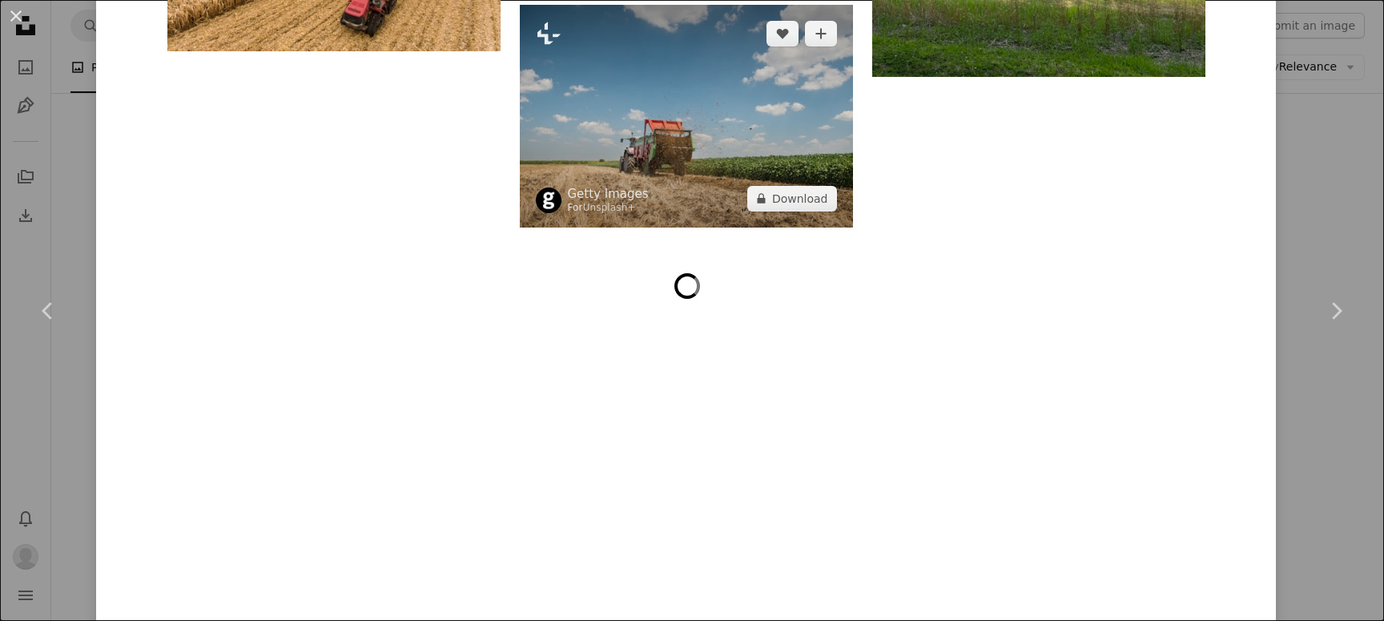
scroll to position [4167, 0]
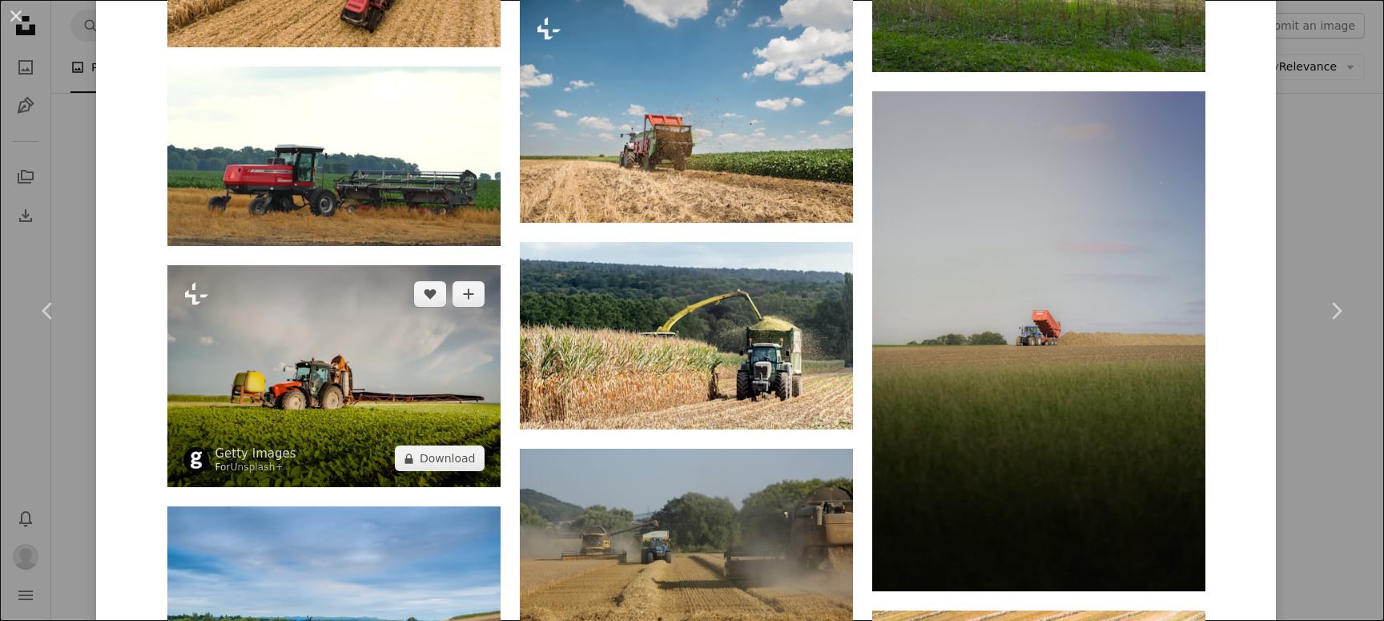
click at [331, 337] on img at bounding box center [333, 376] width 333 height 222
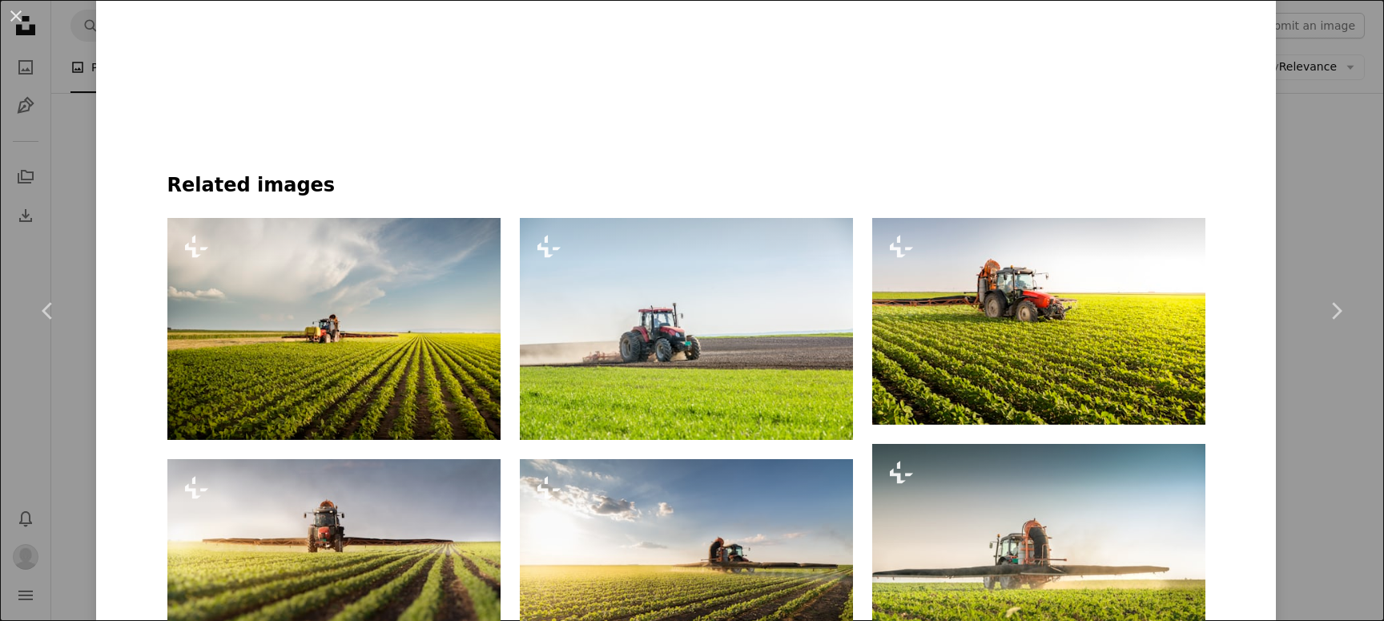
scroll to position [981, 0]
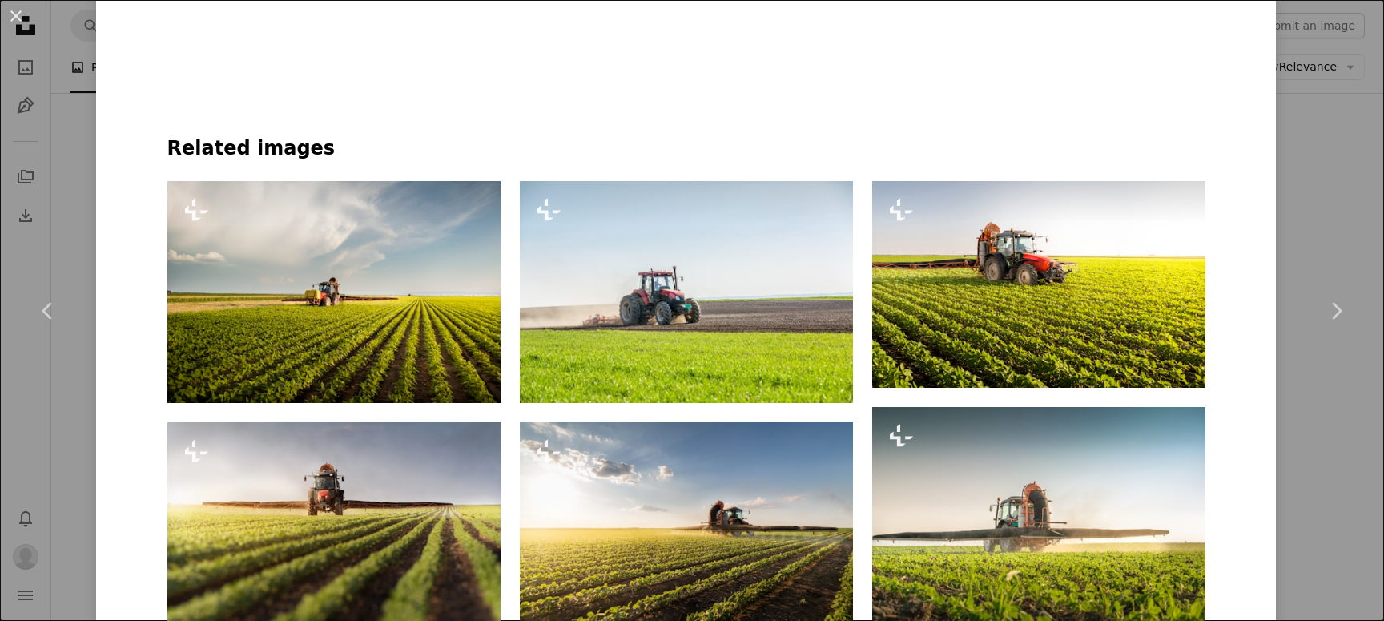
click at [1344, 192] on div "An X shape Chevron left Chevron right Getty Images For Unsplash+ A heart A plus…" at bounding box center [692, 310] width 1384 height 621
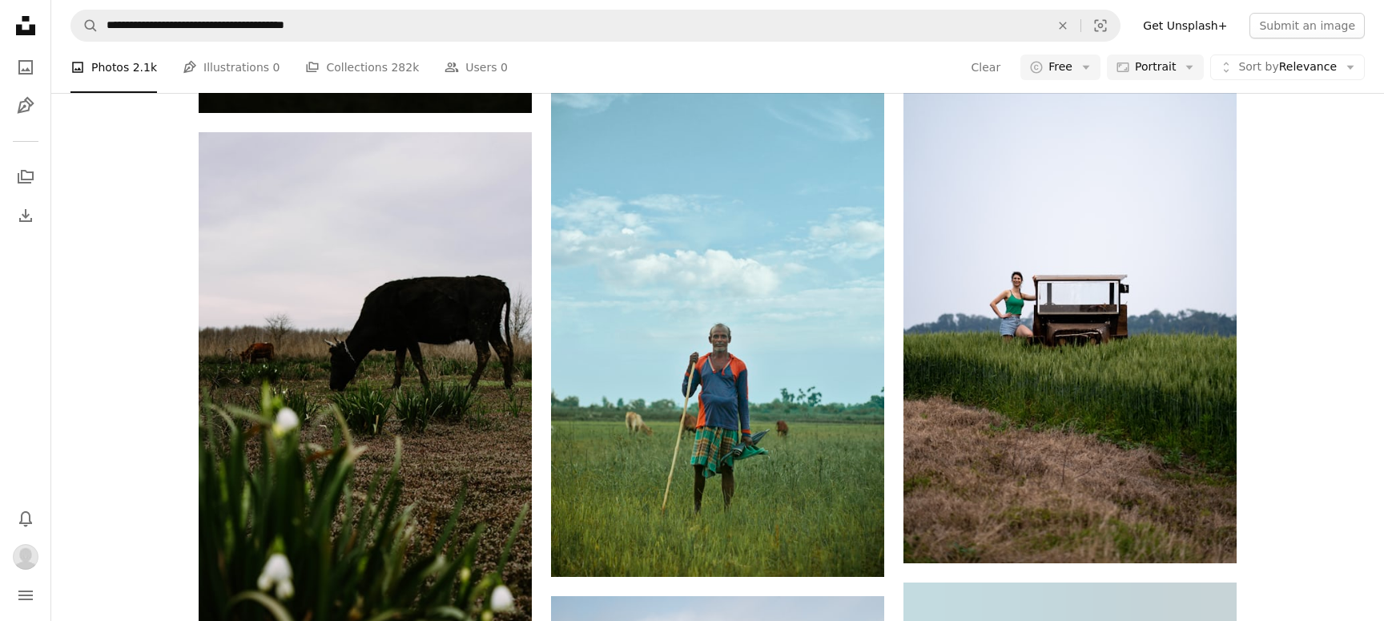
scroll to position [1404, 0]
